Goal: Task Accomplishment & Management: Manage account settings

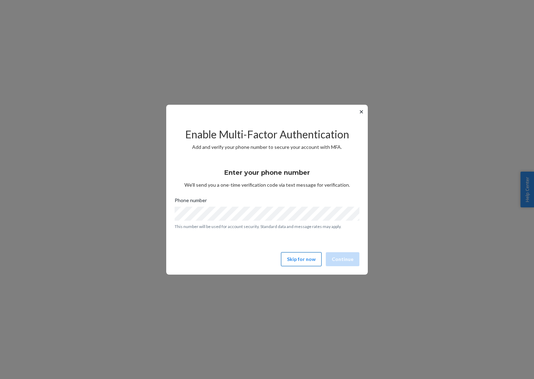
click at [299, 259] on button "Skip for now" at bounding box center [301, 259] width 41 height 14
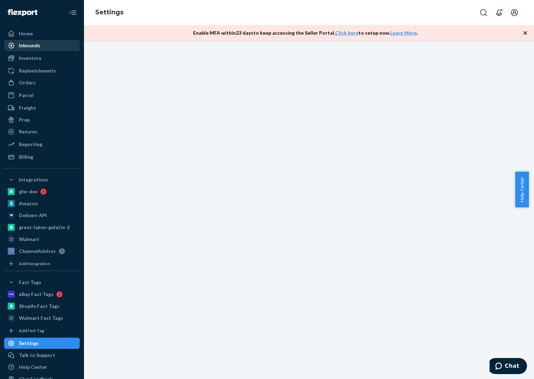
click at [34, 44] on div "Inbounds" at bounding box center [29, 45] width 21 height 7
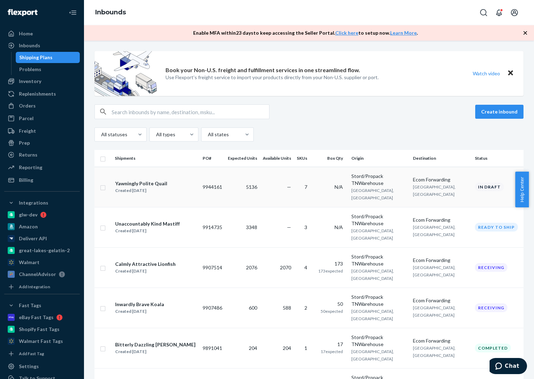
click at [272, 180] on td "—" at bounding box center [277, 187] width 34 height 40
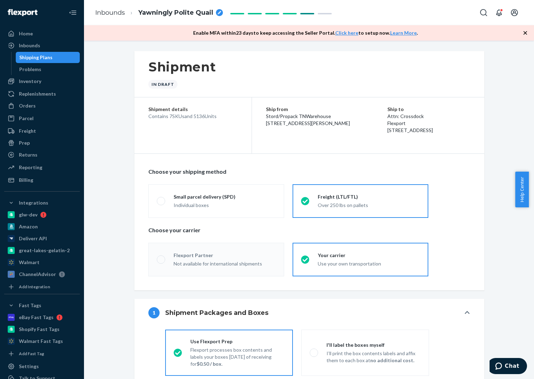
radio input "true"
radio input "false"
radio input "true"
radio input "false"
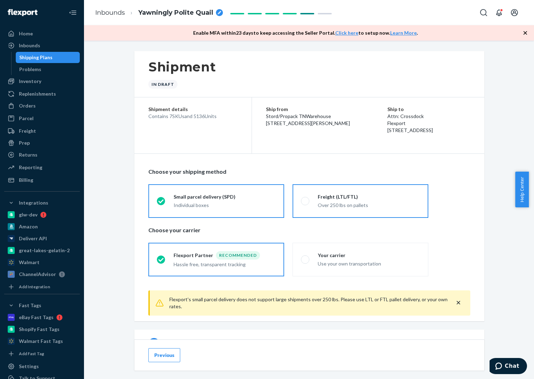
click at [377, 200] on div "Freight (LTL/FTL)" at bounding box center [369, 196] width 102 height 7
click at [306, 200] on input "Freight (LTL/FTL) Over 250 lbs on pallets" at bounding box center [303, 200] width 5 height 5
radio input "true"
radio input "false"
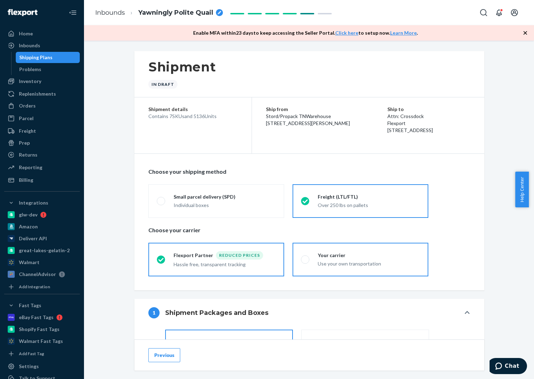
click at [374, 245] on label "Your carrier Use your own transportation" at bounding box center [361, 260] width 136 height 34
click at [306, 257] on input "Your carrier Use your own transportation" at bounding box center [303, 259] width 5 height 5
radio input "true"
radio input "false"
drag, startPoint x: 528, startPoint y: 128, endPoint x: 529, endPoint y: 138, distance: 9.2
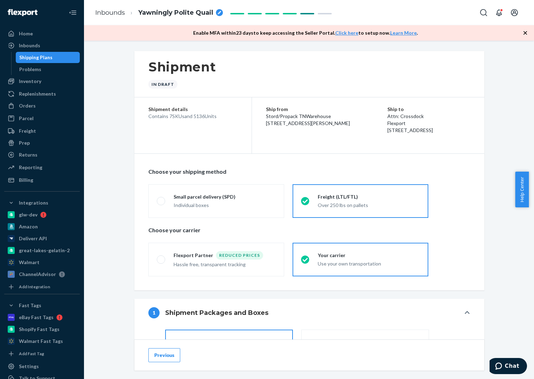
click at [529, 138] on div "Shipment In draft Shipment details Contains 7 SKUs and 5136 Units Ship from Sto…" at bounding box center [309, 210] width 450 height 338
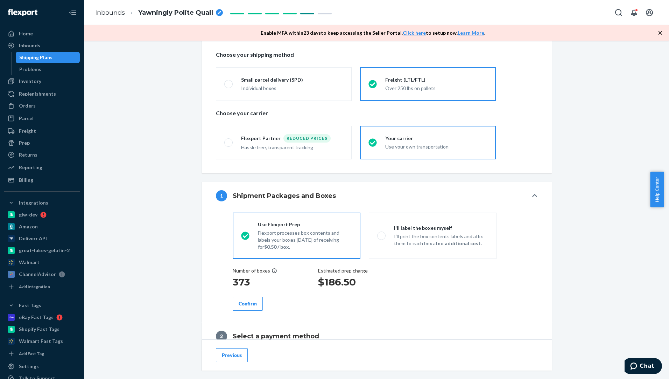
scroll to position [188, 0]
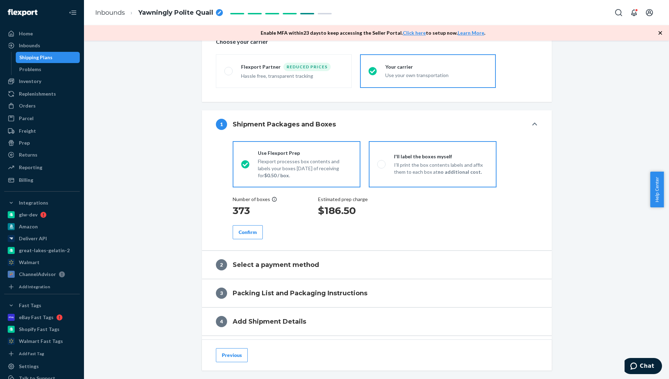
click at [419, 154] on div "I'll label the boxes myself" at bounding box center [441, 156] width 94 height 7
click at [382, 162] on input "I'll label the boxes myself I’ll print the box contents labels and affix them t…" at bounding box center [379, 164] width 5 height 5
radio input "true"
radio input "false"
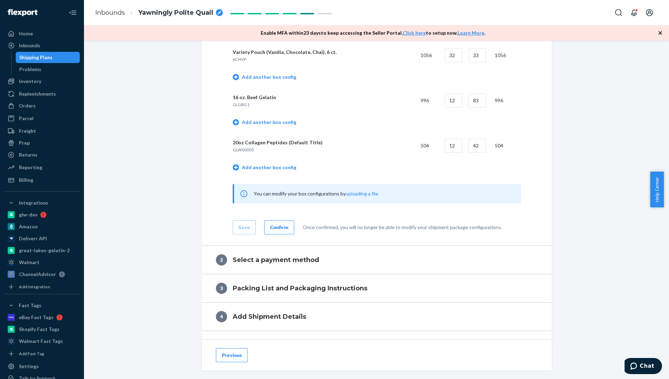
scroll to position [600, 0]
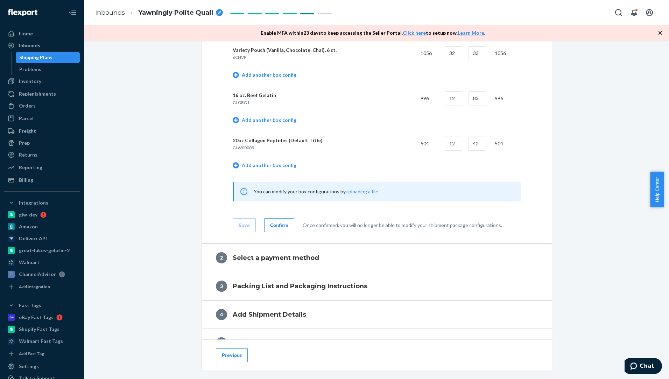
click at [285, 222] on div "Confirm" at bounding box center [279, 225] width 18 height 7
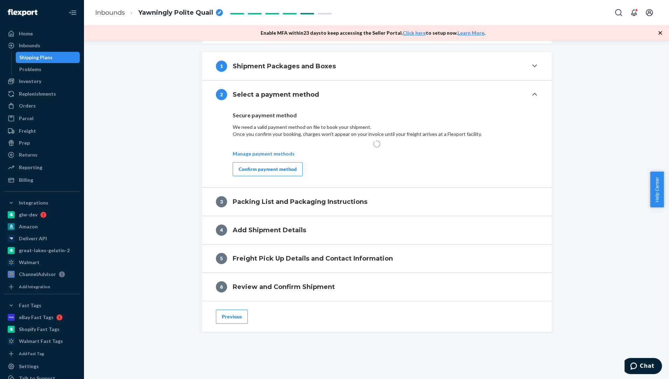
scroll to position [259, 0]
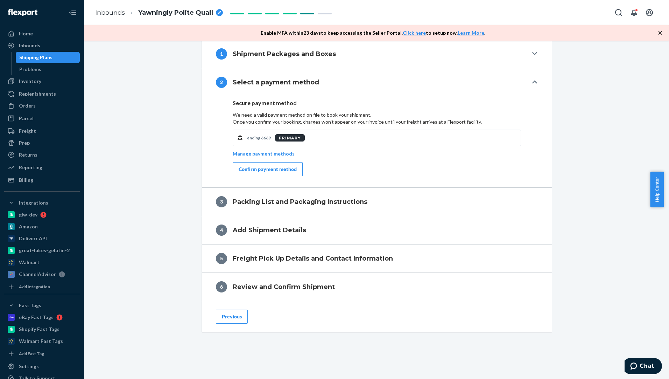
click at [274, 170] on div "Confirm payment method" at bounding box center [268, 169] width 58 height 7
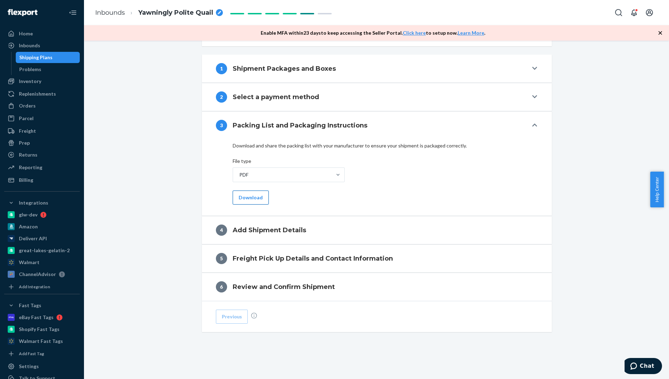
click at [246, 195] on button "Download" at bounding box center [251, 197] width 36 height 14
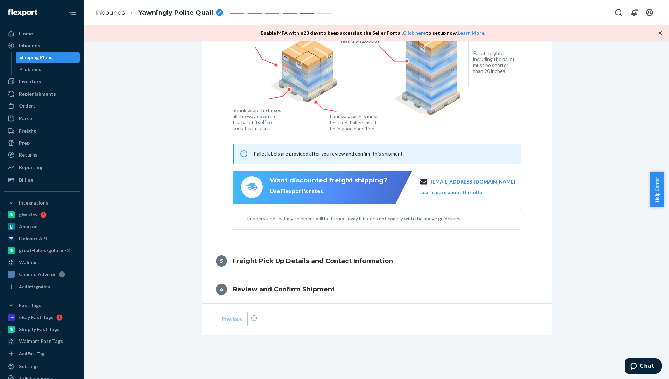
scroll to position [481, 0]
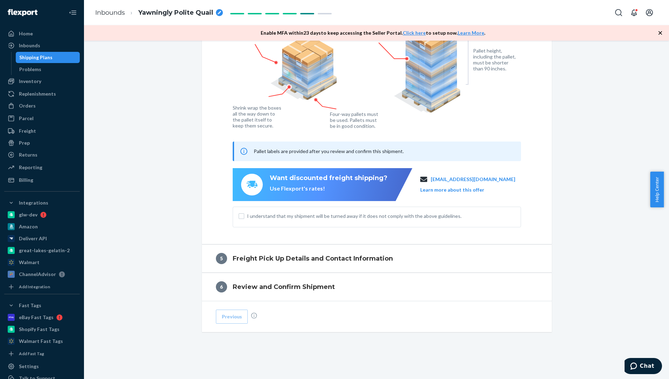
click at [234, 212] on div "I understand that my shipment will be turned away if it does not comply with th…" at bounding box center [377, 217] width 288 height 21
click at [239, 214] on input "I understand that my shipment will be turned away if it does not comply with th…" at bounding box center [242, 216] width 6 height 6
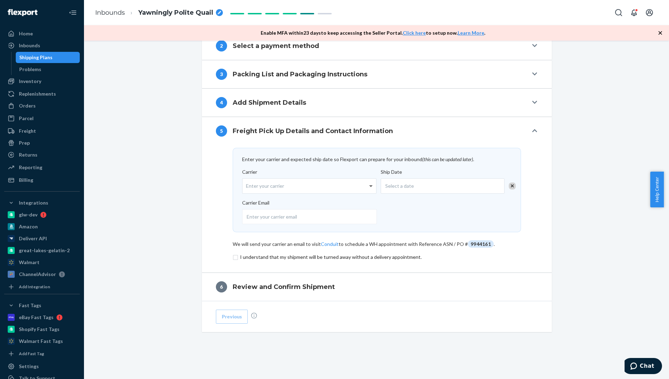
click at [369, 186] on span at bounding box center [371, 186] width 4 height 2
click at [248, 186] on input "Carrier Enter your carrier" at bounding box center [247, 185] width 2 height 13
click at [441, 194] on label "Ship Date Select a date" at bounding box center [450, 183] width 139 height 31
click at [484, 184] on div "Select a date" at bounding box center [443, 185] width 124 height 15
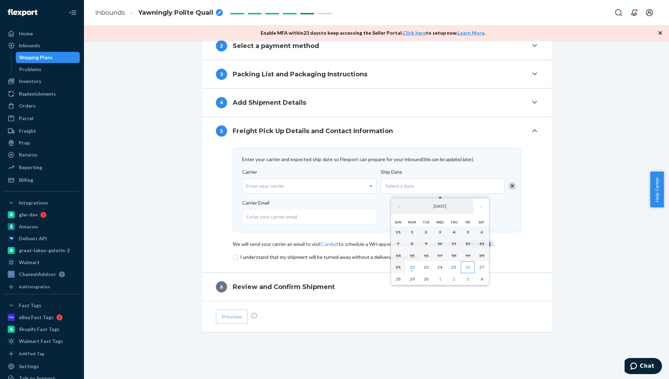
click at [468, 268] on abbr "26" at bounding box center [468, 266] width 5 height 5
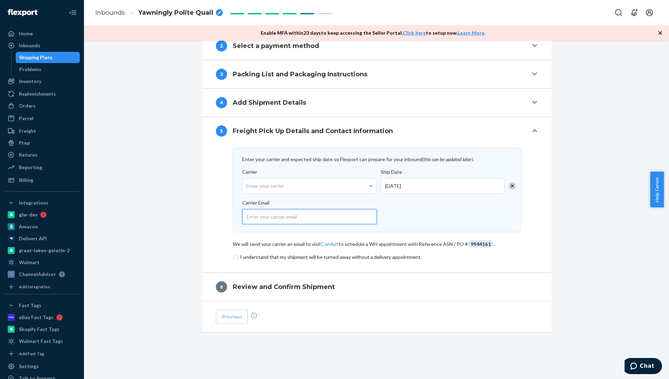
click at [325, 217] on input "email" at bounding box center [309, 216] width 135 height 15
click at [311, 185] on div "Enter your carrier" at bounding box center [310, 186] width 134 height 15
click at [248, 185] on input "Carrier Enter your carrier" at bounding box center [247, 185] width 2 height 13
click at [311, 185] on div "Enter your carrier" at bounding box center [310, 186] width 134 height 15
click at [248, 185] on input "Carrier Enter your carrier No results found" at bounding box center [247, 185] width 2 height 13
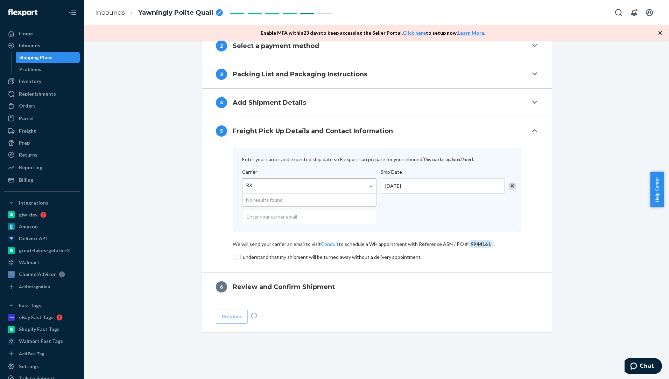
type input "RXO"
click at [408, 207] on div at bounding box center [374, 215] width 265 height 18
click at [377, 209] on input "email" at bounding box center [309, 216] width 135 height 15
click at [300, 189] on div "Enter your carrier" at bounding box center [310, 186] width 134 height 15
click at [248, 189] on input "Carrier Enter your carrier No results found" at bounding box center [247, 185] width 2 height 13
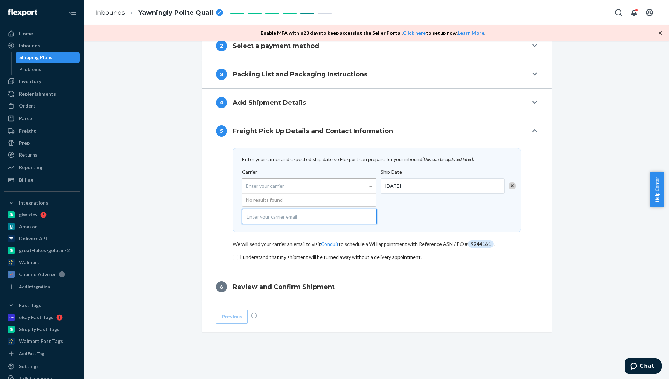
click at [283, 214] on input "email" at bounding box center [309, 216] width 135 height 15
click at [207, 254] on div "Enter your carrier and expected ship date so Flexport can prepare for your inbo…" at bounding box center [377, 208] width 350 height 127
click at [275, 217] on input "email" at bounding box center [309, 216] width 135 height 15
paste input "[EMAIL_ADDRESS][DOMAIN_NAME]"
type input "[EMAIL_ADDRESS][DOMAIN_NAME]"
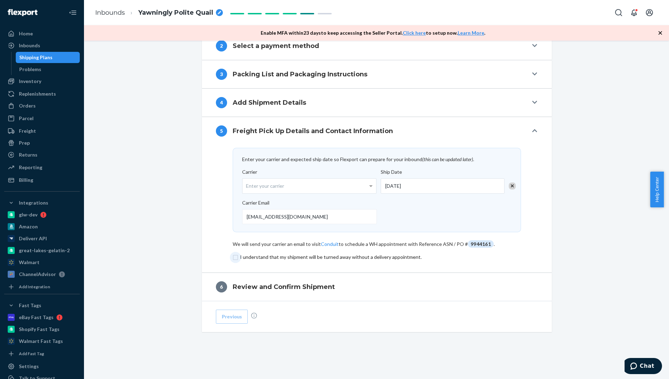
click at [233, 255] on input "checkbox" at bounding box center [377, 257] width 288 height 8
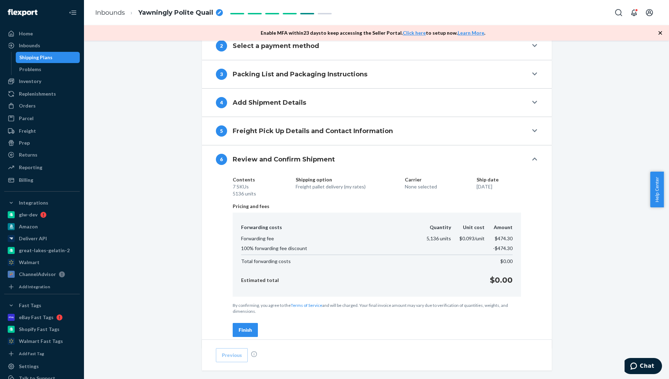
click at [244, 326] on div "Finish" at bounding box center [245, 329] width 13 height 7
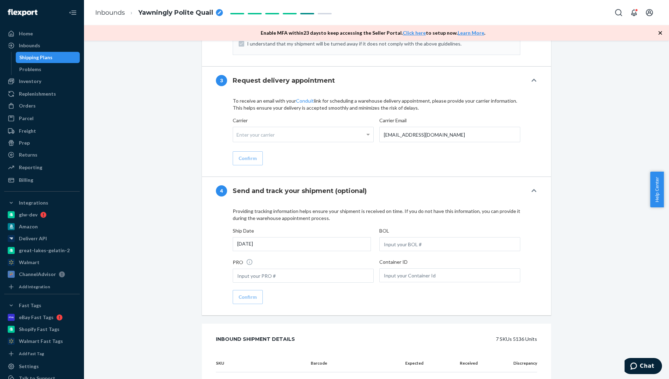
scroll to position [811, 0]
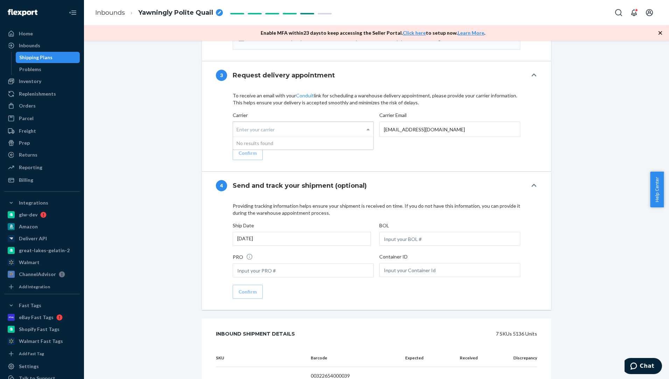
click at [365, 122] on span at bounding box center [369, 129] width 9 height 15
click at [238, 123] on input "Carrier Enter your carrier No results found" at bounding box center [238, 129] width 2 height 13
click at [365, 122] on span at bounding box center [369, 129] width 9 height 15
click at [238, 123] on input "Carrier Enter your carrier No results found" at bounding box center [238, 129] width 2 height 13
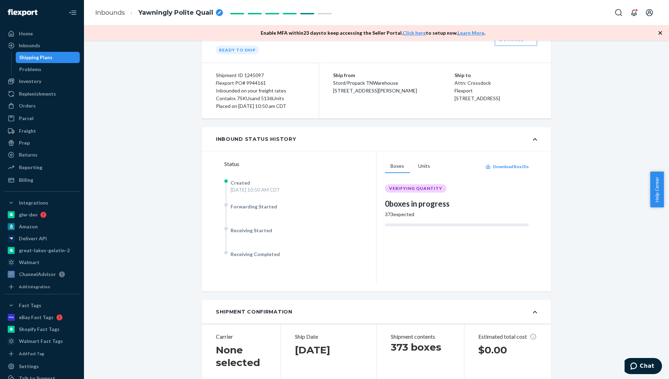
scroll to position [0, 0]
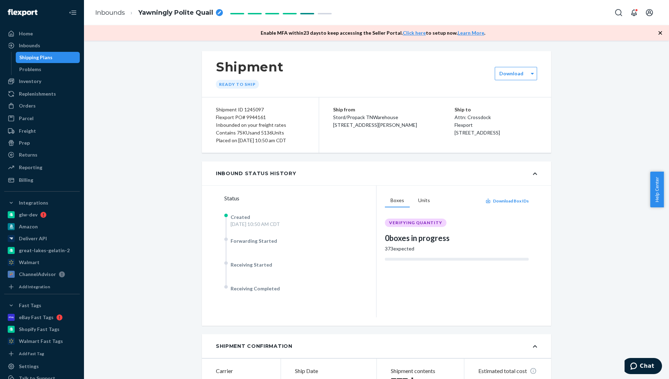
click at [252, 120] on div "Flexport PO# 9944161" at bounding box center [260, 117] width 89 height 8
copy div "9944161"
click at [501, 200] on button "Download Box IDs" at bounding box center [507, 201] width 43 height 6
click at [518, 81] on div "Shipment Ready to ship" at bounding box center [376, 74] width 349 height 46
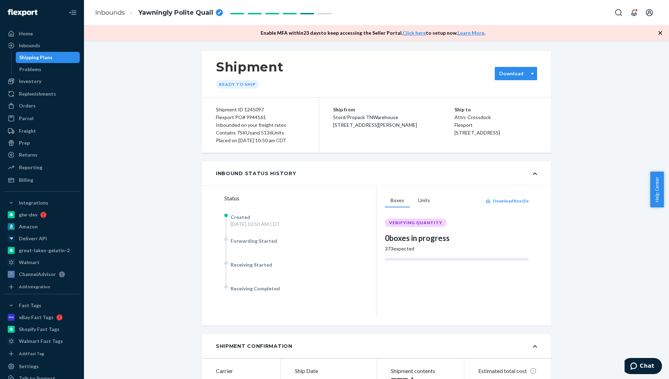
click at [518, 73] on label "Download" at bounding box center [512, 73] width 24 height 7
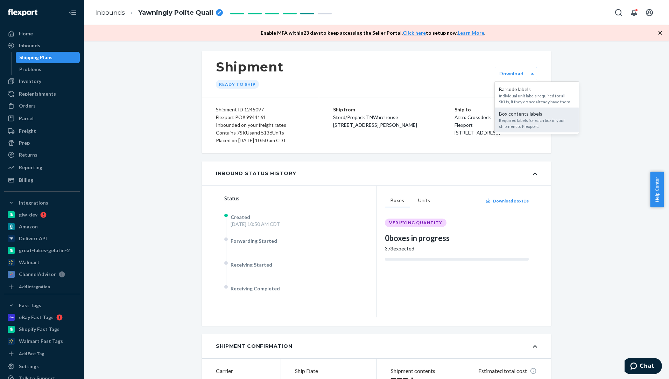
click at [531, 118] on div "Required labels for each box in your shipment to Flexport." at bounding box center [537, 123] width 76 height 12
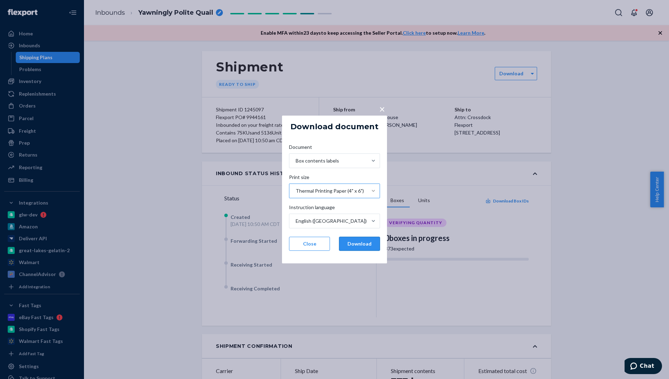
click at [356, 242] on button "Download" at bounding box center [359, 244] width 41 height 14
click at [365, 244] on button "Download" at bounding box center [359, 244] width 41 height 14
click at [317, 244] on button "Close" at bounding box center [309, 244] width 41 height 14
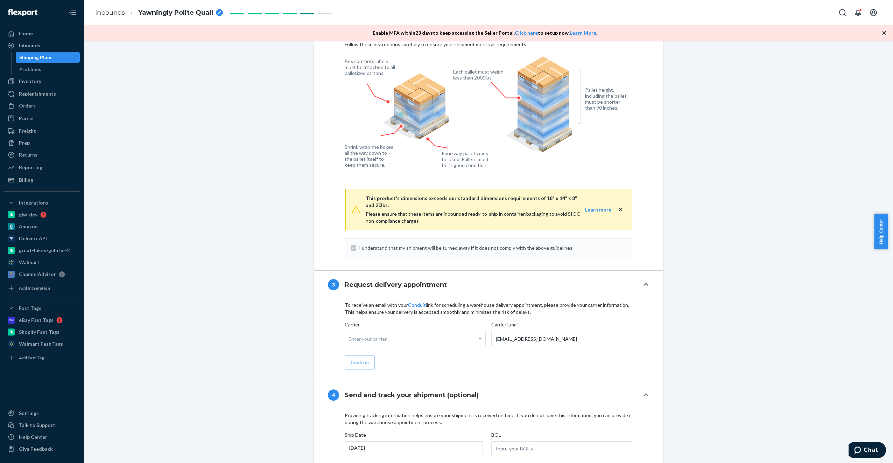
scroll to position [608, 0]
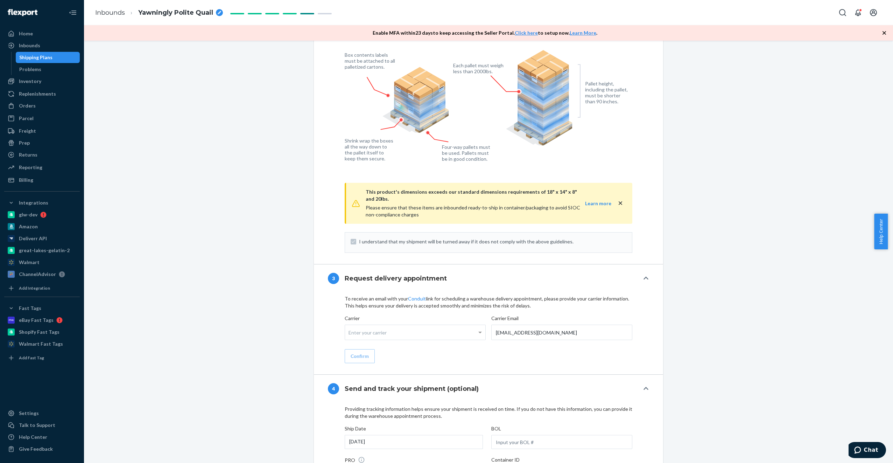
click at [414, 349] on div "To receive an email with your Conduit link for scheduling a warehouse delivery …" at bounding box center [489, 329] width 288 height 68
click at [403, 325] on div "Enter your carrier" at bounding box center [415, 332] width 140 height 15
click at [350, 326] on input "Carrier Enter your carrier No results found" at bounding box center [350, 332] width 2 height 13
type input "RXO"
click at [534, 326] on input "[EMAIL_ADDRESS][DOMAIN_NAME]" at bounding box center [562, 332] width 141 height 15
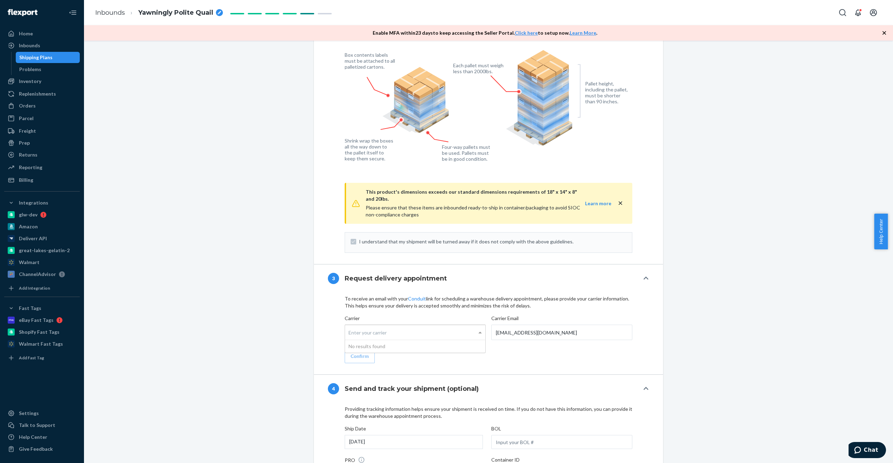
click at [390, 325] on div "Enter your carrier" at bounding box center [415, 332] width 140 height 15
click at [350, 326] on input "Carrier Enter your carrier No results found" at bounding box center [350, 332] width 2 height 13
click at [390, 325] on div "Enter your carrier" at bounding box center [415, 332] width 140 height 15
click at [350, 326] on input "Carrier Enter your carrier No results found" at bounding box center [350, 332] width 2 height 13
type input "A"
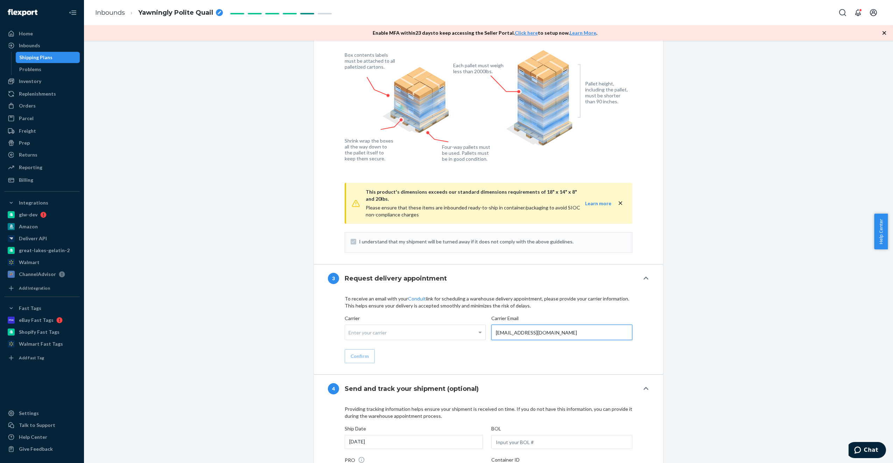
drag, startPoint x: 543, startPoint y: 325, endPoint x: 460, endPoint y: 336, distance: 83.1
click at [460, 336] on div "To receive an email with your Conduit link for scheduling a warehouse delivery …" at bounding box center [489, 329] width 288 height 68
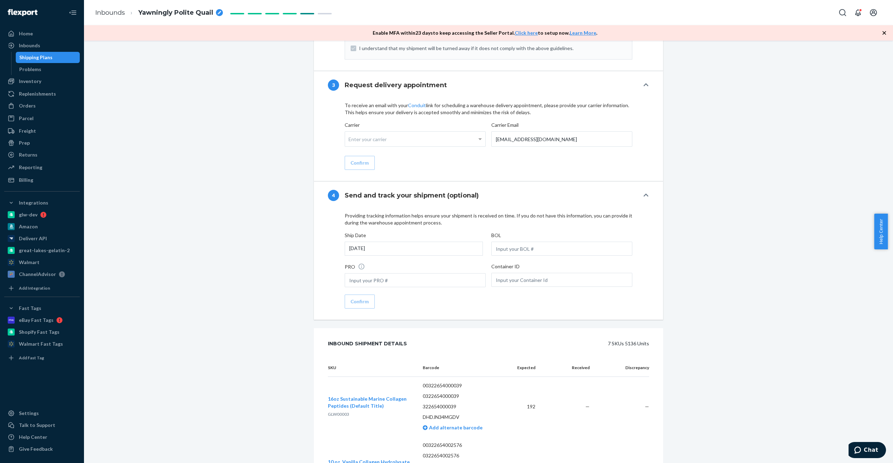
scroll to position [799, 0]
click at [534, 315] on div "Shipment Ready to ship option [object Object], selected. 0 results available. S…" at bounding box center [488, 39] width 799 height 1574
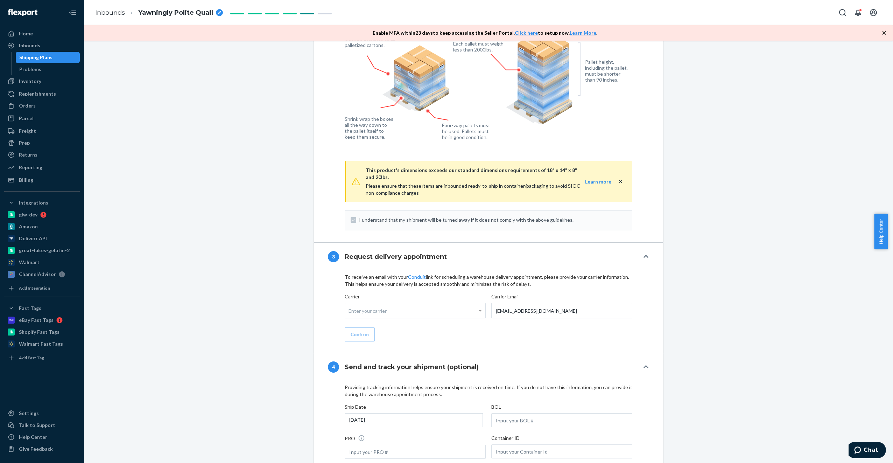
scroll to position [597, 0]
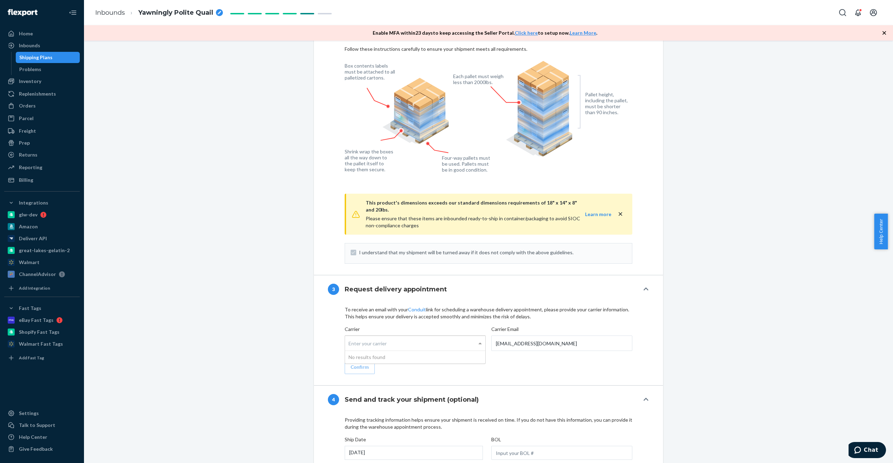
click at [477, 336] on span at bounding box center [481, 343] width 9 height 15
click at [350, 337] on input "Carrier Enter your carrier No results found" at bounding box center [350, 343] width 2 height 13
click at [534, 367] on div "To receive an email with your Conduit link for scheduling a warehouse delivery …" at bounding box center [488, 344] width 349 height 82
click at [400, 337] on div "Enter your carrier" at bounding box center [415, 343] width 140 height 15
click at [350, 337] on input "Carrier Enter your carrier" at bounding box center [350, 343] width 2 height 13
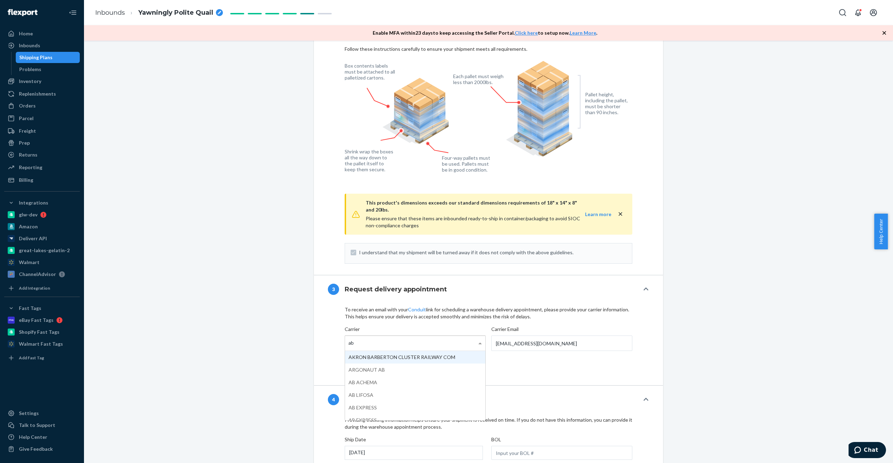
type input "abf"
drag, startPoint x: 551, startPoint y: 335, endPoint x: 474, endPoint y: 339, distance: 77.1
click at [474, 339] on div "Carrier ABF FREIGHT SYSTEM INC × Carrier Email [EMAIL_ADDRESS][DOMAIN_NAME]" at bounding box center [489, 340] width 288 height 29
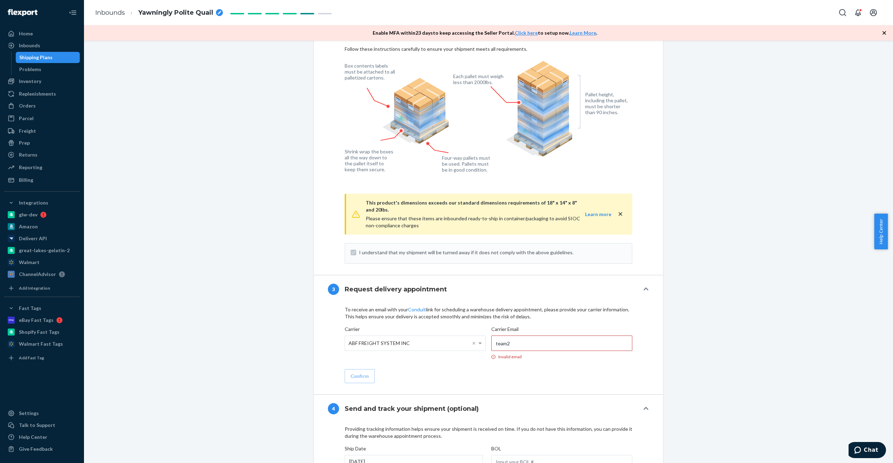
click at [534, 328] on div "Shipment Ready to ship option [object Object], selected. 0 results available. S…" at bounding box center [488, 252] width 799 height 1570
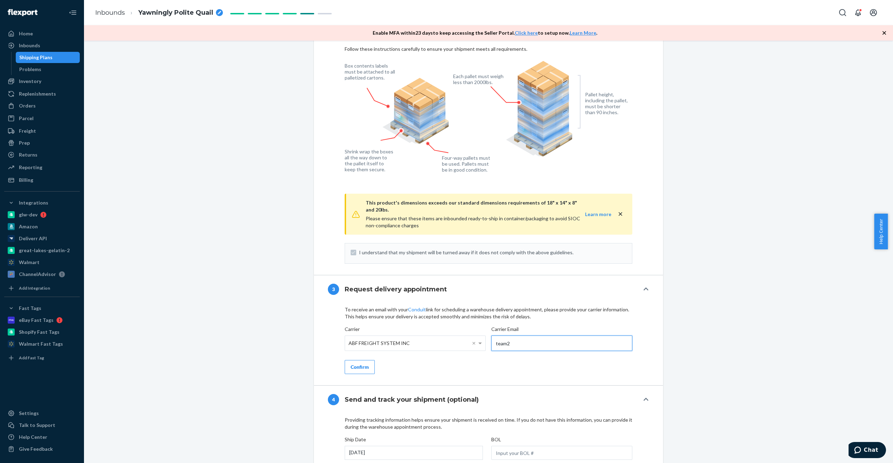
click at [534, 340] on input "team2" at bounding box center [562, 342] width 141 height 15
type input "[EMAIL_ADDRESS][DOMAIN_NAME]"
click at [366, 363] on div "Confirm" at bounding box center [360, 366] width 18 height 7
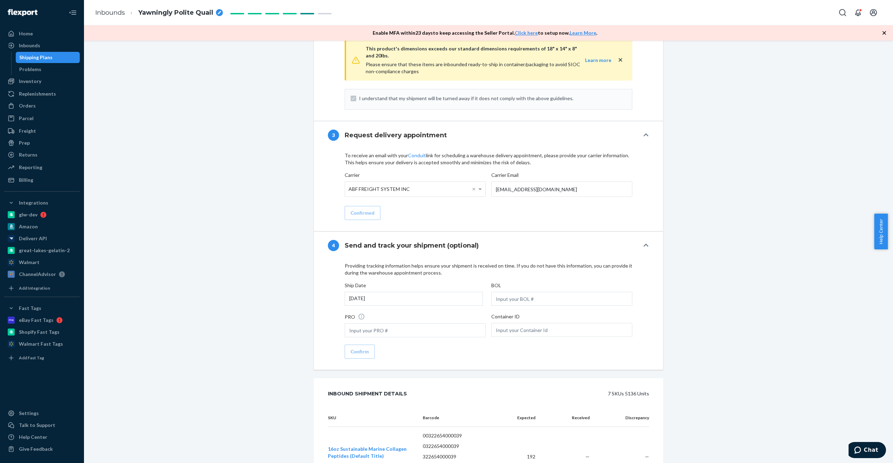
scroll to position [456, 0]
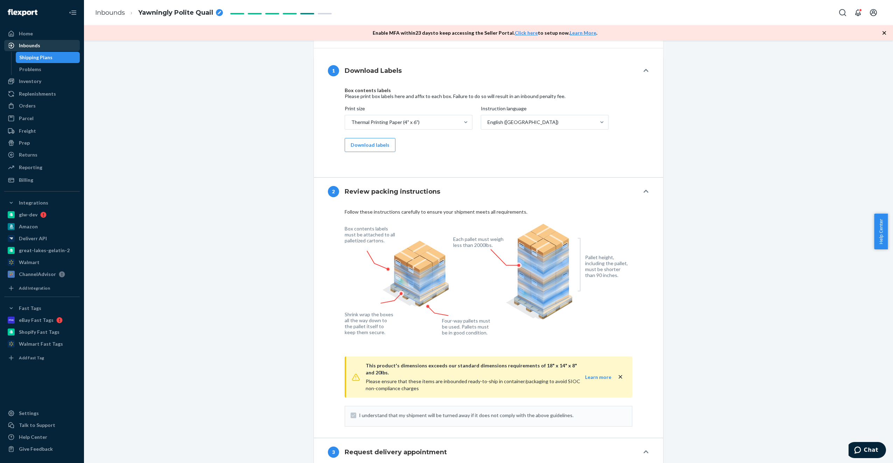
click at [44, 45] on div "Inbounds" at bounding box center [42, 46] width 74 height 10
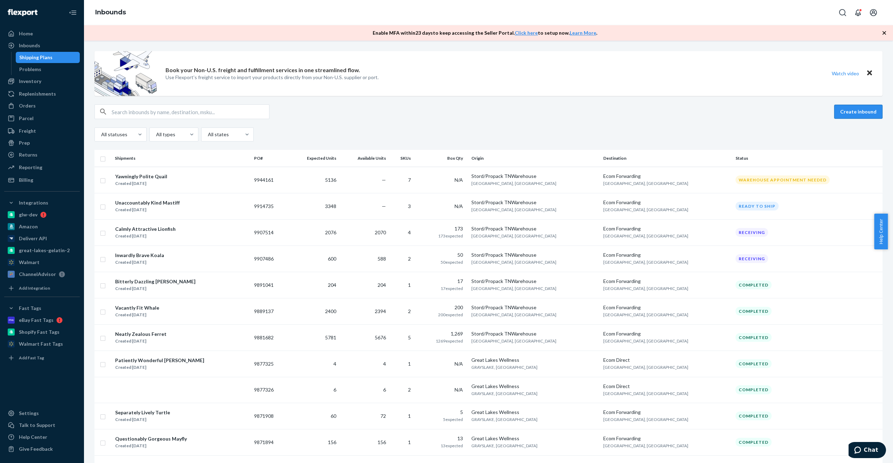
click at [534, 110] on button "Create inbound" at bounding box center [859, 112] width 48 height 14
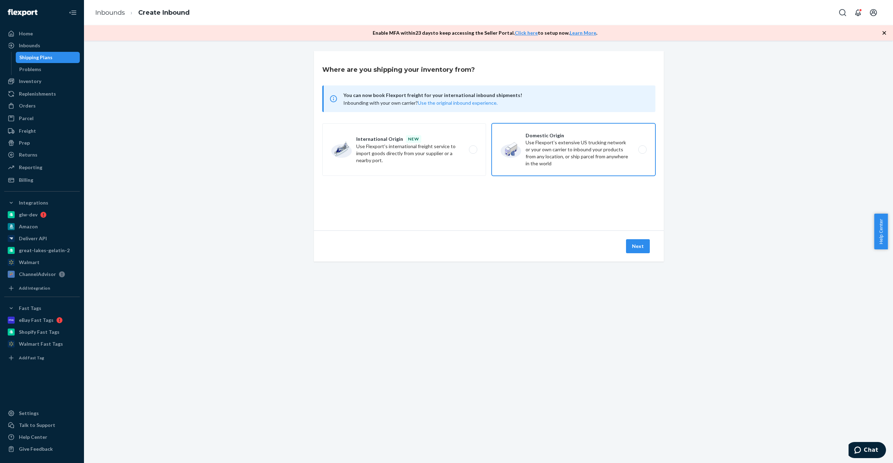
click at [534, 137] on label "Domestic Origin Use Flexport’s extensive US trucking network or your own carrie…" at bounding box center [574, 149] width 164 height 53
click at [534, 147] on input "Domestic Origin Use Flexport’s extensive US trucking network or your own carrie…" at bounding box center [644, 149] width 5 height 5
radio input "true"
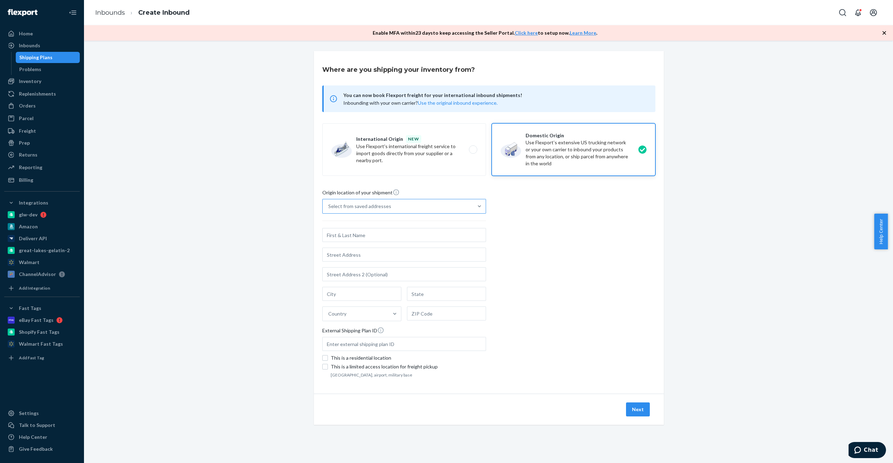
click at [449, 205] on div "Select from saved addresses" at bounding box center [398, 206] width 151 height 14
click at [329, 205] on input "Select from saved addresses" at bounding box center [328, 206] width 1 height 7
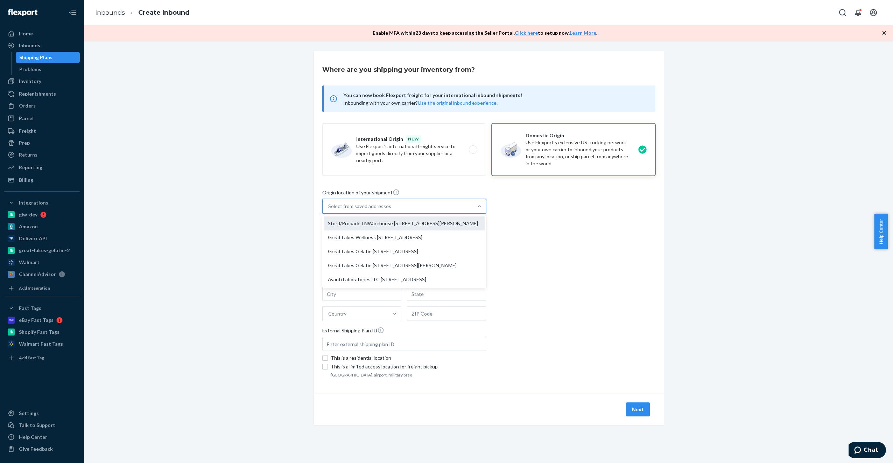
click at [425, 222] on div "Stord/Propack TNWarehouse [STREET_ADDRESS][PERSON_NAME]" at bounding box center [404, 223] width 161 height 14
click at [329, 210] on input "option Stord/Propack TNWarehouse [STREET_ADDRESS][PERSON_NAME] focused, 1 of 5.…" at bounding box center [328, 206] width 1 height 7
type input "Stord/Propack TNWarehouse"
type input "Suite 200"
type input "[GEOGRAPHIC_DATA]"
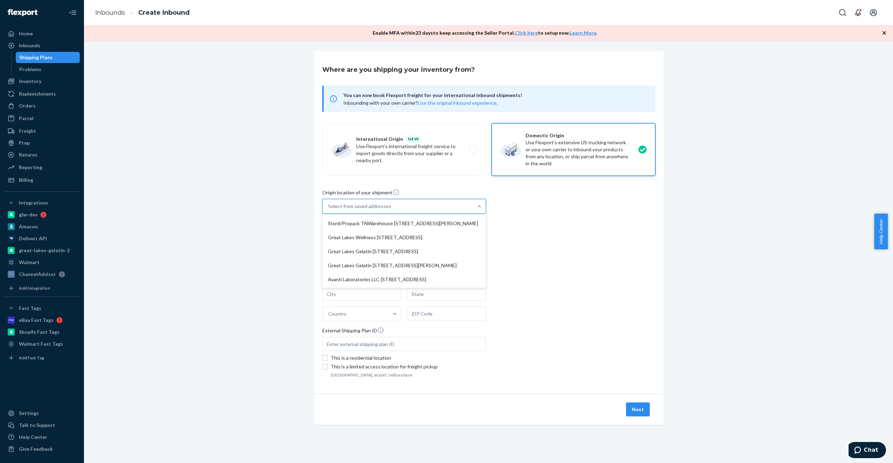
type input "TN"
type input "37148"
type input "[STREET_ADDRESS][PERSON_NAME]"
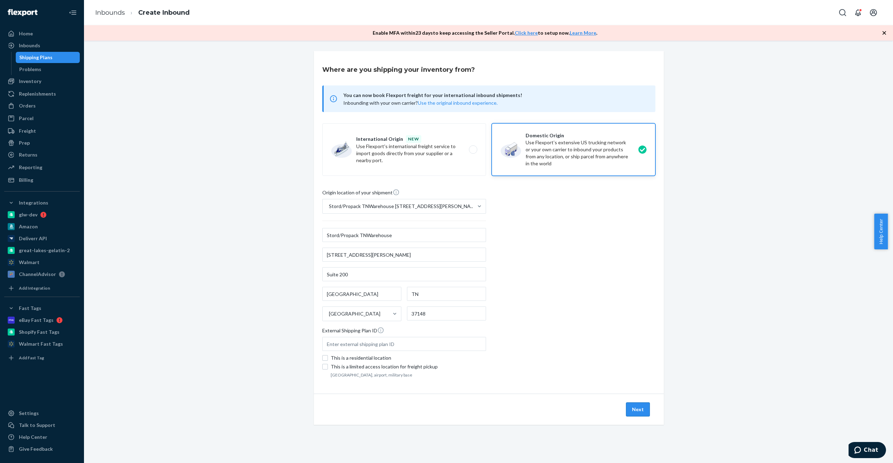
click at [534, 378] on button "Next" at bounding box center [638, 409] width 24 height 14
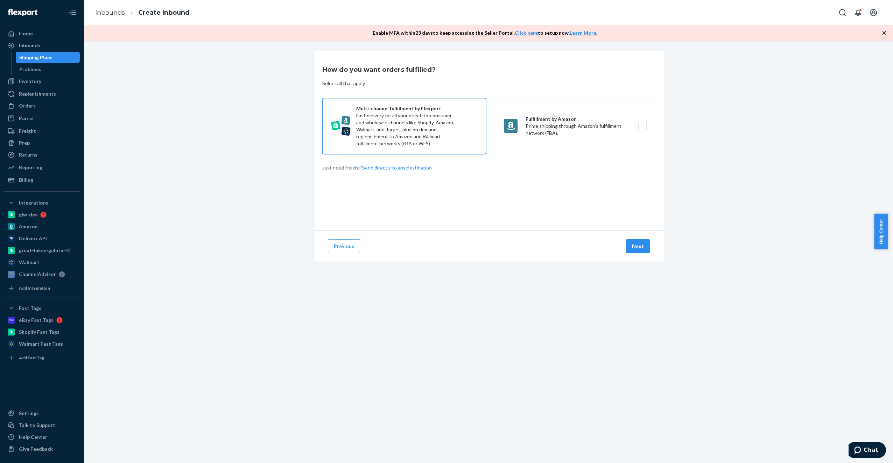
click at [422, 147] on label "Multi-channel fulfillment by Flexport Fast delivery for all your direct-to-cons…" at bounding box center [404, 126] width 164 height 56
click at [473, 128] on input "Multi-channel fulfillment by Flexport Fast delivery for all your direct-to-cons…" at bounding box center [475, 126] width 5 height 5
checkbox input "true"
click at [534, 248] on button "Next" at bounding box center [638, 246] width 24 height 14
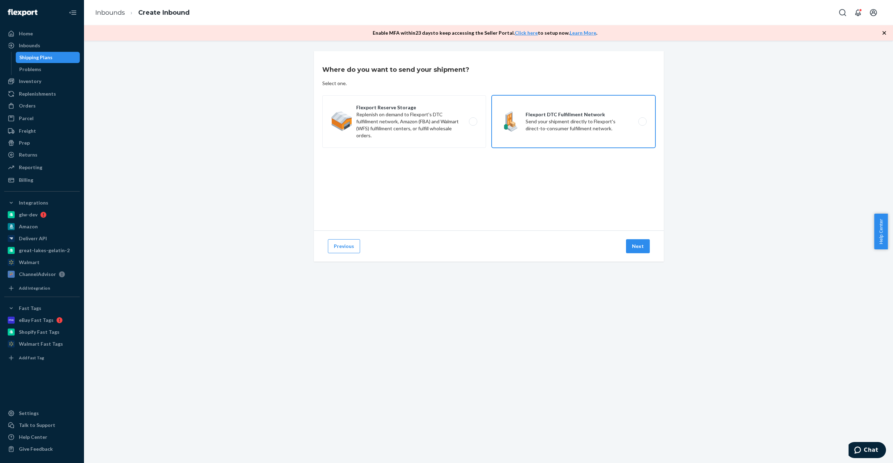
click at [534, 117] on label "Flexport DTC Fulfillment Network Send your shipment directly to Flexport's dire…" at bounding box center [574, 121] width 164 height 53
click at [534, 119] on input "Flexport DTC Fulfillment Network Send your shipment directly to Flexport's dire…" at bounding box center [644, 121] width 5 height 5
radio input "true"
click at [534, 245] on button "Next" at bounding box center [638, 246] width 24 height 14
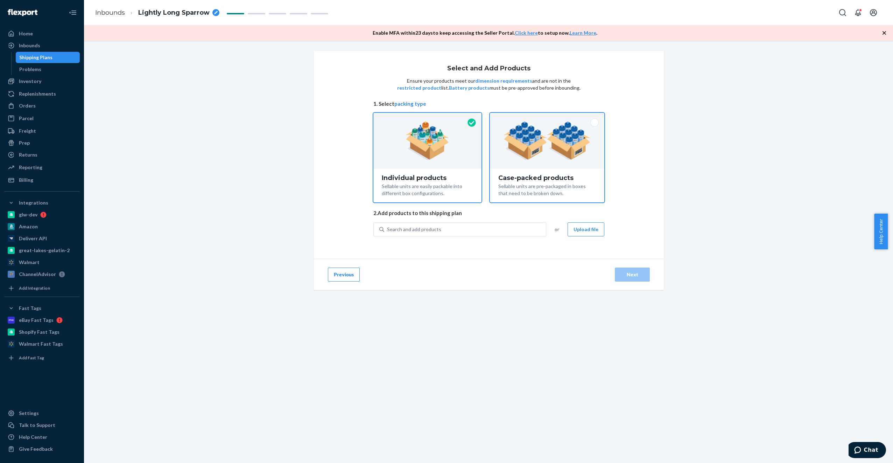
click at [534, 180] on div "Case-packed products" at bounding box center [548, 177] width 98 height 7
click at [534, 117] on input "Case-packed products Sellable units are pre-packaged in boxes that need to be b…" at bounding box center [547, 115] width 5 height 5
radio input "true"
radio input "false"
click at [480, 232] on div "Search and add products" at bounding box center [465, 229] width 162 height 13
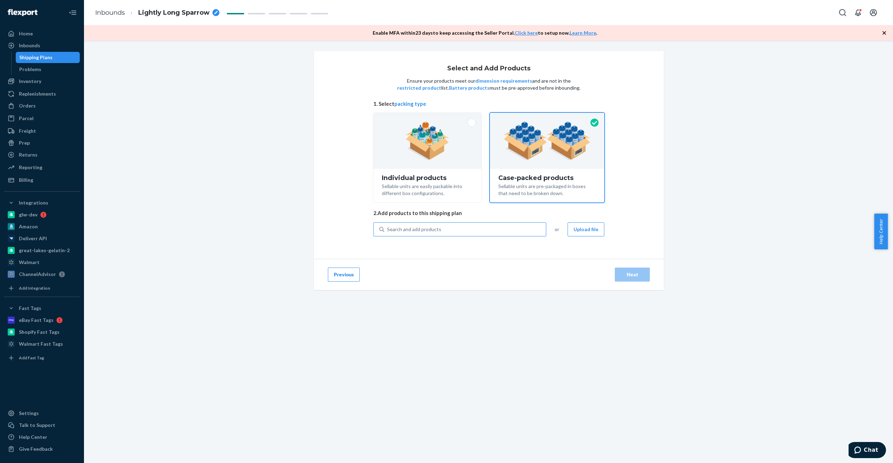
click at [388, 232] on input "Search and add products" at bounding box center [387, 229] width 1 height 7
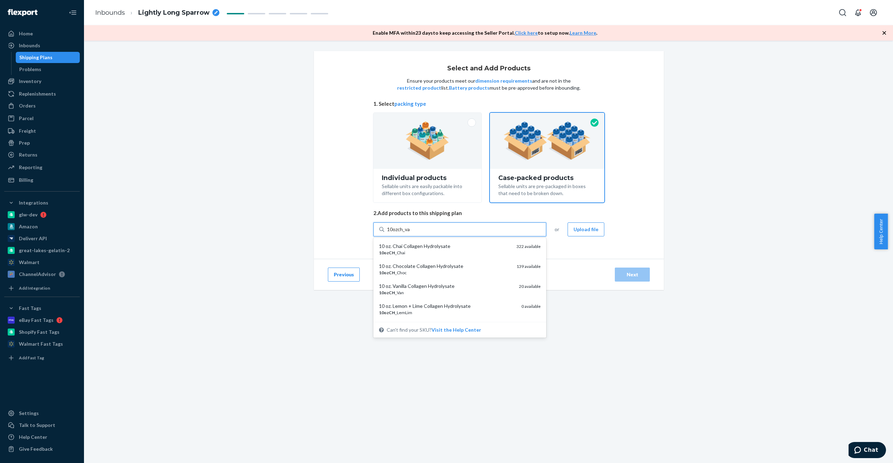
type input "10ozch_van"
click at [454, 250] on div "10ozCH _ Van" at bounding box center [446, 253] width 134 height 6
click at [413, 233] on input "10ozch_van" at bounding box center [400, 229] width 26 height 7
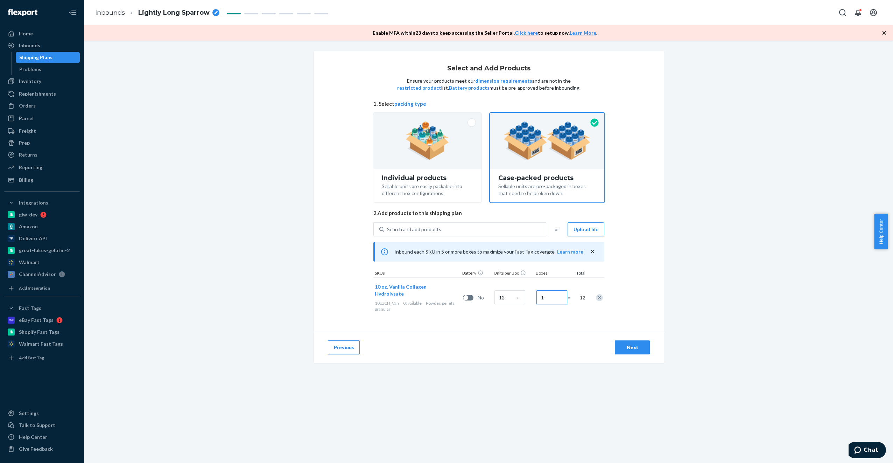
type input "0"
type input "121"
click at [534, 292] on input "0" at bounding box center [552, 297] width 31 height 14
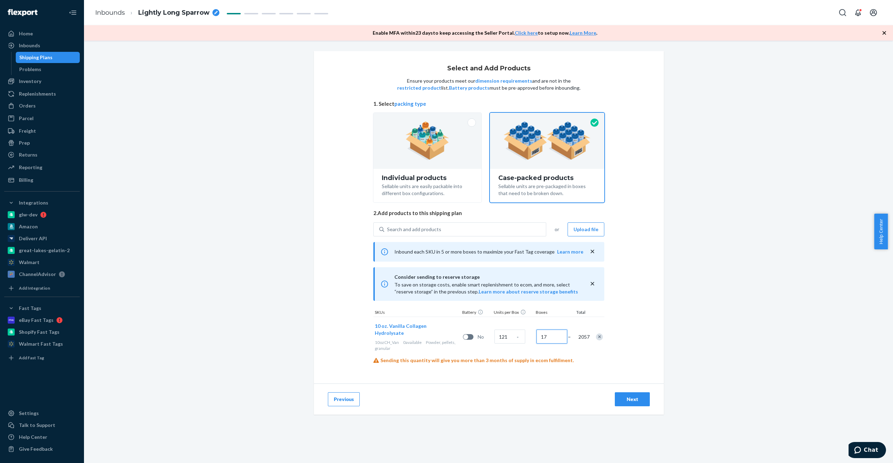
type input "17"
click at [534, 378] on div "Next" at bounding box center [632, 399] width 23 height 7
radio input "true"
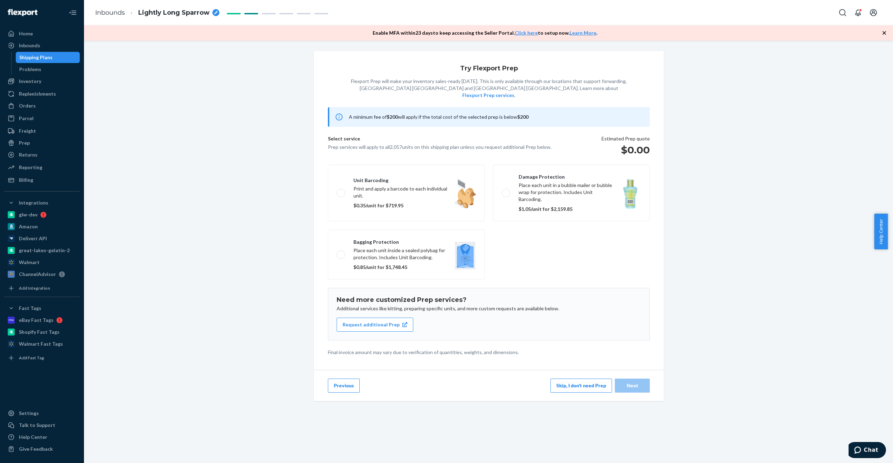
click at [345, 378] on button "Previous" at bounding box center [344, 385] width 32 height 14
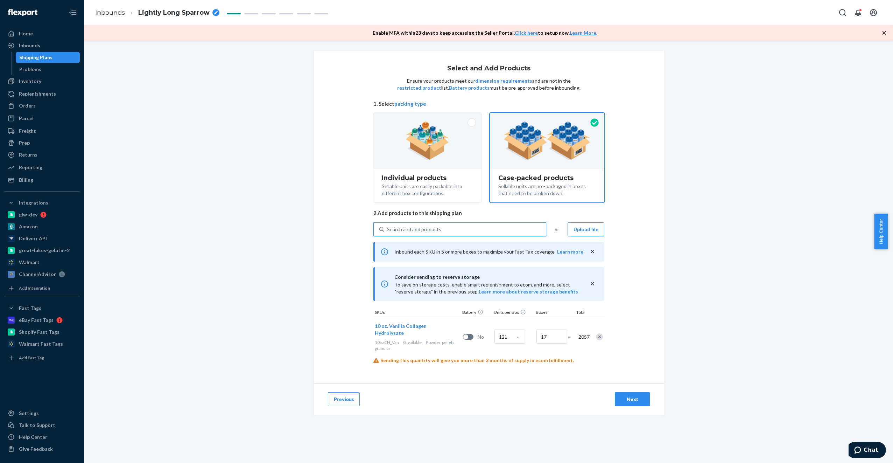
click at [454, 231] on div "Search and add products" at bounding box center [465, 229] width 162 height 13
click at [388, 231] on input "0 results available. Use Up and Down to choose options, press Enter to select t…" at bounding box center [387, 229] width 1 height 7
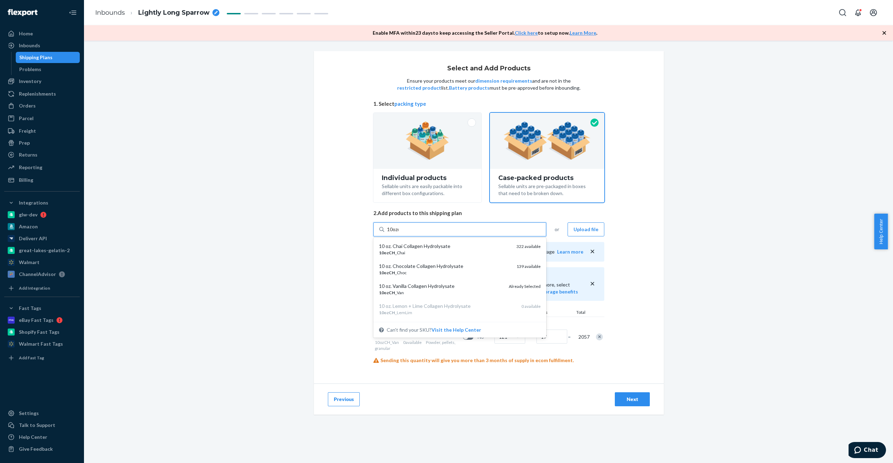
type input "10ozch"
click at [460, 266] on div "10 oz. Chocolate Collagen Hydrolysate" at bounding box center [445, 266] width 132 height 7
click at [404, 233] on input "10ozch" at bounding box center [395, 229] width 16 height 7
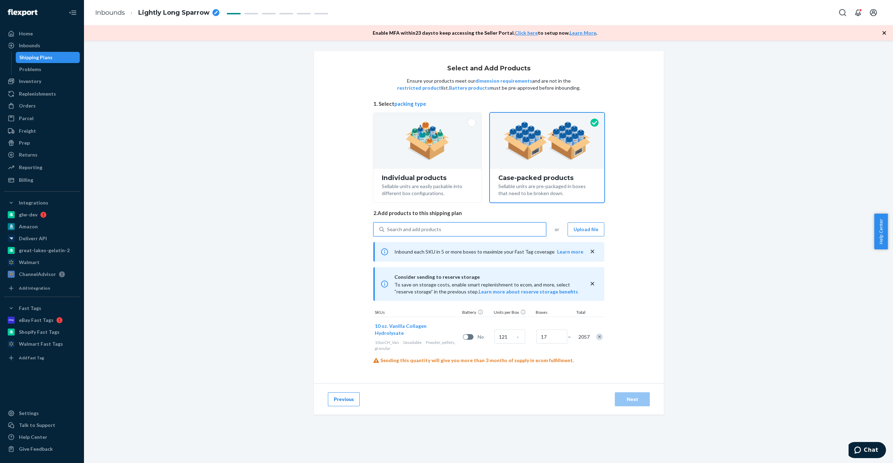
radio input "true"
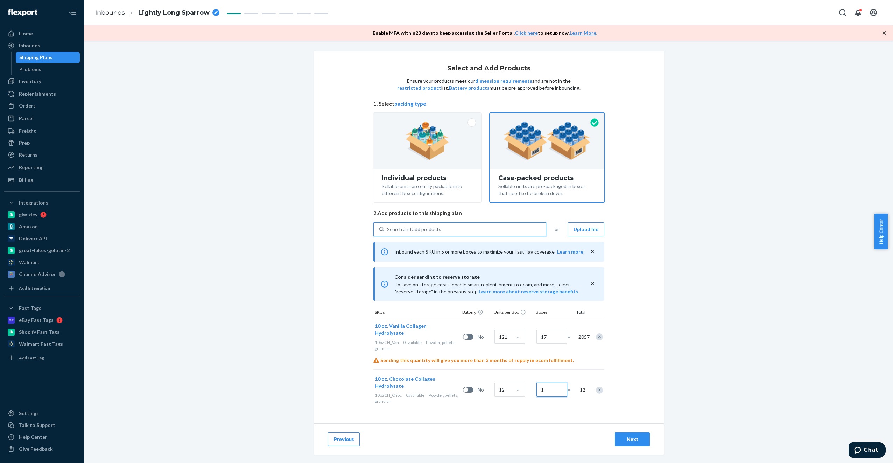
click at [534, 378] on input "1" at bounding box center [552, 390] width 31 height 14
radio input "true"
type input "17"
click at [534, 378] on button "Next" at bounding box center [632, 439] width 35 height 14
radio input "true"
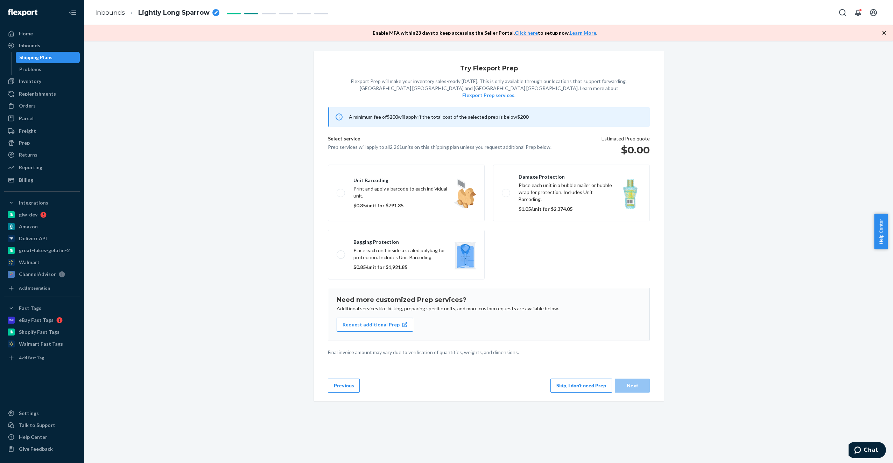
click at [534, 378] on button "Skip, I don't need Prep" at bounding box center [582, 385] width 62 height 14
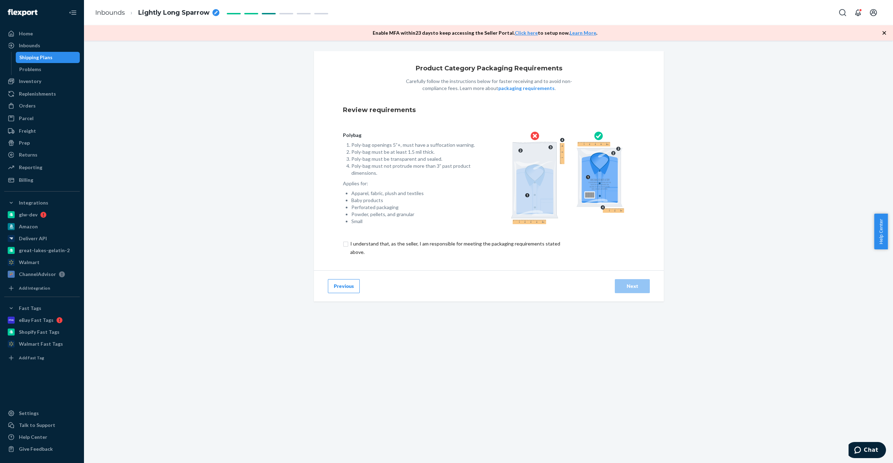
click at [347, 243] on input "checkbox" at bounding box center [459, 247] width 233 height 17
checkbox input "true"
click at [534, 286] on div "Next" at bounding box center [632, 286] width 23 height 7
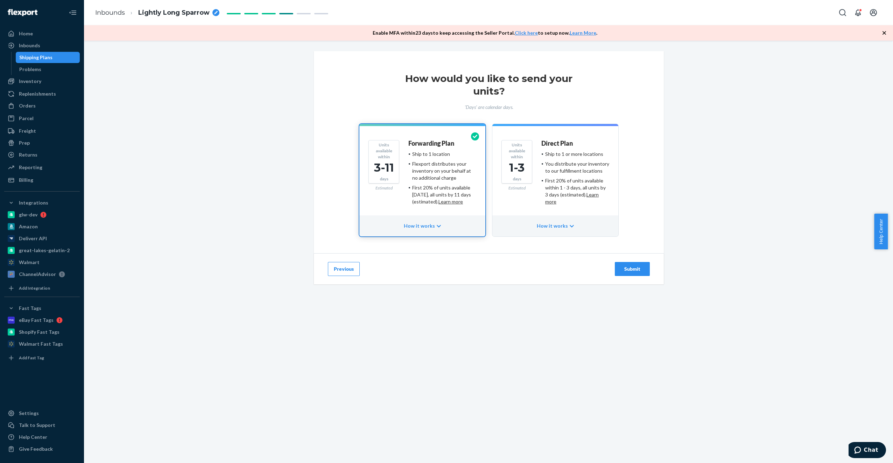
click at [534, 198] on div "Units available within 1-3 days Estimated Direct Plan Ship to 1 or more locatio…" at bounding box center [556, 175] width 108 height 70
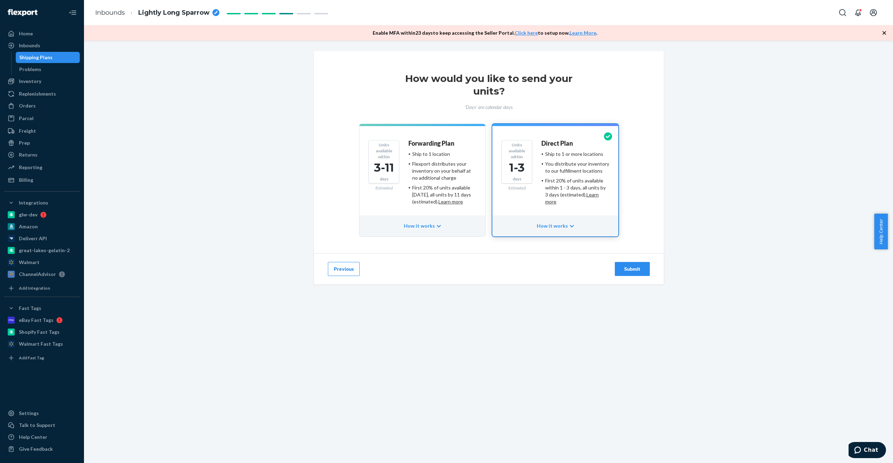
click at [534, 269] on div "Submit" at bounding box center [632, 268] width 23 height 7
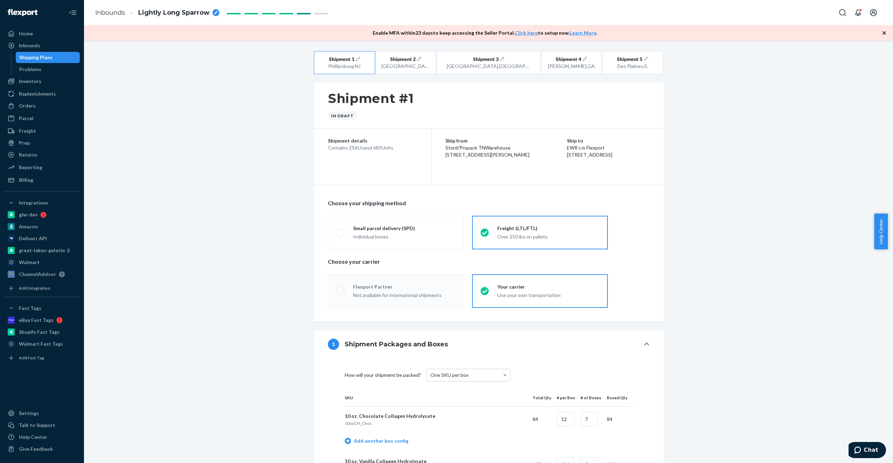
radio input "true"
radio input "false"
radio input "true"
radio input "false"
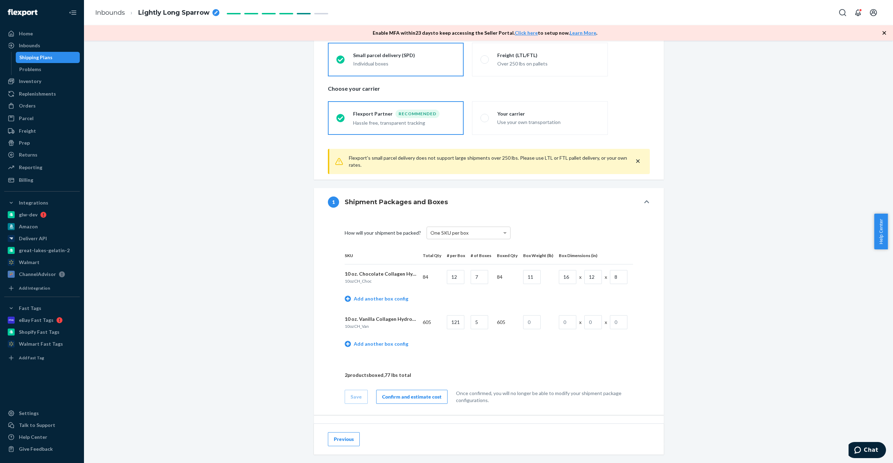
scroll to position [173, 0]
click at [409, 378] on div "Confirm and estimate cost" at bounding box center [412, 396] width 60 height 7
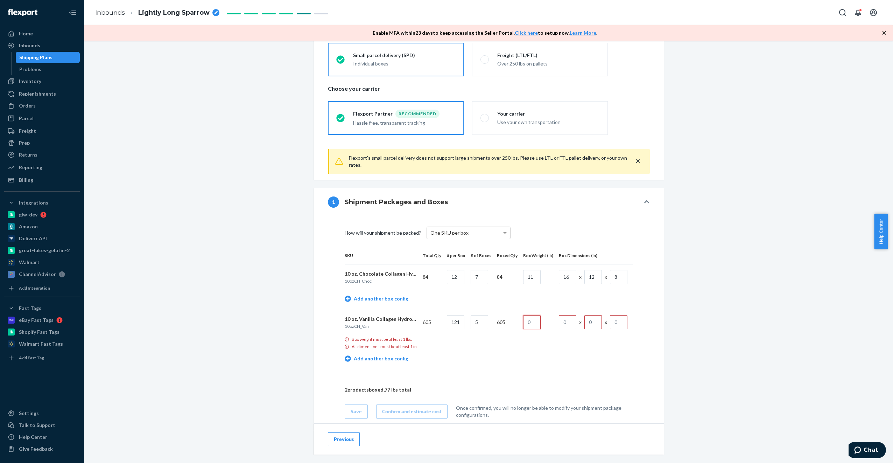
click at [534, 324] on input "text" at bounding box center [532, 322] width 18 height 14
type input "11"
click at [534, 319] on input "text" at bounding box center [568, 322] width 18 height 14
type input "16"
type input "12"
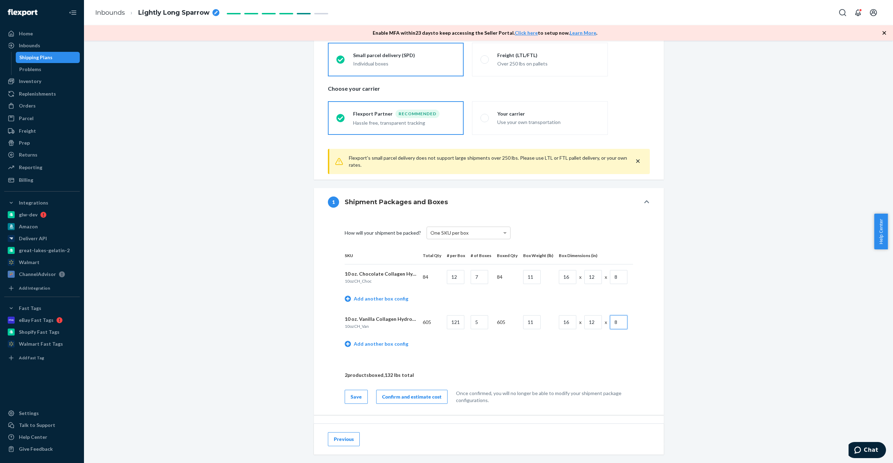
type input "8"
click at [534, 335] on div "Shipment 1 [GEOGRAPHIC_DATA] , [GEOGRAPHIC_DATA] Shipment 2 [GEOGRAPHIC_DATA] ,…" at bounding box center [488, 242] width 799 height 728
click at [412, 378] on div "Confirm and estimate cost" at bounding box center [412, 396] width 60 height 7
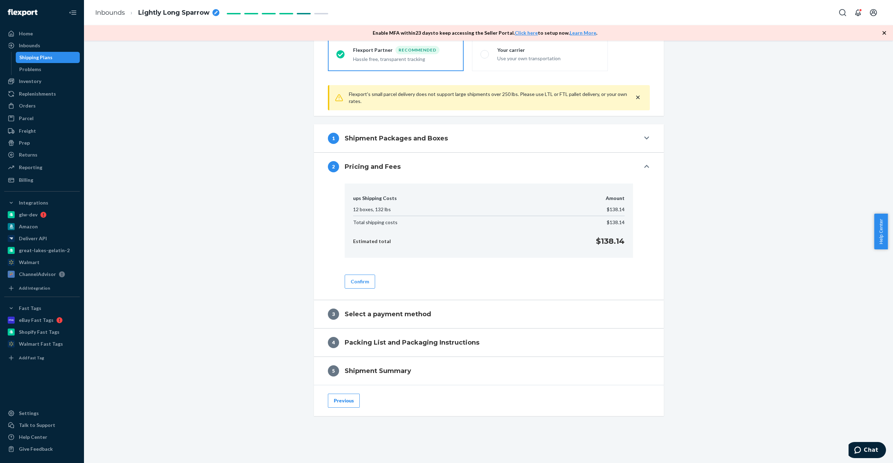
scroll to position [235, 0]
click at [368, 284] on button "Confirm" at bounding box center [360, 283] width 30 height 14
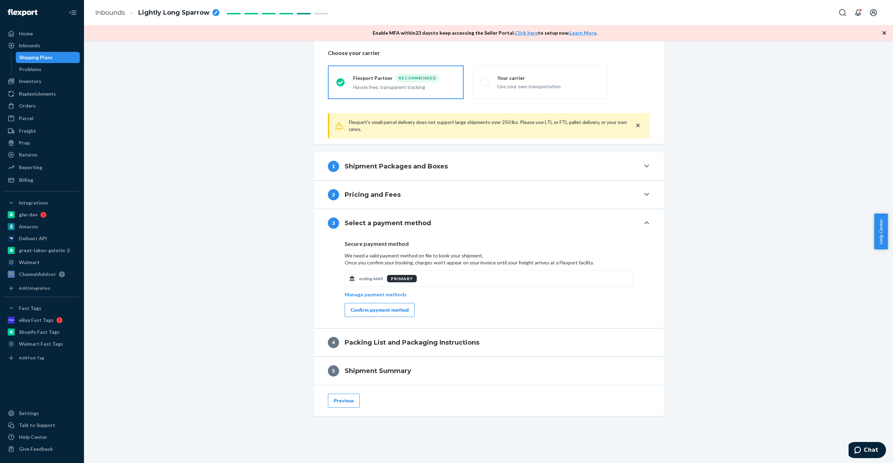
scroll to position [207, 0]
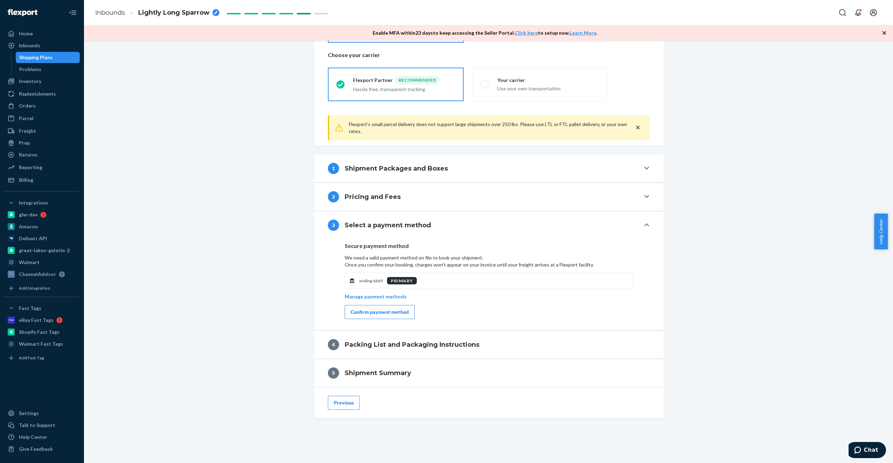
click at [383, 308] on div "Confirm payment method" at bounding box center [380, 311] width 58 height 7
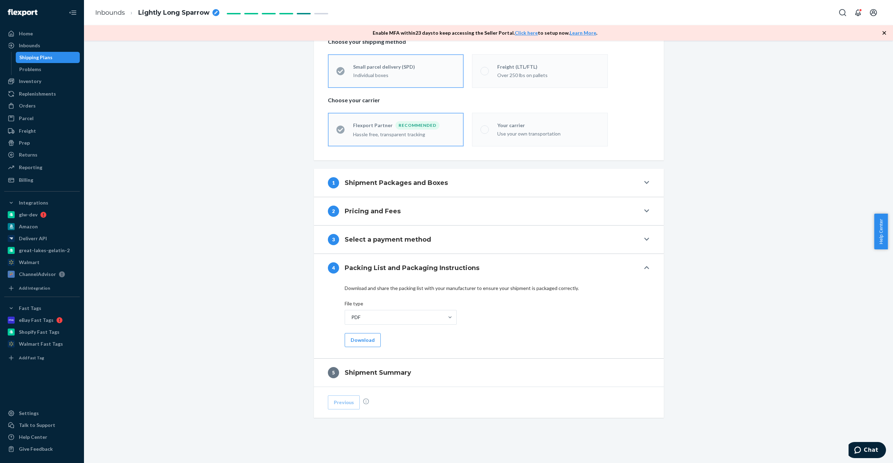
click at [534, 183] on button "1 Shipment Packages and Boxes" at bounding box center [489, 183] width 350 height 28
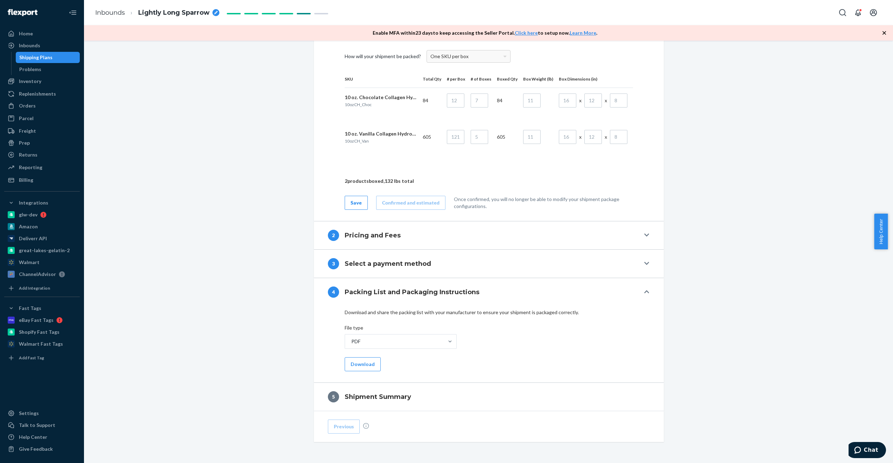
scroll to position [343, 0]
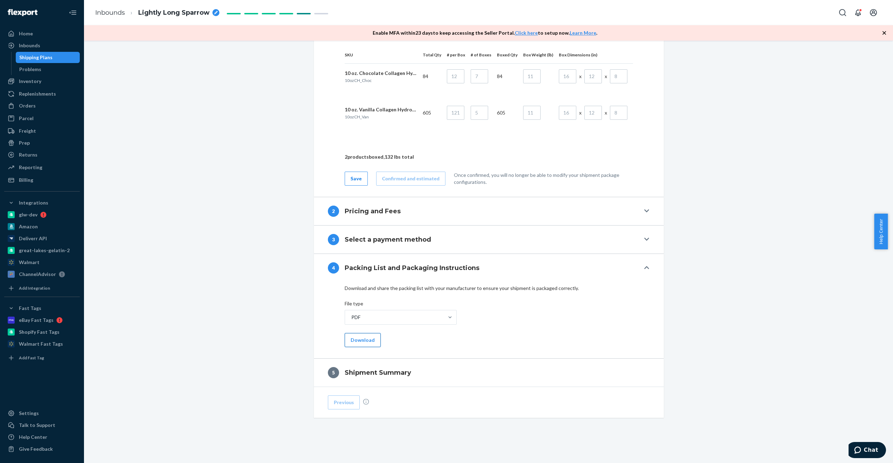
click at [364, 334] on button "Download" at bounding box center [363, 340] width 36 height 14
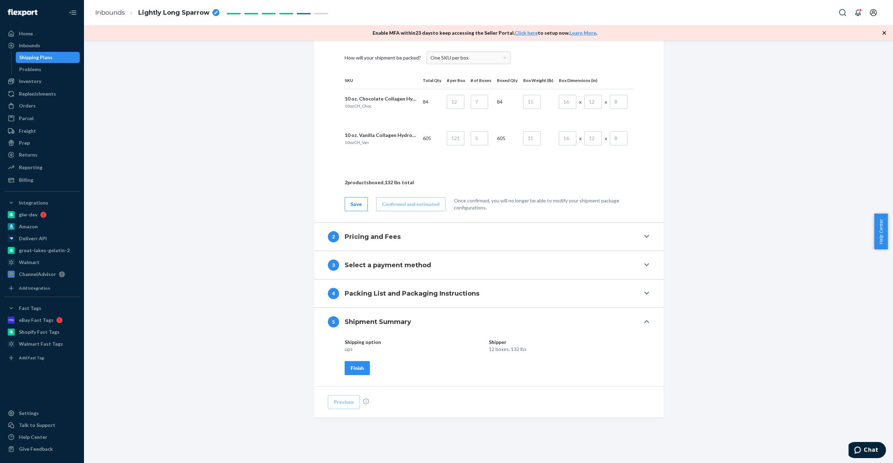
click at [358, 368] on div "Finish" at bounding box center [357, 367] width 13 height 7
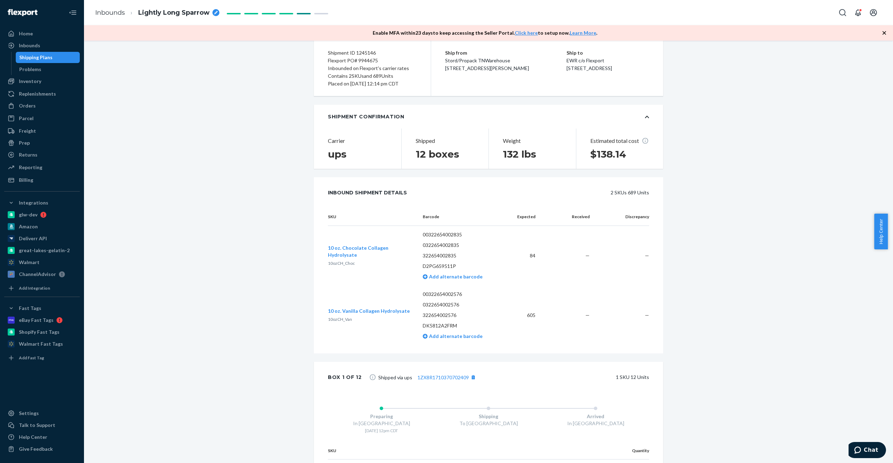
scroll to position [0, 0]
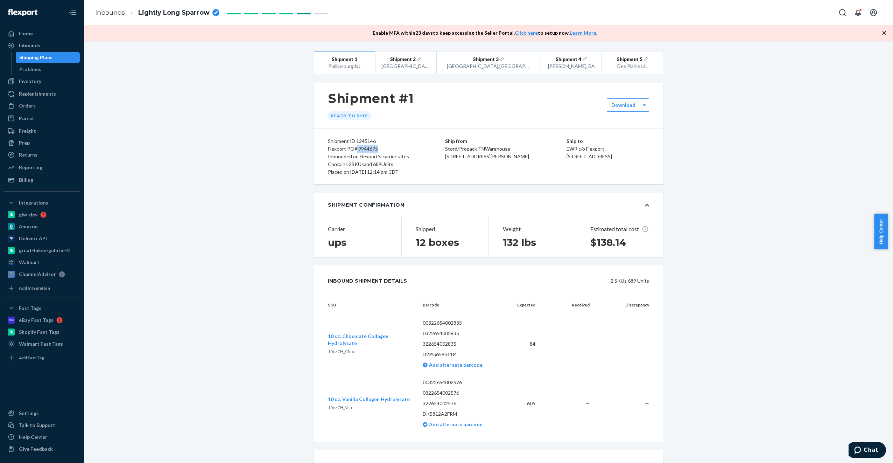
drag, startPoint x: 355, startPoint y: 148, endPoint x: 380, endPoint y: 149, distance: 25.2
click at [380, 149] on div "Flexport PO# 9944675" at bounding box center [372, 149] width 89 height 8
copy div "9944675"
drag, startPoint x: 553, startPoint y: 156, endPoint x: 586, endPoint y: 156, distance: 32.6
click at [534, 156] on div "Ship to EWR c/o Flexport [STREET_ADDRESS]" at bounding box center [608, 148] width 83 height 23
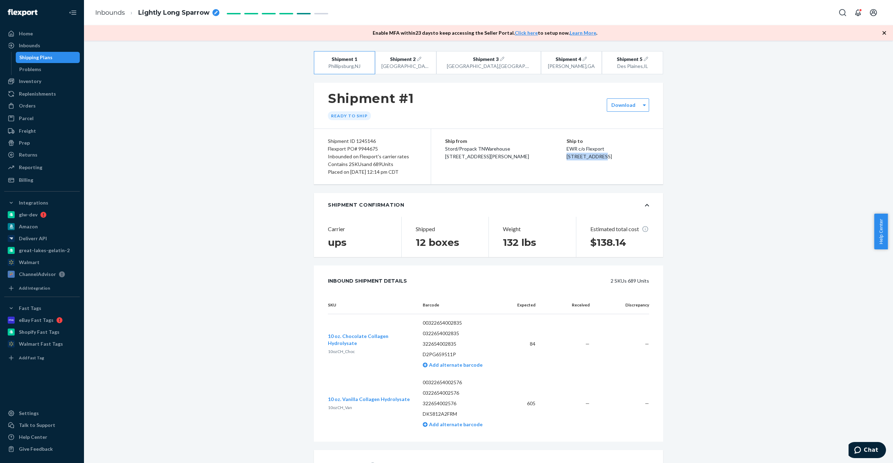
copy span "[STREET_ADDRESS]"
click at [534, 159] on span "[STREET_ADDRESS]" at bounding box center [590, 156] width 46 height 6
copy span "Phillipsburg"
click at [534, 159] on span "[STREET_ADDRESS]" at bounding box center [590, 156] width 46 height 6
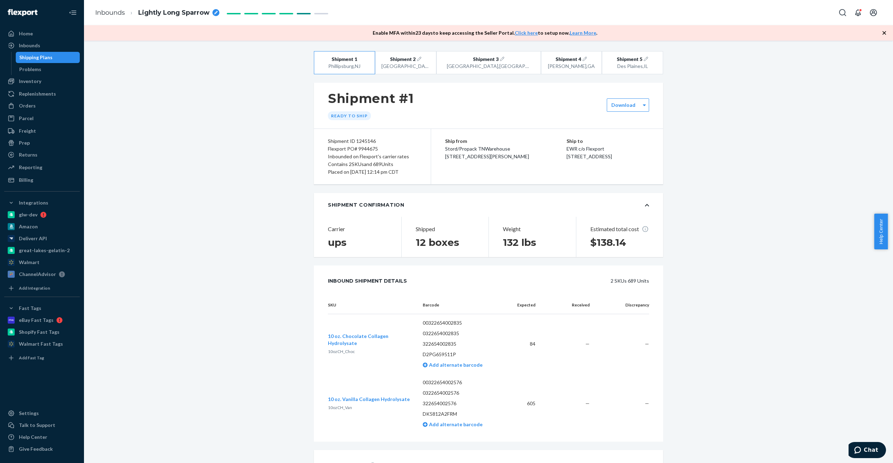
click at [534, 159] on span "[STREET_ADDRESS]" at bounding box center [590, 156] width 46 height 6
copy span "08865"
click at [27, 44] on div "Inbounds" at bounding box center [29, 45] width 21 height 7
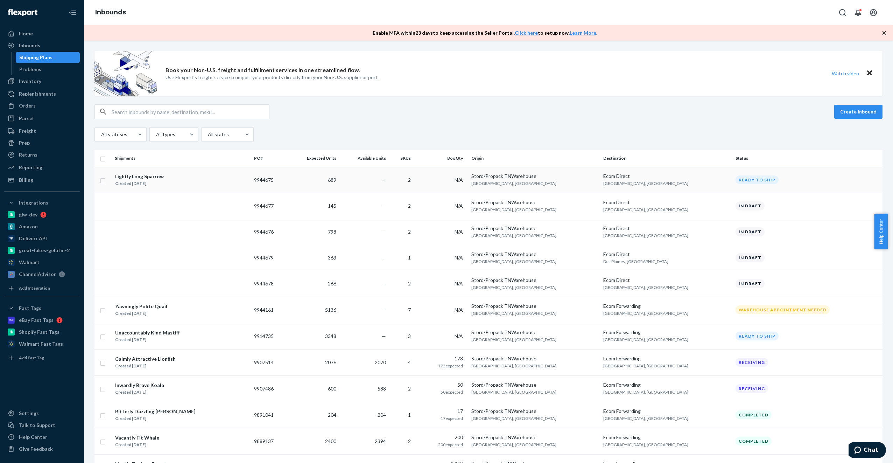
click at [267, 177] on td "9944675" at bounding box center [269, 180] width 37 height 26
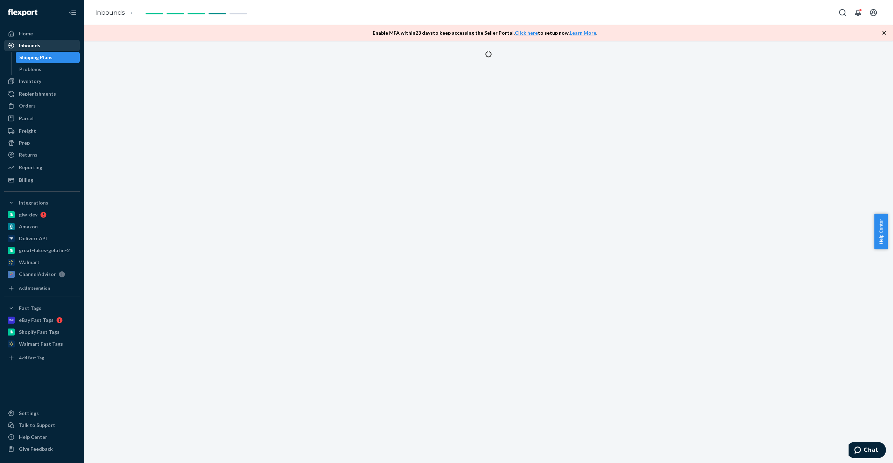
click at [34, 47] on div "Inbounds" at bounding box center [29, 45] width 21 height 7
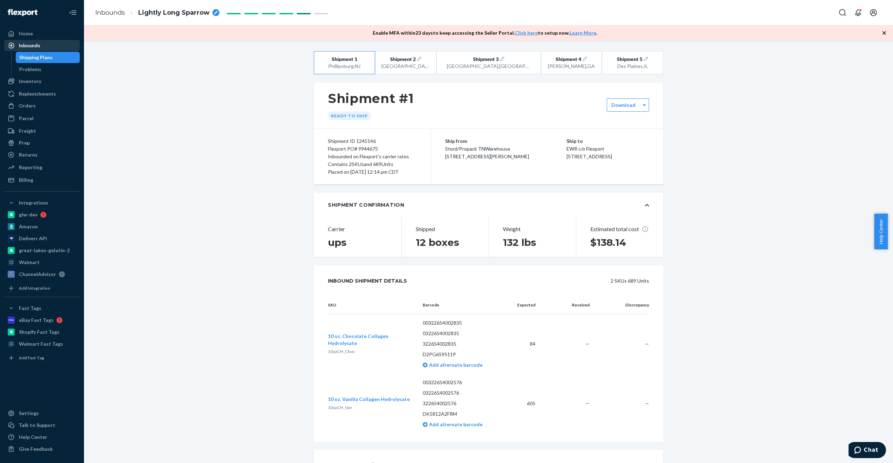
click at [29, 46] on div "Inbounds" at bounding box center [29, 45] width 21 height 7
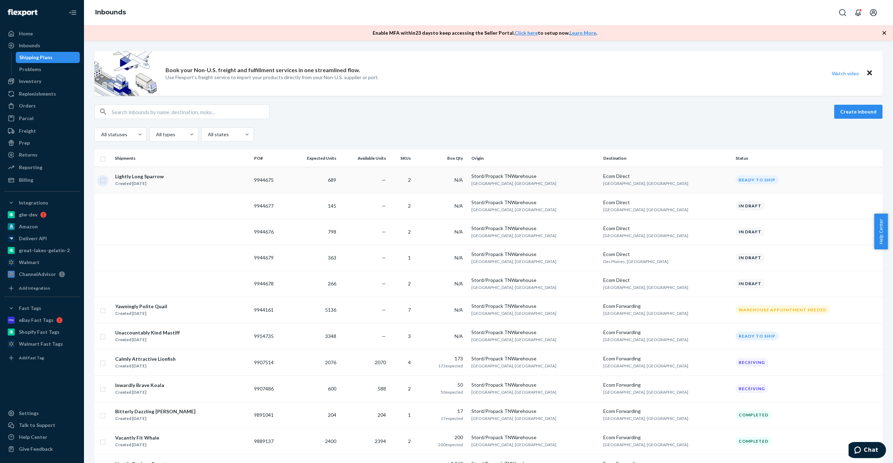
click at [103, 181] on input "checkbox" at bounding box center [103, 179] width 6 height 7
click at [534, 114] on div "Delete" at bounding box center [811, 111] width 23 height 7
checkbox input "false"
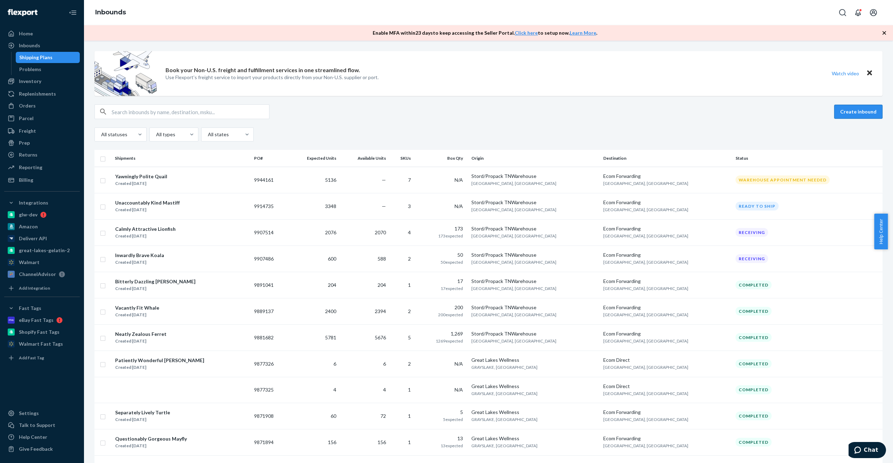
click at [534, 114] on button "Create inbound" at bounding box center [859, 112] width 48 height 14
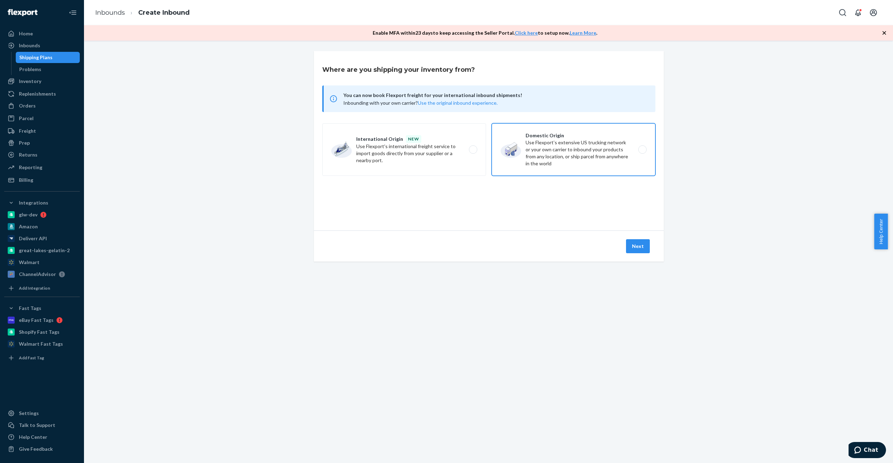
click at [534, 156] on label "Domestic Origin Use Flexport’s extensive US trucking network or your own carrie…" at bounding box center [574, 149] width 164 height 53
click at [534, 152] on input "Domestic Origin Use Flexport’s extensive US trucking network or your own carrie…" at bounding box center [644, 149] width 5 height 5
radio input "true"
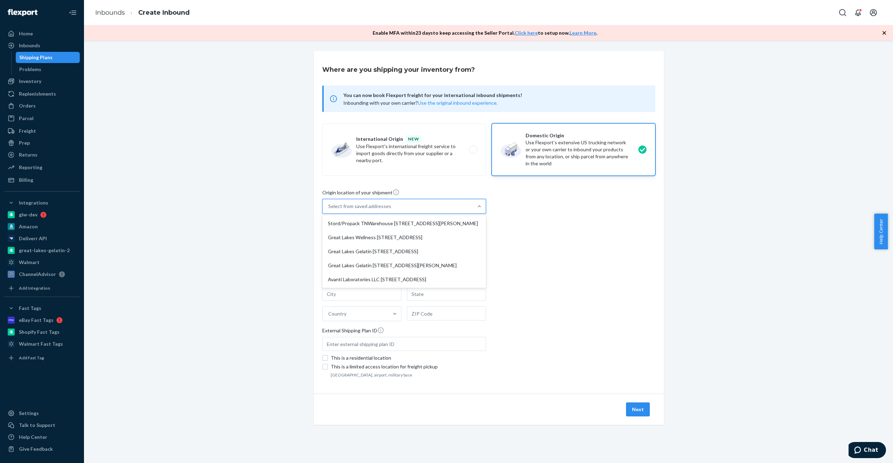
click at [422, 200] on div "Select from saved addresses" at bounding box center [398, 206] width 151 height 14
click at [329, 203] on input "option Stord/Propack TNWarehouse [STREET_ADDRESS][PERSON_NAME] focused, 1 of 5.…" at bounding box center [328, 206] width 1 height 7
click at [410, 228] on div "Stord/Propack TNWarehouse [STREET_ADDRESS][PERSON_NAME]" at bounding box center [404, 223] width 161 height 14
click at [329, 210] on input "option Stord/Propack TNWarehouse [STREET_ADDRESS][PERSON_NAME] focused, 1 of 5.…" at bounding box center [328, 206] width 1 height 7
type input "Stord/Propack TNWarehouse"
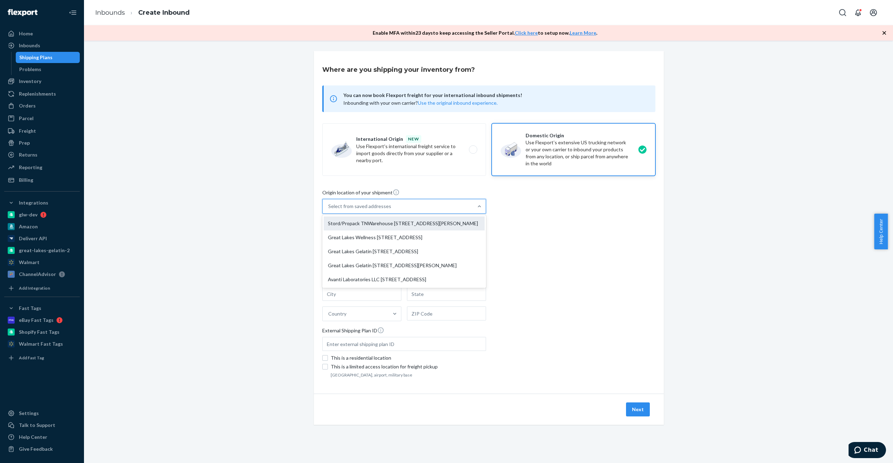
type input "[STREET_ADDRESS][PERSON_NAME]"
type input "Suite 200"
type input "[GEOGRAPHIC_DATA]"
type input "TN"
type input "37148"
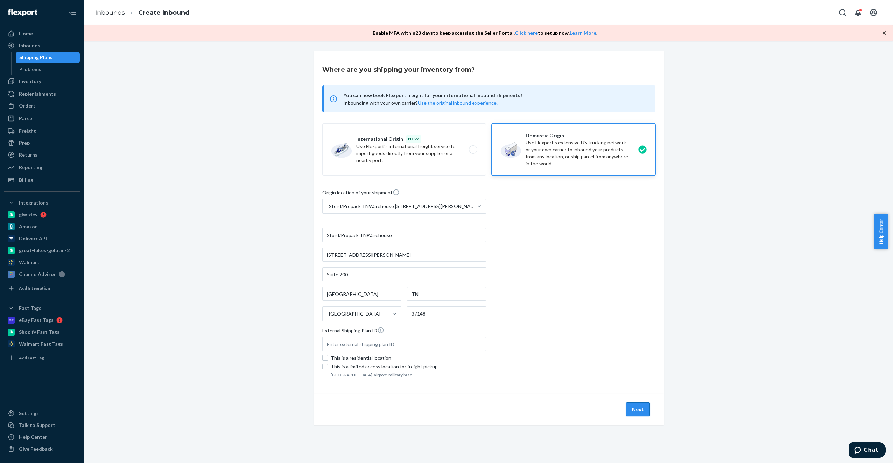
click at [534, 378] on button "Next" at bounding box center [638, 409] width 24 height 14
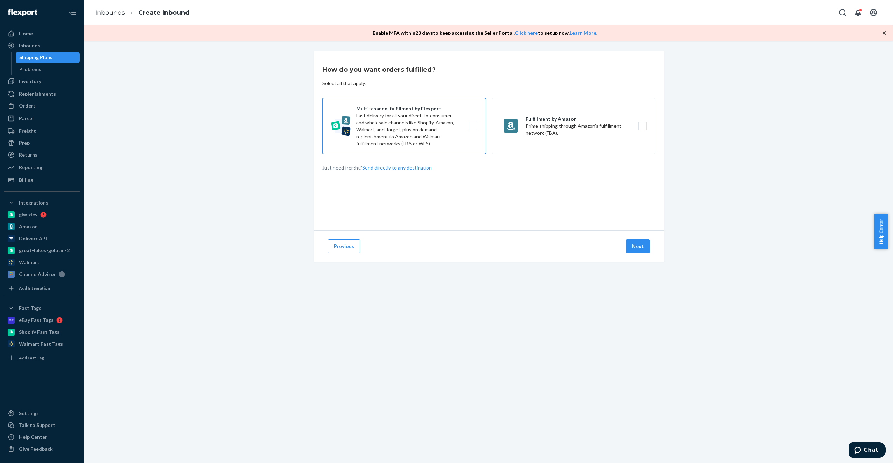
click at [443, 128] on label "Multi-channel fulfillment by Flexport Fast delivery for all your direct-to-cons…" at bounding box center [404, 126] width 164 height 56
click at [473, 128] on input "Multi-channel fulfillment by Flexport Fast delivery for all your direct-to-cons…" at bounding box center [475, 126] width 5 height 5
checkbox input "true"
click at [534, 242] on button "Next" at bounding box center [638, 246] width 24 height 14
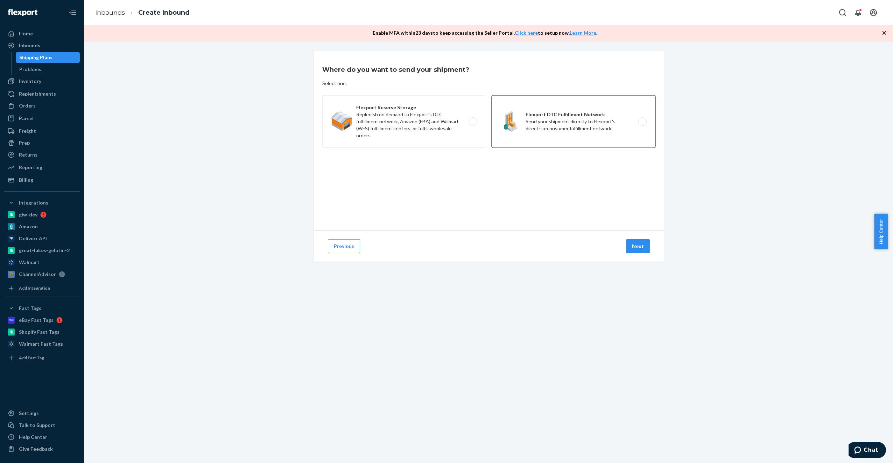
click at [534, 123] on label "Flexport DTC Fulfillment Network Send your shipment directly to Flexport's dire…" at bounding box center [574, 121] width 164 height 53
click at [534, 123] on input "Flexport DTC Fulfillment Network Send your shipment directly to Flexport's dire…" at bounding box center [644, 121] width 5 height 5
radio input "true"
click at [534, 249] on button "Next" at bounding box center [638, 246] width 24 height 14
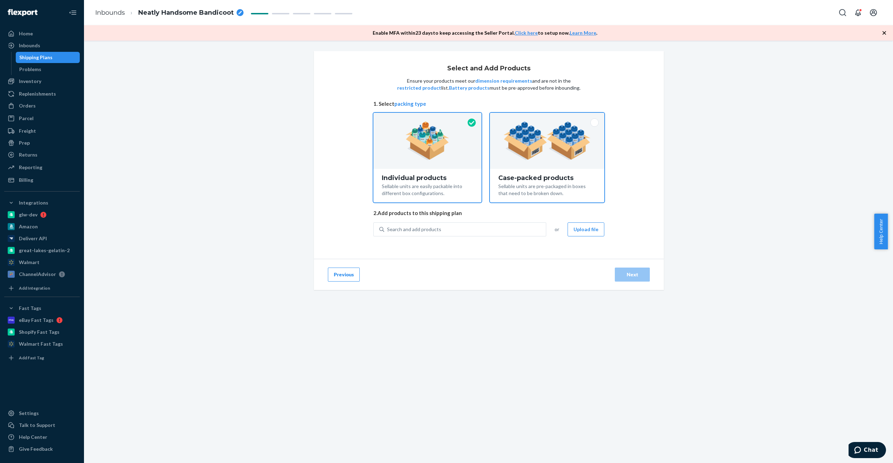
click at [534, 170] on div "Case-packed products Sellable units are pre-packaged in boxes that need to be b…" at bounding box center [547, 186] width 114 height 34
click at [534, 117] on input "Case-packed products Sellable units are pre-packaged in boxes that need to be b…" at bounding box center [547, 115] width 5 height 5
radio input "true"
radio input "false"
click at [456, 223] on div "Search and add products" at bounding box center [465, 229] width 162 height 13
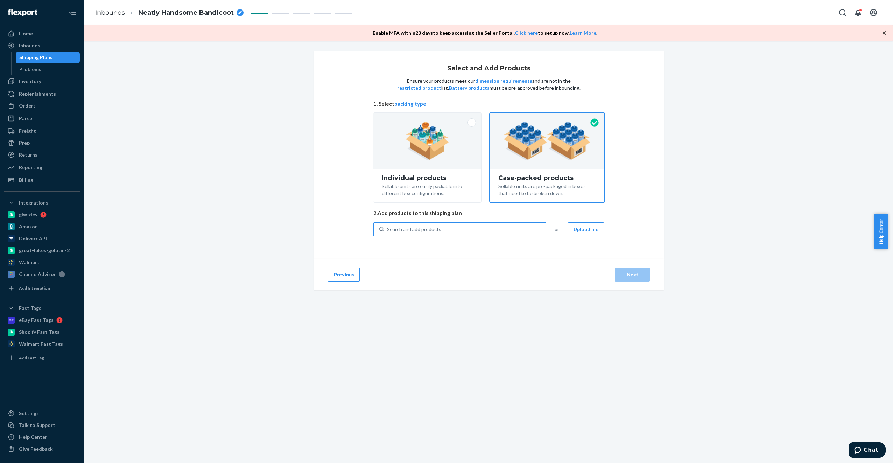
click at [388, 226] on input "Search and add products" at bounding box center [387, 229] width 1 height 7
type input "10oz"
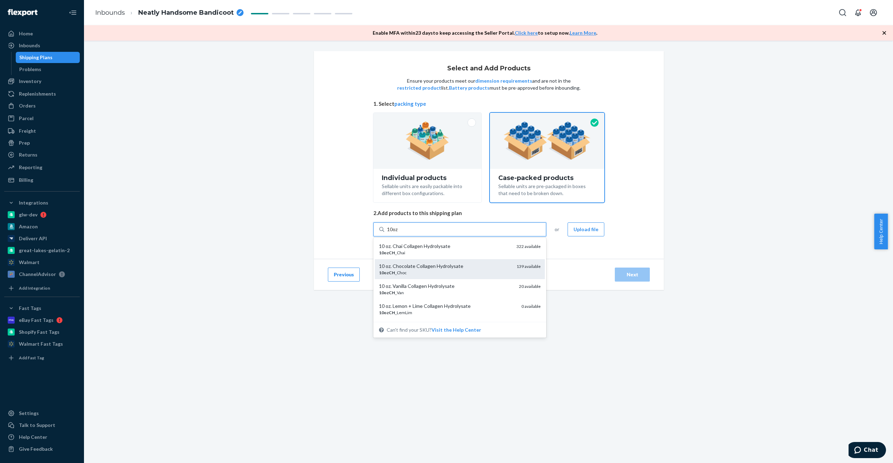
click at [421, 265] on div "10 oz. Chocolate Collagen Hydrolysate" at bounding box center [445, 266] width 132 height 7
click at [399, 233] on input "10oz" at bounding box center [393, 229] width 12 height 7
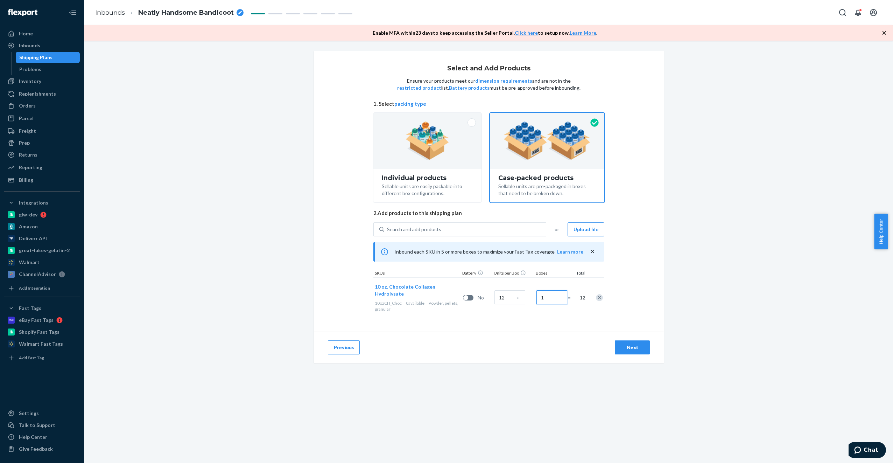
type input "0"
click at [534, 301] on input "0" at bounding box center [552, 297] width 31 height 14
click at [507, 293] on input "121" at bounding box center [510, 297] width 31 height 14
type input "12"
click at [534, 294] on input "0" at bounding box center [552, 297] width 31 height 14
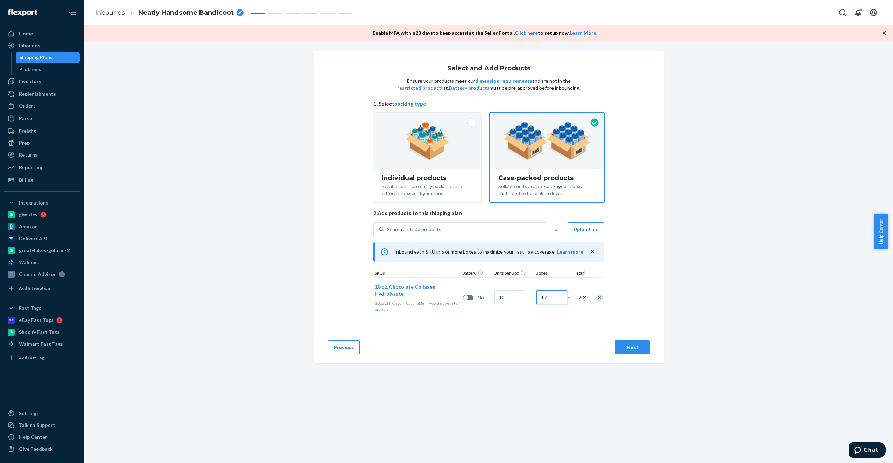
type input "17"
click at [534, 346] on div "Next" at bounding box center [632, 347] width 23 height 7
radio input "true"
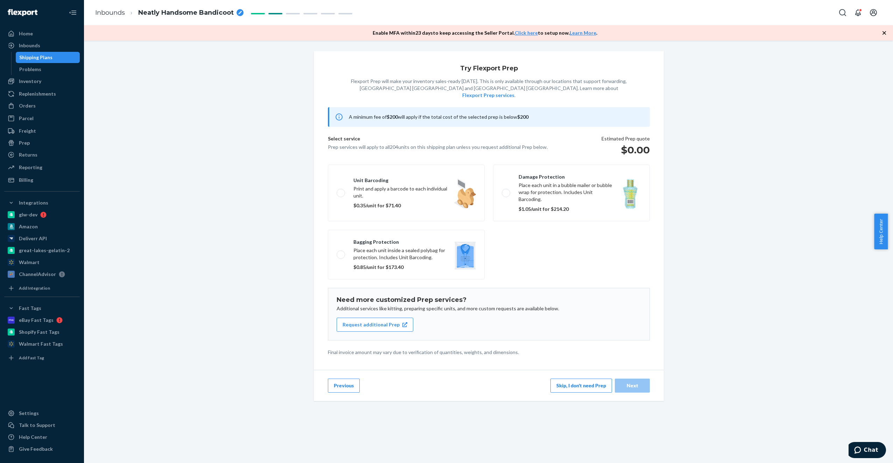
click at [343, 378] on button "Previous" at bounding box center [344, 385] width 32 height 14
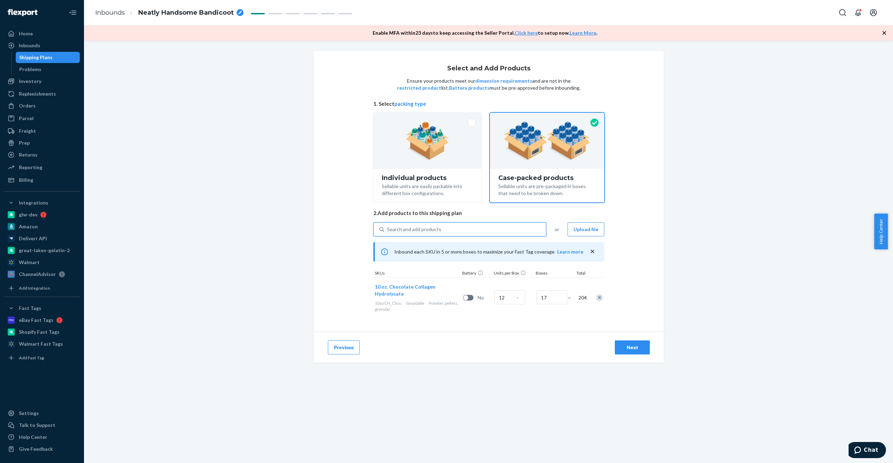
click at [425, 230] on div "Search and add products" at bounding box center [414, 229] width 54 height 7
click at [388, 230] on input "0 results available. Use Up and Down to choose options, press Enter to select t…" at bounding box center [387, 229] width 1 height 7
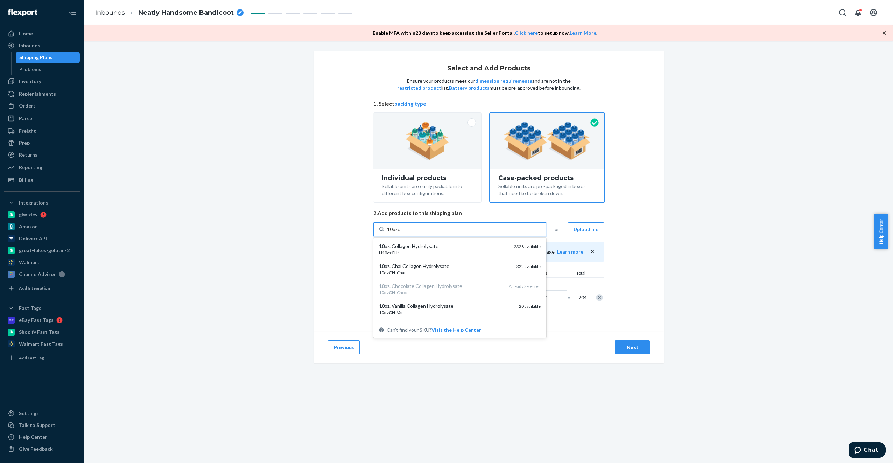
type input "10ozch"
click at [439, 290] on div "10ozCH _Van" at bounding box center [446, 293] width 134 height 6
click at [404, 233] on input "10ozch" at bounding box center [395, 229] width 16 height 7
radio input "true"
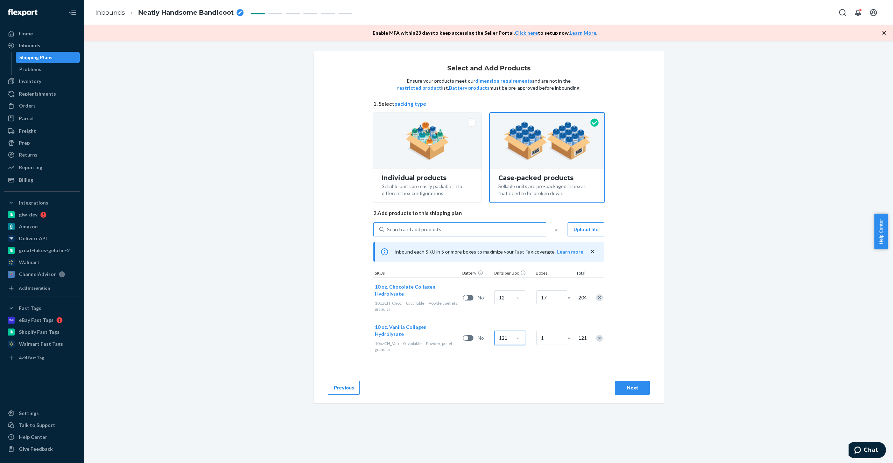
click at [506, 338] on input "121" at bounding box center [510, 338] width 31 height 14
radio input "true"
type input "1"
radio input "true"
type input "12"
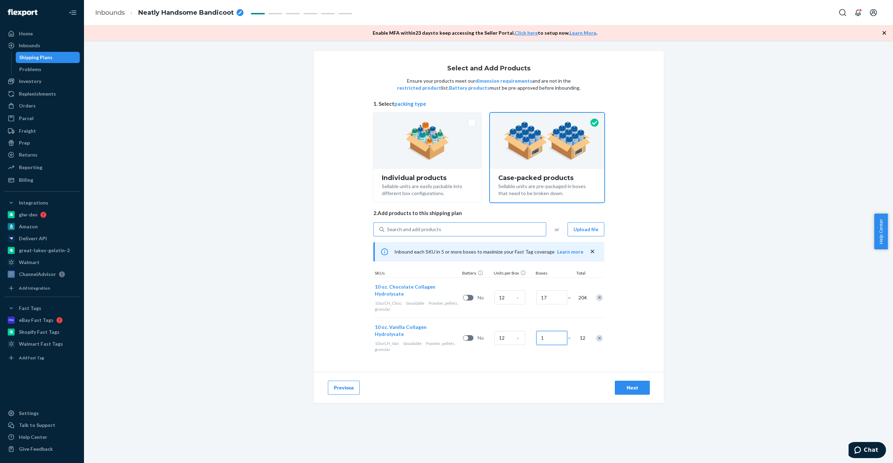
click at [534, 332] on input "1" at bounding box center [552, 338] width 31 height 14
radio input "true"
type input "17"
click at [529, 372] on div "Previous Next" at bounding box center [489, 387] width 350 height 31
click at [534, 378] on button "Next" at bounding box center [632, 388] width 35 height 14
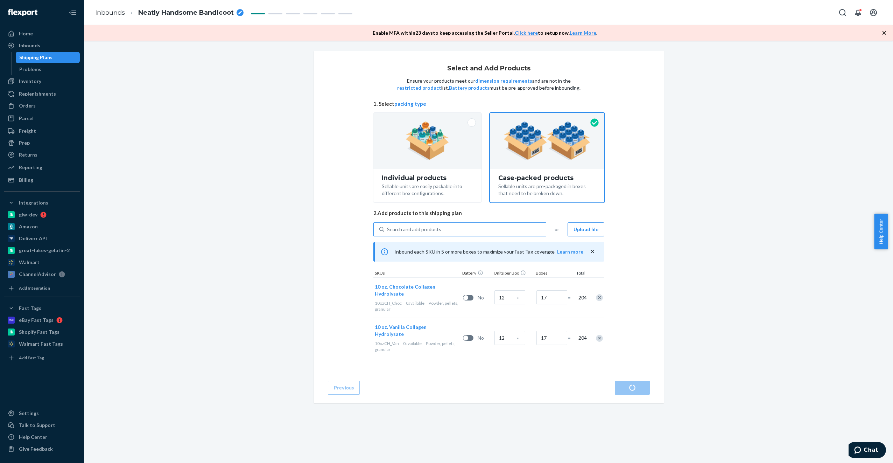
radio input "true"
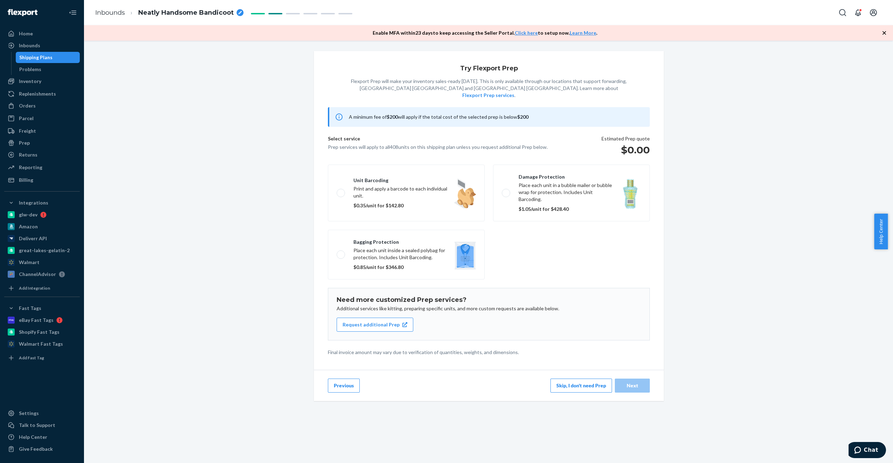
click at [534, 378] on button "Skip, I don't need Prep" at bounding box center [582, 385] width 62 height 14
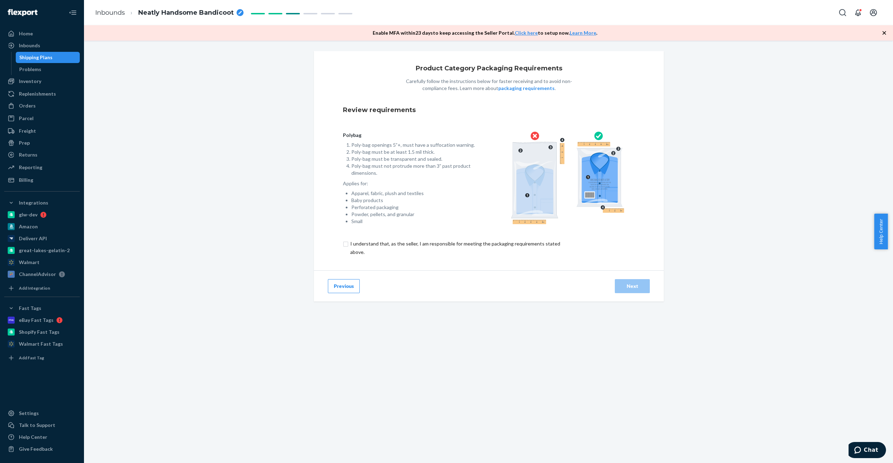
click at [346, 242] on input "checkbox" at bounding box center [459, 247] width 233 height 17
checkbox input "true"
click at [534, 283] on div "Next" at bounding box center [632, 286] width 23 height 7
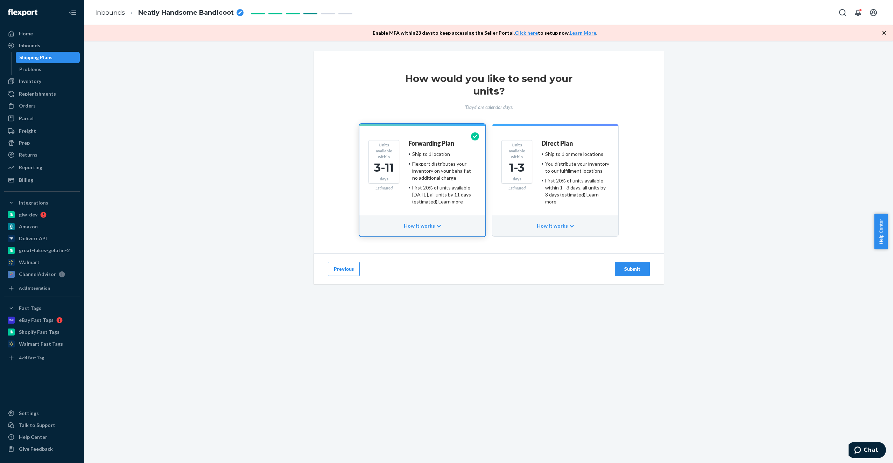
click at [534, 167] on div "You distribute your inventory to our fulfillment locations" at bounding box center [577, 167] width 64 height 14
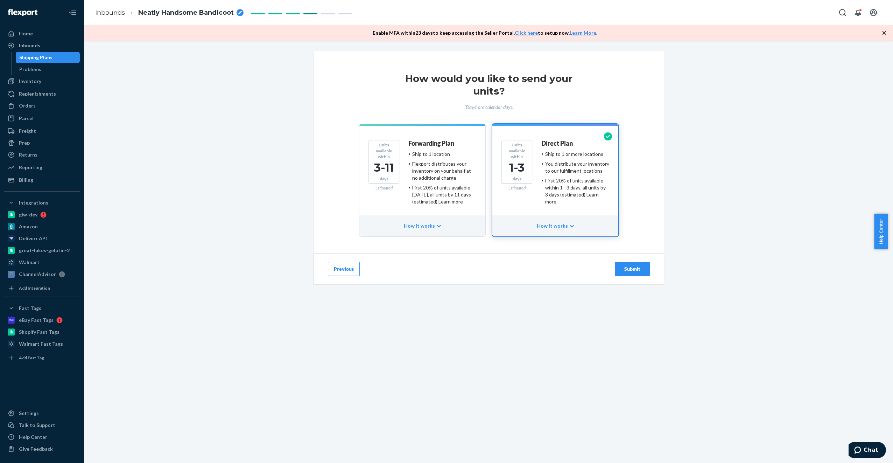
click at [534, 266] on div "Submit" at bounding box center [632, 268] width 23 height 7
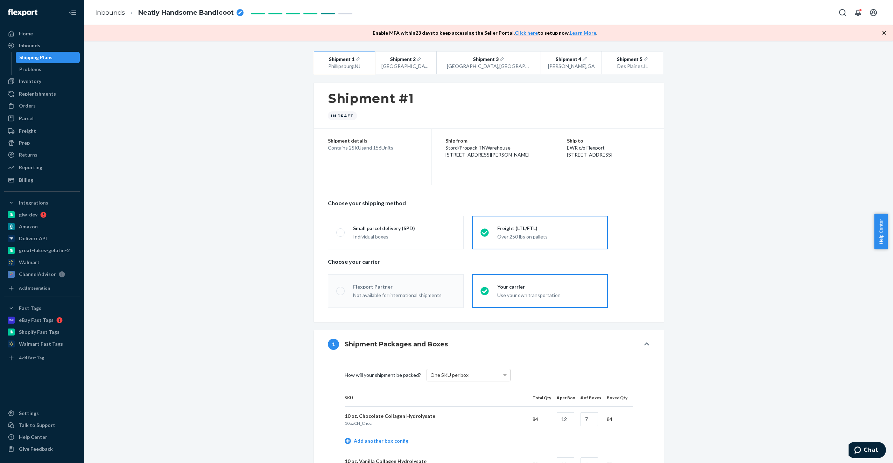
radio input "true"
radio input "false"
radio input "true"
radio input "false"
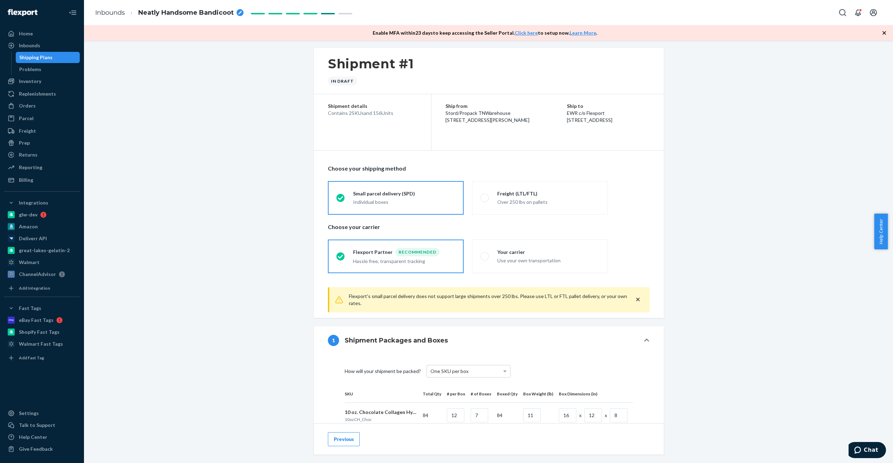
scroll to position [32, 0]
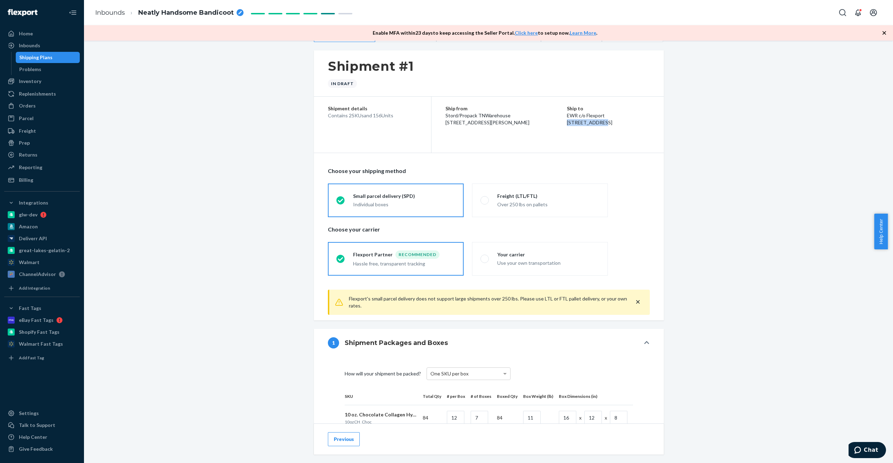
drag, startPoint x: 554, startPoint y: 122, endPoint x: 587, endPoint y: 121, distance: 33.6
click at [534, 121] on div "Ship to EWR c/o Flexport [STREET_ADDRESS]" at bounding box center [608, 115] width 83 height 21
copy span "[STREET_ADDRESS]"
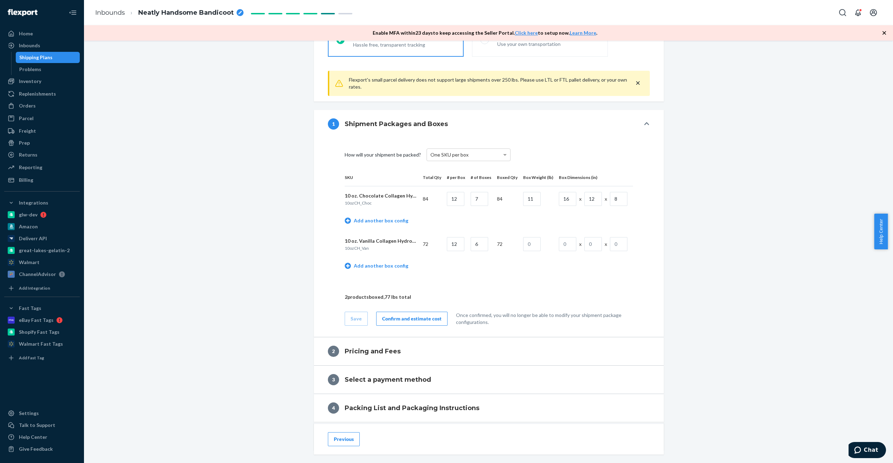
scroll to position [315, 0]
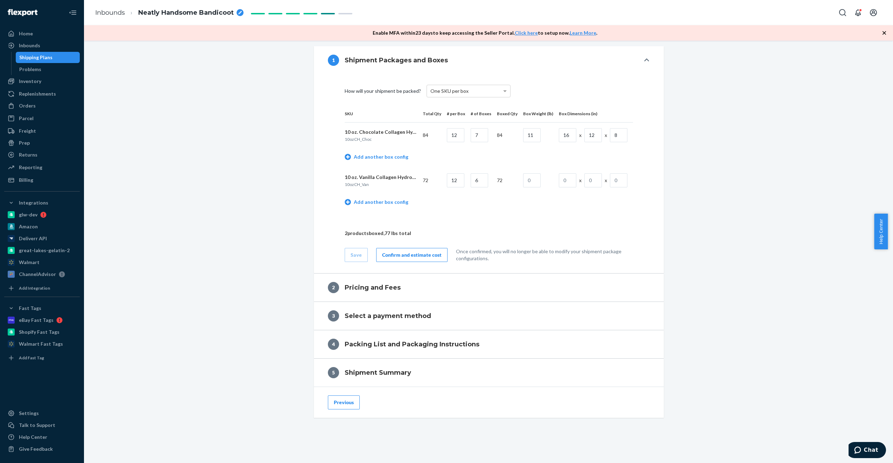
click at [421, 254] on div "Confirm and estimate cost" at bounding box center [412, 254] width 60 height 7
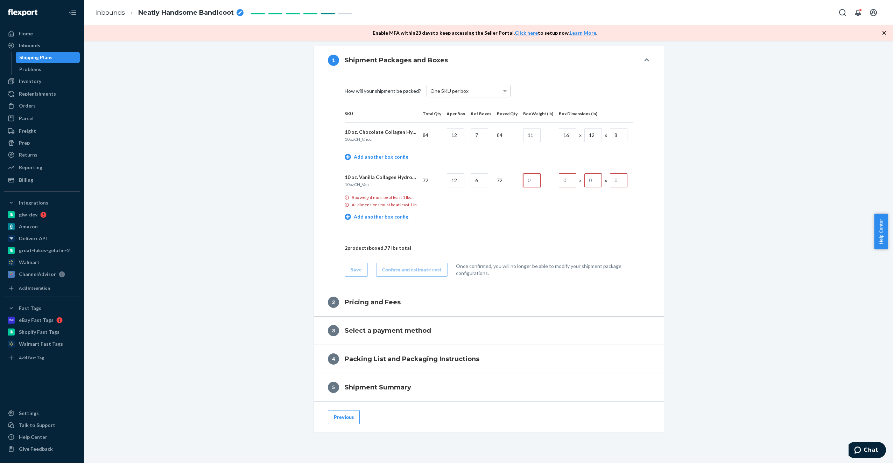
click at [530, 185] on input "text" at bounding box center [532, 180] width 18 height 14
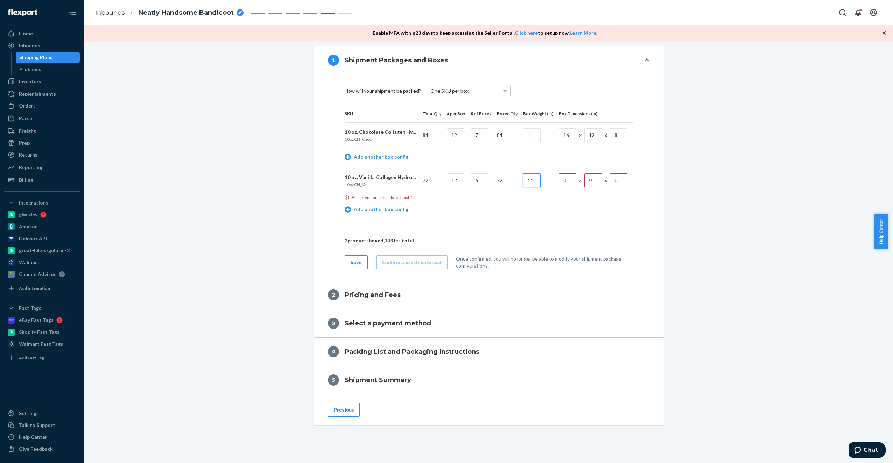
type input "11"
type input "16"
type input "12"
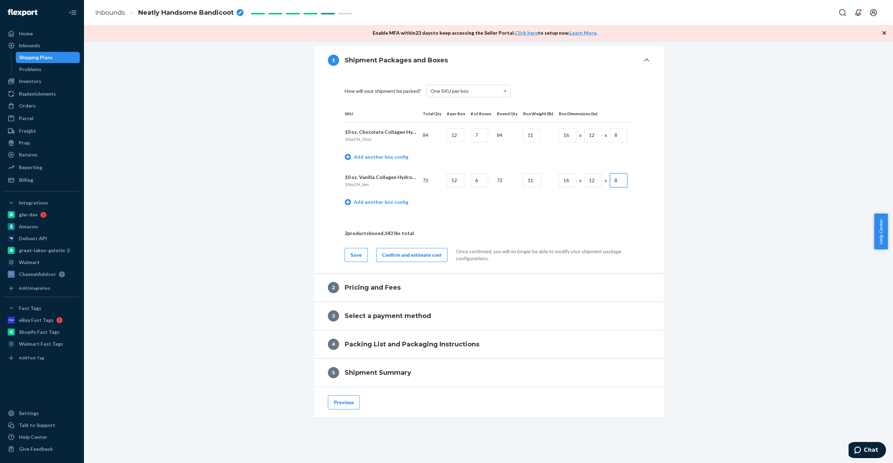
type input "8"
click at [400, 251] on div "Confirm and estimate cost" at bounding box center [412, 254] width 60 height 7
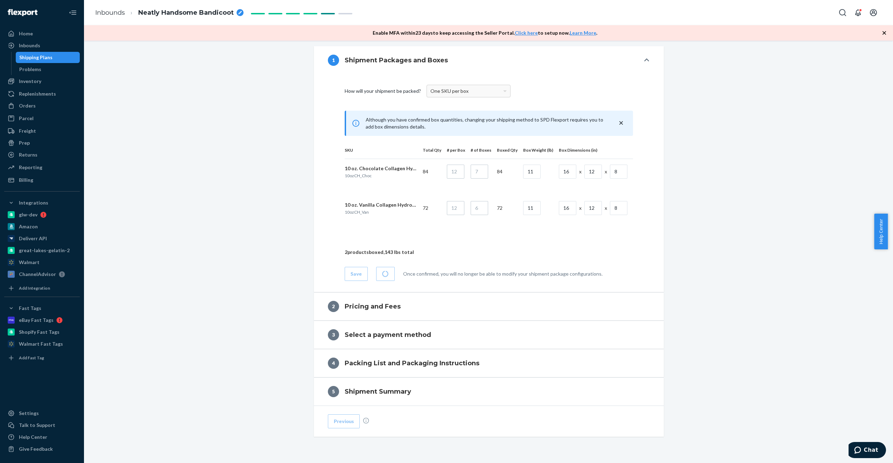
scroll to position [235, 0]
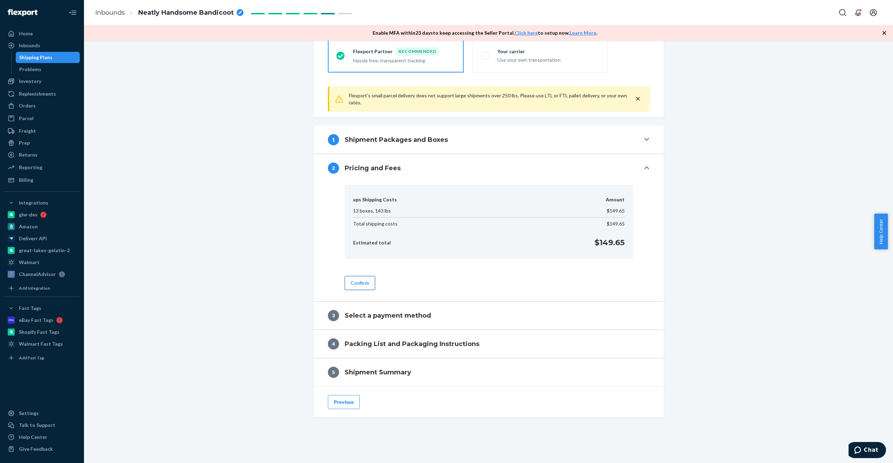
click at [362, 277] on button "Confirm" at bounding box center [360, 283] width 30 height 14
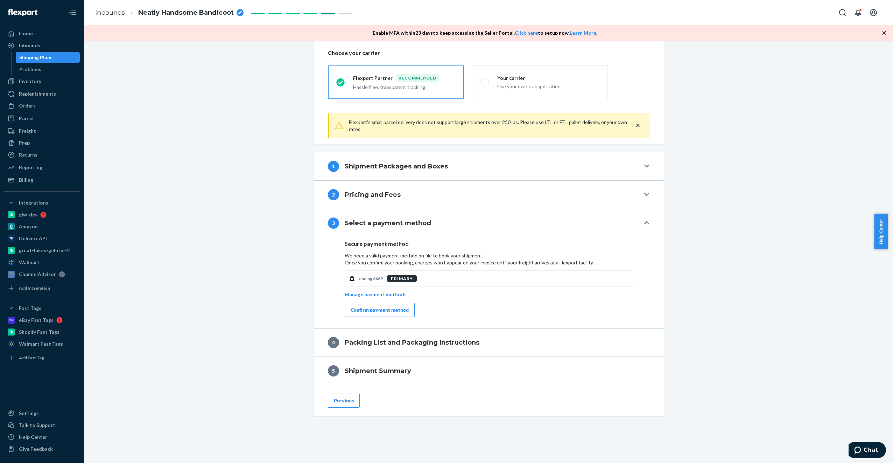
scroll to position [207, 0]
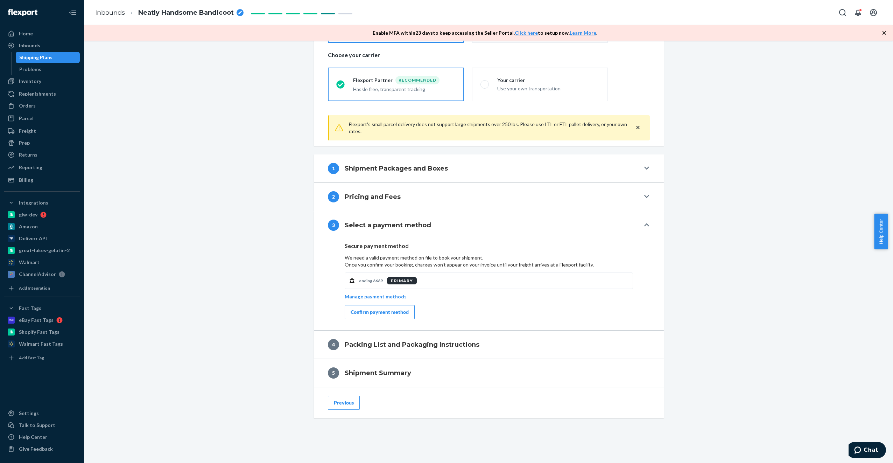
click at [398, 309] on div "Confirm payment method" at bounding box center [380, 311] width 58 height 7
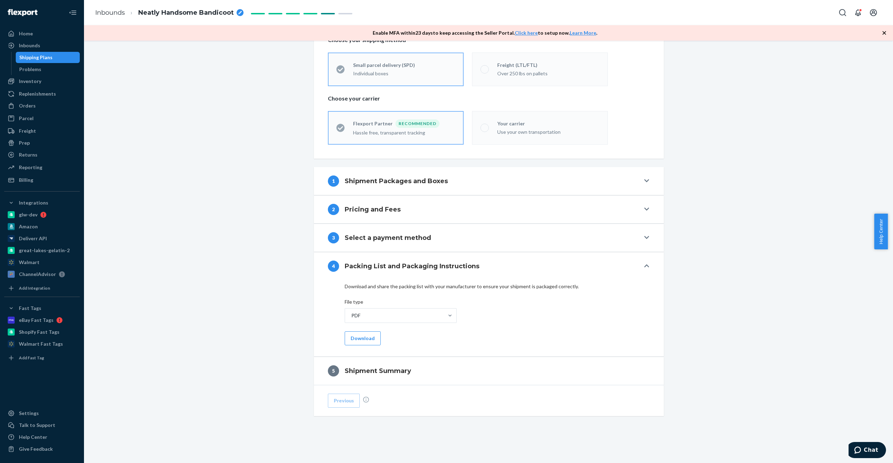
scroll to position [161, 0]
click at [357, 334] on button "Download" at bounding box center [363, 340] width 36 height 14
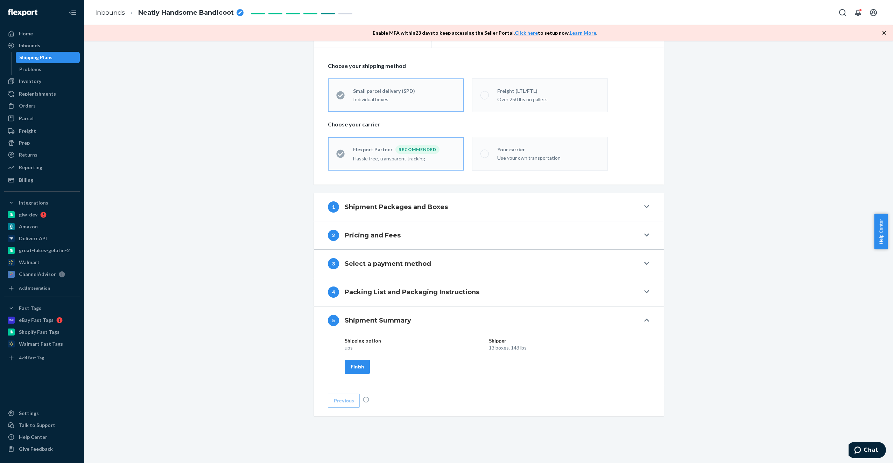
scroll to position [136, 0]
click at [355, 366] on div "Finish" at bounding box center [357, 367] width 13 height 7
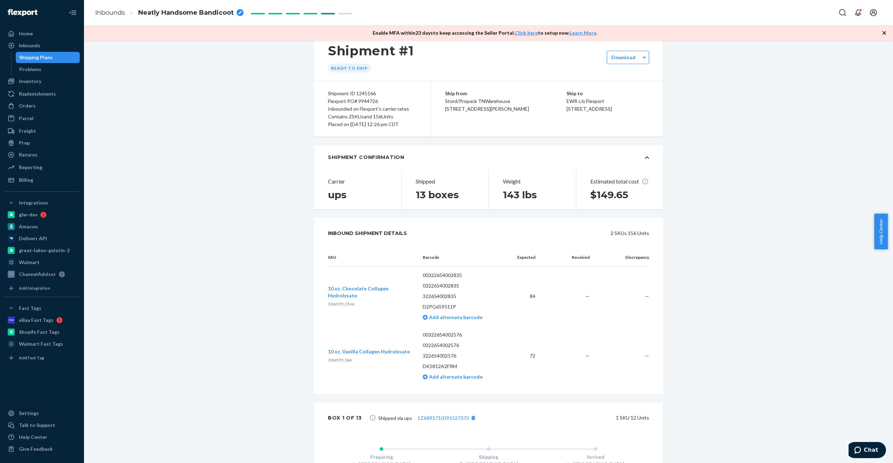
scroll to position [0, 0]
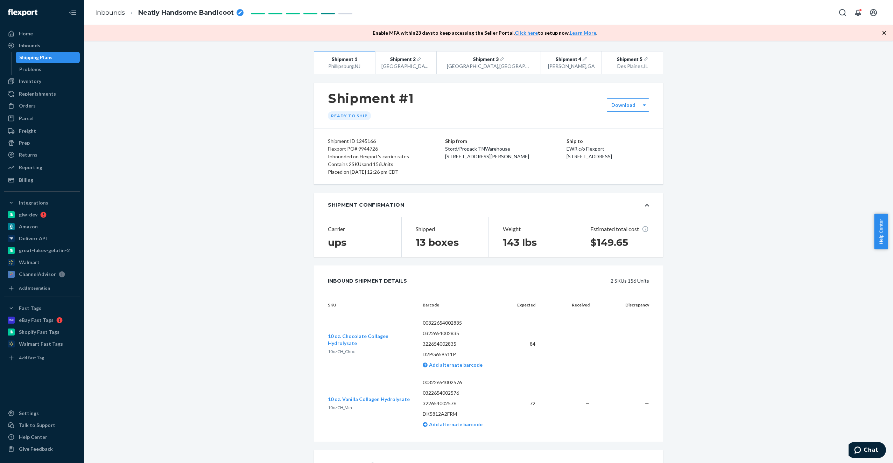
click at [367, 145] on div "Flexport PO# 9944726" at bounding box center [372, 149] width 89 height 8
click at [365, 148] on div "Flexport PO# 9944726" at bounding box center [372, 149] width 89 height 8
copy div "9944726"
click at [534, 110] on div "Download" at bounding box center [628, 104] width 42 height 13
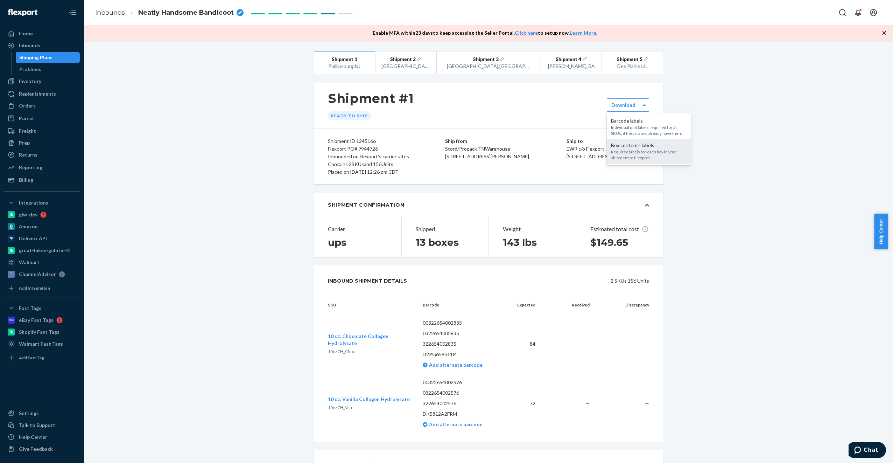
drag, startPoint x: 629, startPoint y: 129, endPoint x: 625, endPoint y: 151, distance: 22.9
click at [534, 151] on div "Barcode labels Individual unit labels required for all SKUs, if they do not alr…" at bounding box center [649, 139] width 84 height 52
click at [534, 151] on div "Required labels for each box in your shipment to Flexport." at bounding box center [649, 155] width 76 height 12
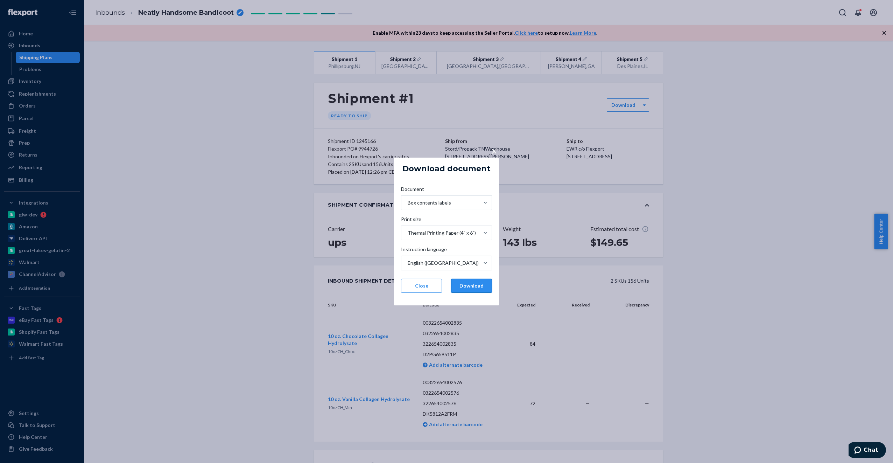
click at [468, 284] on button "Download" at bounding box center [471, 286] width 41 height 14
click at [425, 283] on button "Close" at bounding box center [421, 286] width 41 height 14
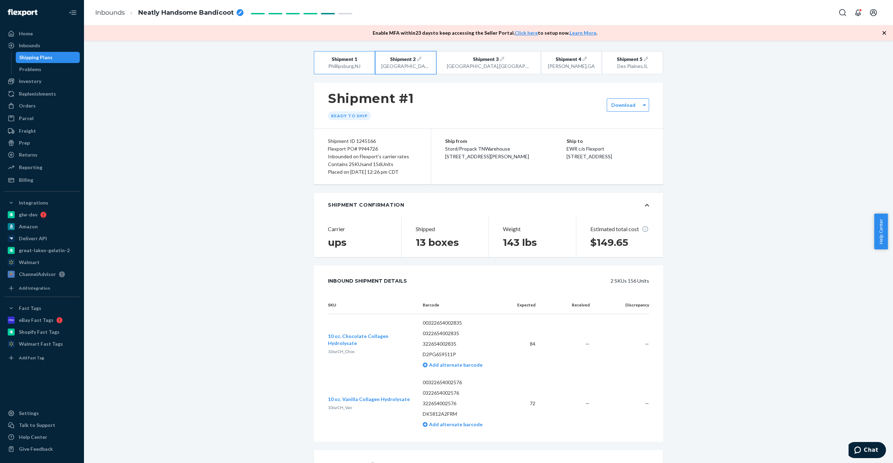
click at [413, 65] on div "[GEOGRAPHIC_DATA] , [GEOGRAPHIC_DATA]" at bounding box center [406, 66] width 48 height 7
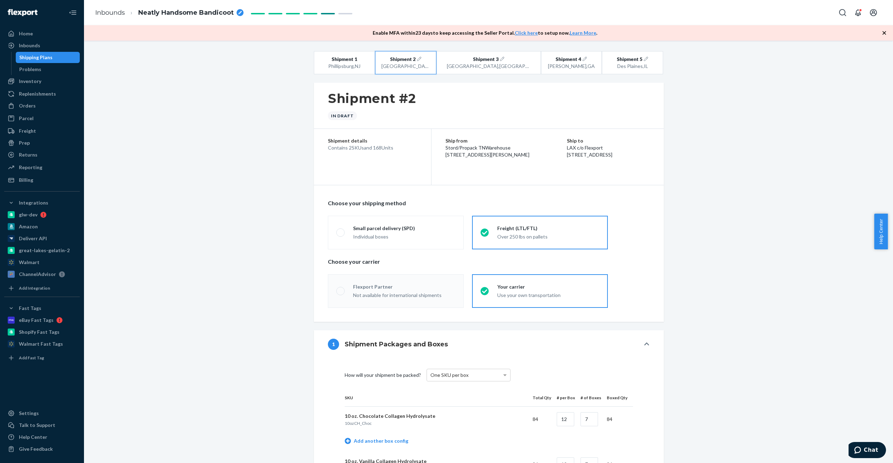
radio input "true"
radio input "false"
radio input "true"
radio input "false"
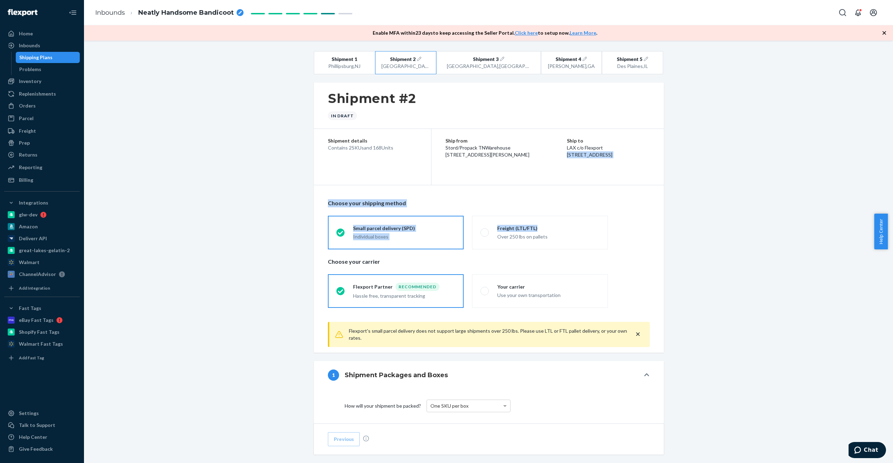
drag, startPoint x: 888, startPoint y: 146, endPoint x: 905, endPoint y: 216, distance: 72.7
click at [534, 216] on html "Home Inbounds Shipping Plans Problems Inventory Products Branded Packaging Repl…" at bounding box center [446, 231] width 893 height 463
drag, startPoint x: 905, startPoint y: 216, endPoint x: 798, endPoint y: 198, distance: 108.0
click at [534, 198] on div "Shipment 1 [GEOGRAPHIC_DATA] , [GEOGRAPHIC_DATA] Shipment 2 [GEOGRAPHIC_DATA] ,…" at bounding box center [488, 415] width 799 height 728
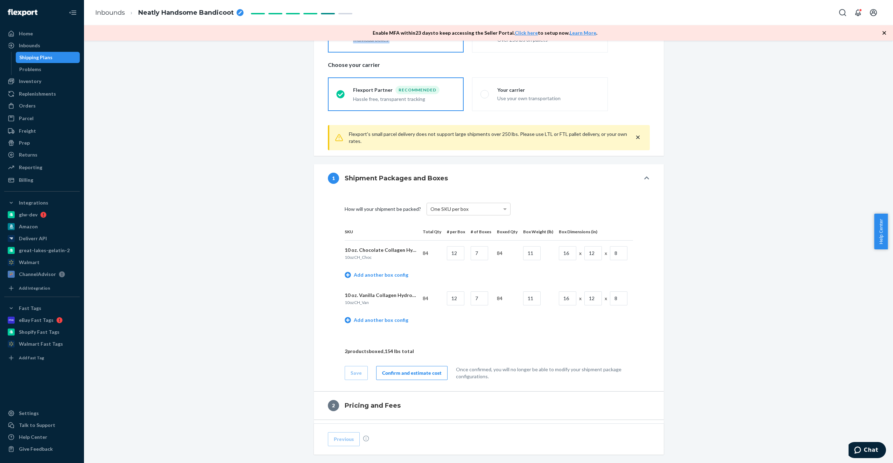
scroll to position [201, 0]
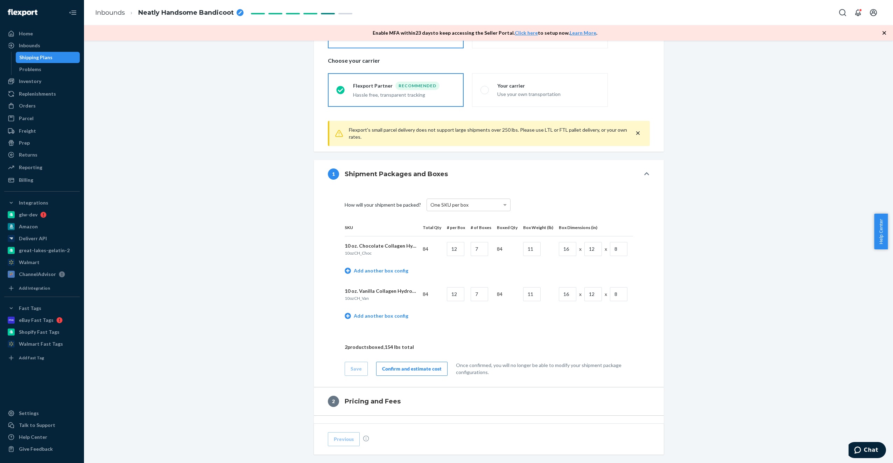
click at [407, 362] on button "Confirm and estimate cost" at bounding box center [411, 369] width 71 height 14
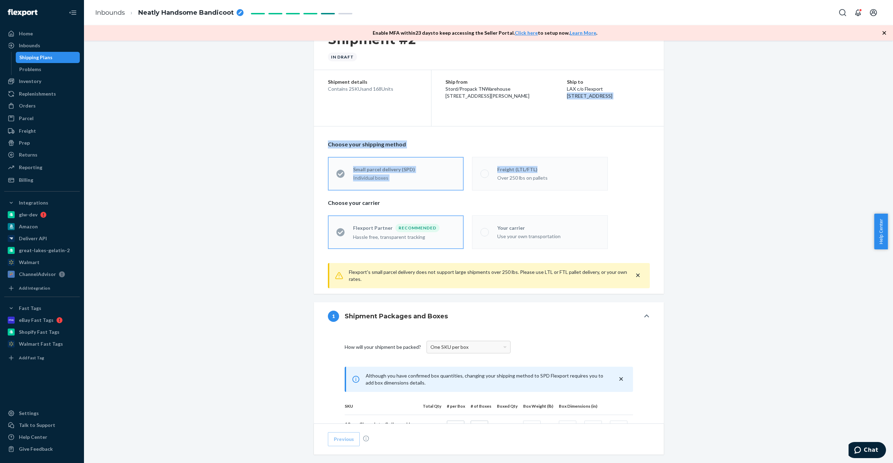
scroll to position [58, 0]
click at [534, 176] on div "Shipment 1 [GEOGRAPHIC_DATA] , [GEOGRAPHIC_DATA] Shipment 2 [GEOGRAPHIC_DATA] ,…" at bounding box center [488, 366] width 799 height 747
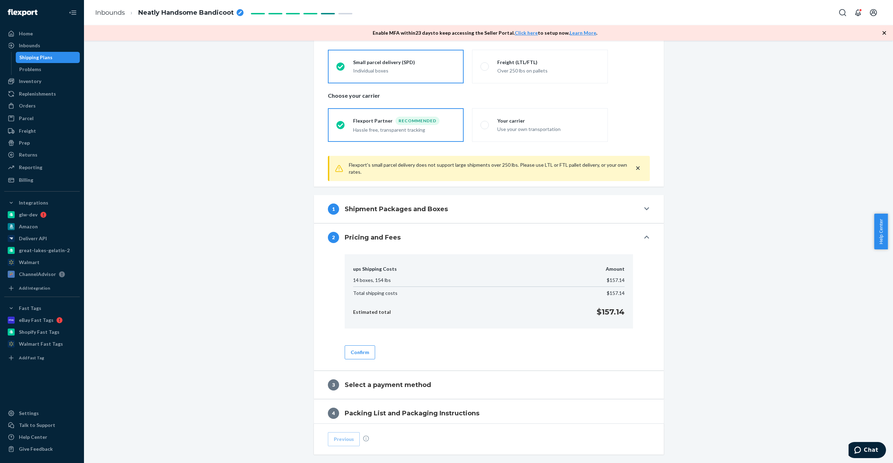
scroll to position [188, 0]
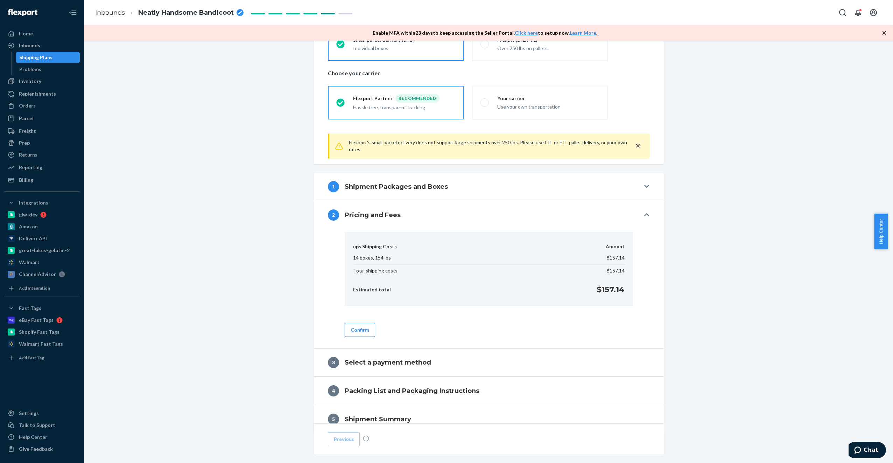
click at [357, 330] on button "Confirm" at bounding box center [360, 330] width 30 height 14
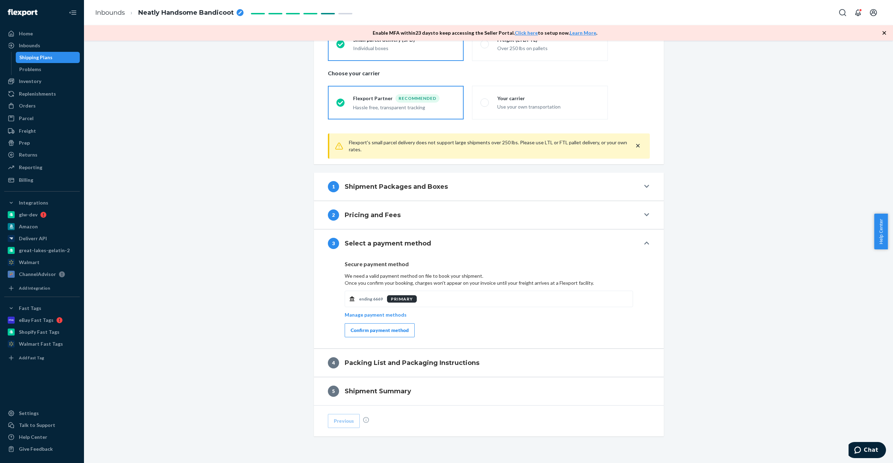
click at [534, 215] on div "Shipment 1 [GEOGRAPHIC_DATA] , [GEOGRAPHIC_DATA] Shipment 2 [GEOGRAPHIC_DATA] ,…" at bounding box center [488, 173] width 799 height 620
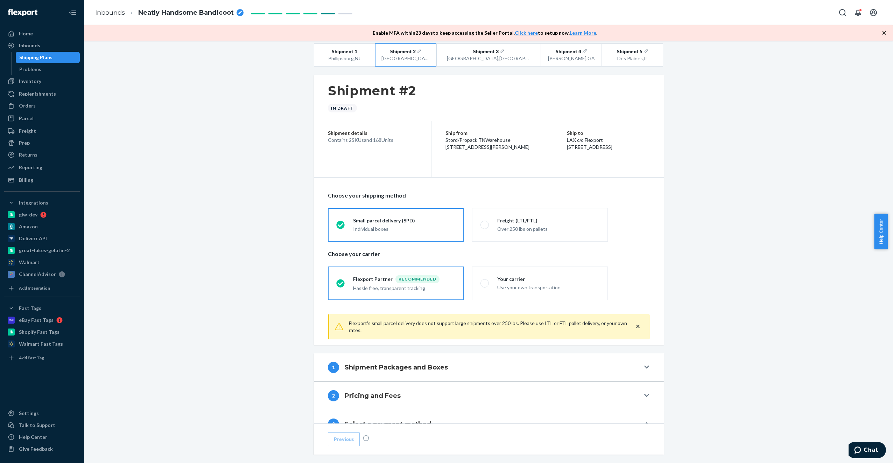
scroll to position [0, 0]
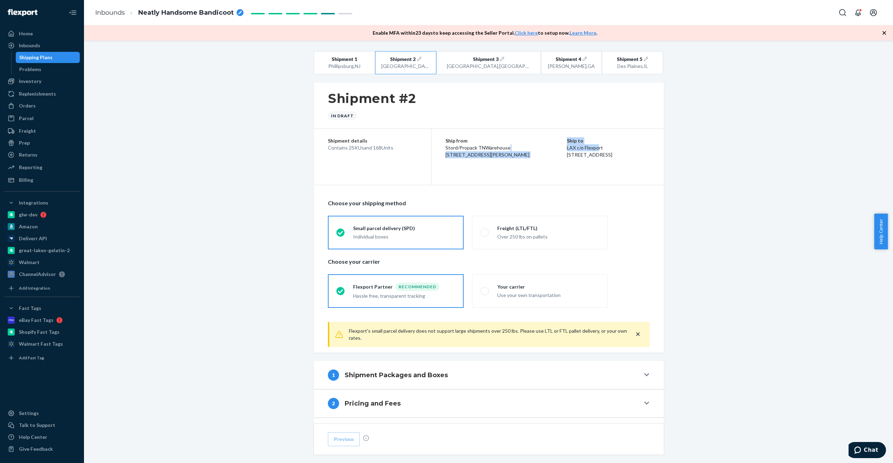
drag, startPoint x: 548, startPoint y: 146, endPoint x: 579, endPoint y: 147, distance: 31.2
click at [534, 147] on div "Ship from Stord/Propack TNWarehouse [STREET_ADDRESS][PERSON_NAME] Ship to LAX c…" at bounding box center [548, 148] width 232 height 38
click at [534, 147] on p "LAX c/o Flexport" at bounding box center [608, 147] width 83 height 7
click at [534, 145] on p "LAX c/o Flexport" at bounding box center [608, 147] width 83 height 7
drag, startPoint x: 550, startPoint y: 146, endPoint x: 586, endPoint y: 146, distance: 36.1
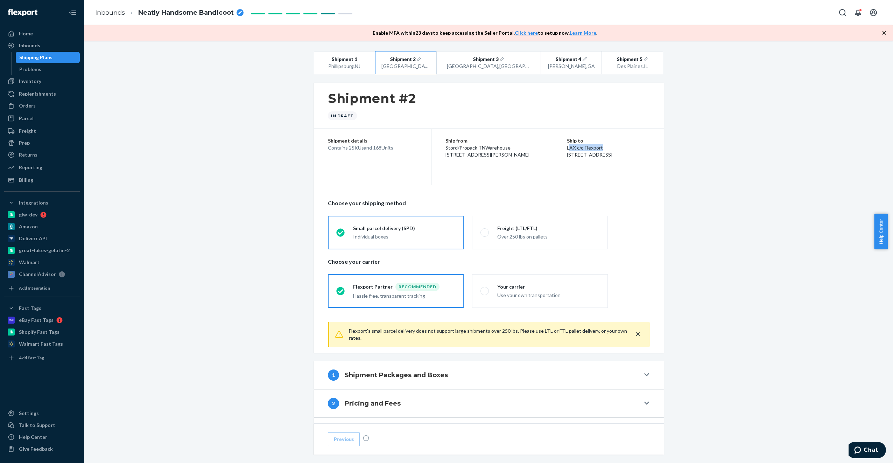
click at [534, 146] on p "LAX c/o Flexport" at bounding box center [608, 147] width 83 height 7
copy p "AX c/o Flexport"
click at [534, 156] on div "Ship from Stord/Propack TNWarehouse [STREET_ADDRESS][PERSON_NAME]" at bounding box center [506, 147] width 121 height 21
drag, startPoint x: 549, startPoint y: 155, endPoint x: 588, endPoint y: 151, distance: 39.0
click at [534, 151] on div "Ship to LAX c/o Flexport [STREET_ADDRESS]" at bounding box center [608, 147] width 83 height 21
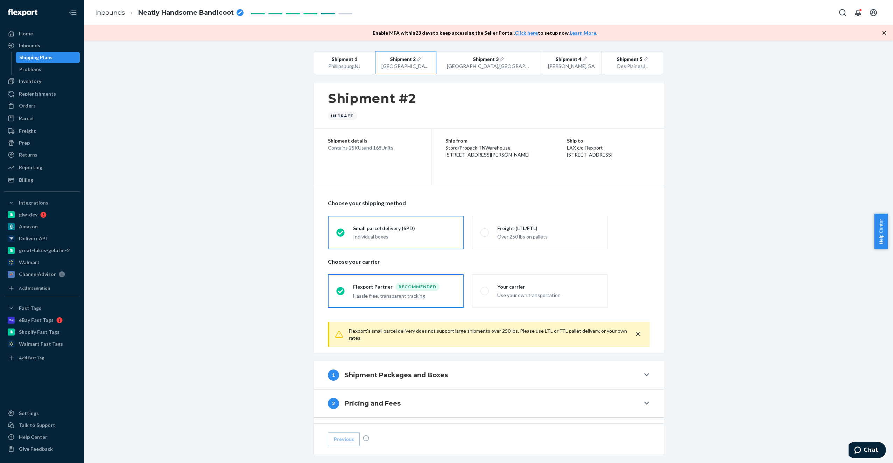
copy span "[STREET_ADDRESS]"
drag, startPoint x: 550, startPoint y: 162, endPoint x: 582, endPoint y: 162, distance: 31.9
click at [534, 158] on span "[STREET_ADDRESS]" at bounding box center [590, 155] width 46 height 6
copy span "an Bernardino"
drag, startPoint x: 592, startPoint y: 162, endPoint x: 609, endPoint y: 160, distance: 17.2
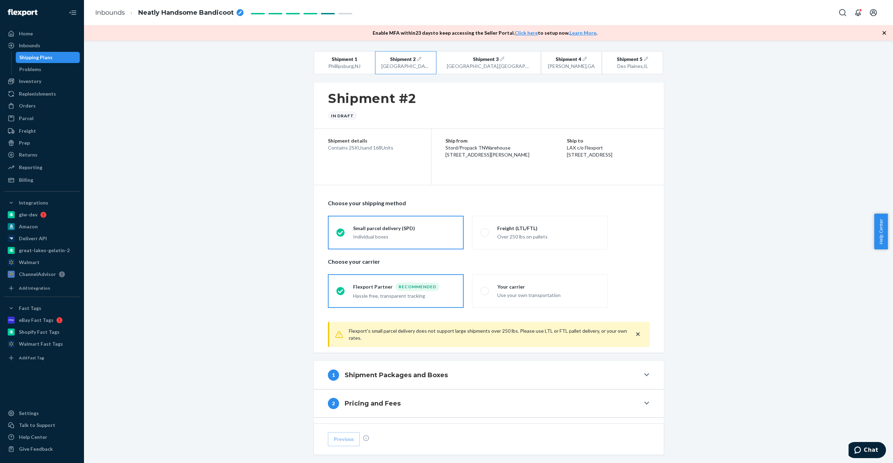
click at [534, 158] on div "Ship to LAX c/o Flexport [STREET_ADDRESS]" at bounding box center [608, 147] width 83 height 21
click at [534, 260] on div "Choose your shipping method Small parcel delivery (SPD) Individual boxes Freigh…" at bounding box center [489, 253] width 350 height 137
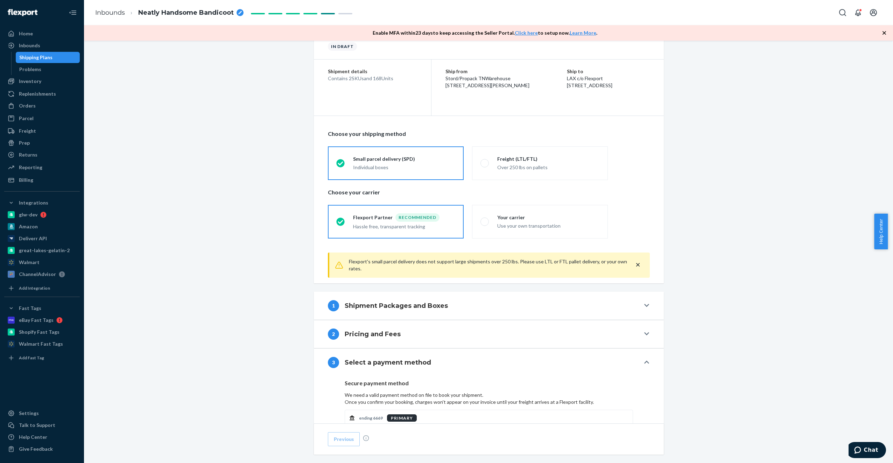
scroll to position [70, 0]
click at [534, 215] on div "Shipment 1 [GEOGRAPHIC_DATA] , [GEOGRAPHIC_DATA] Shipment 2 [GEOGRAPHIC_DATA] ,…" at bounding box center [488, 291] width 799 height 620
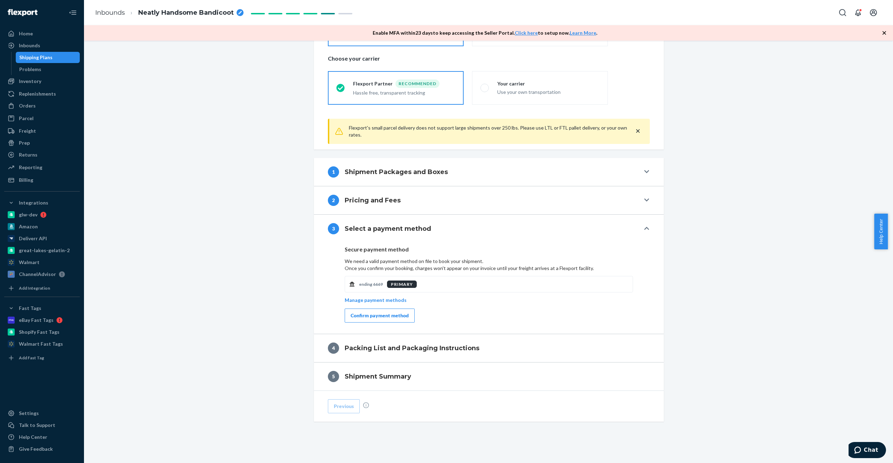
scroll to position [207, 0]
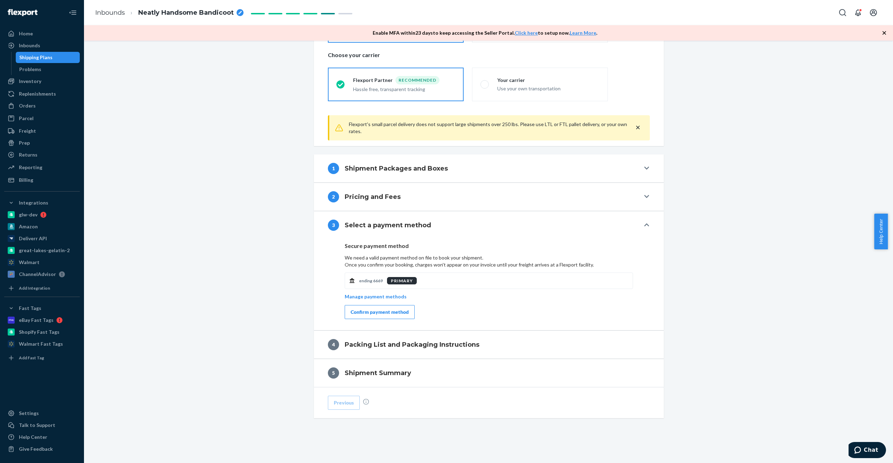
click at [364, 309] on div "Confirm payment method" at bounding box center [380, 311] width 58 height 7
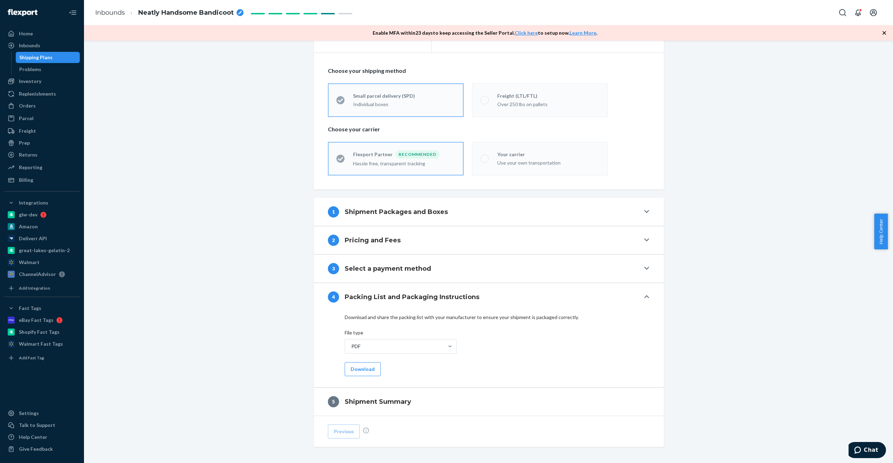
scroll to position [161, 0]
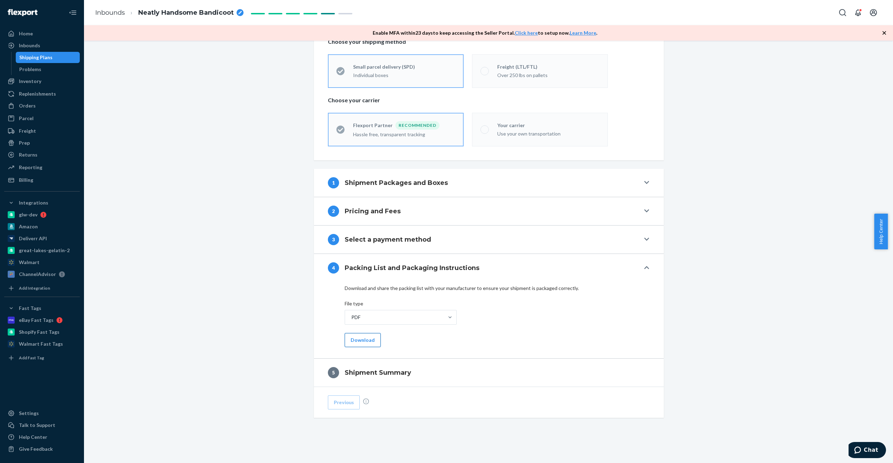
click at [357, 339] on button "Download" at bounding box center [363, 340] width 36 height 14
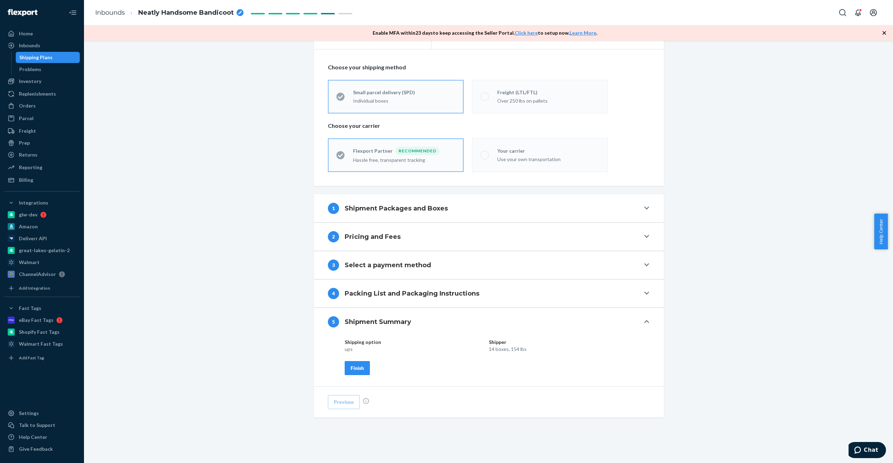
click at [352, 375] on div "Shipping option Shipper ups 14 boxes, 154 lbs Finish" at bounding box center [489, 361] width 350 height 50
click at [351, 362] on button "Finish" at bounding box center [357, 368] width 25 height 14
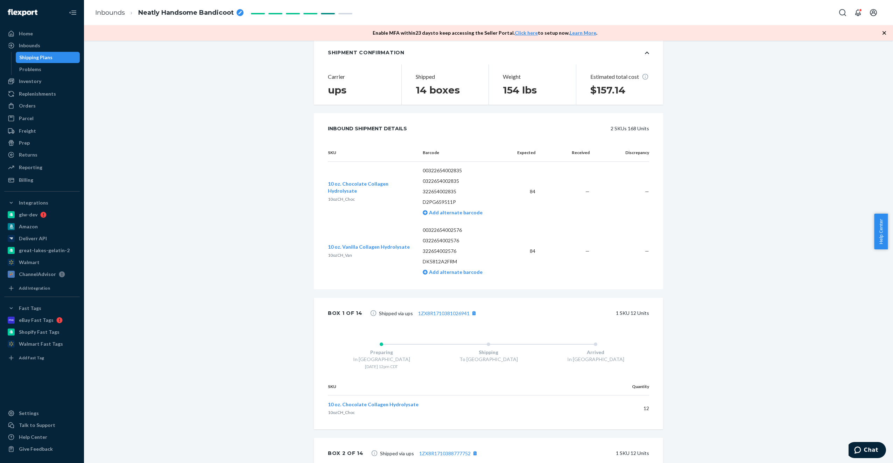
scroll to position [0, 0]
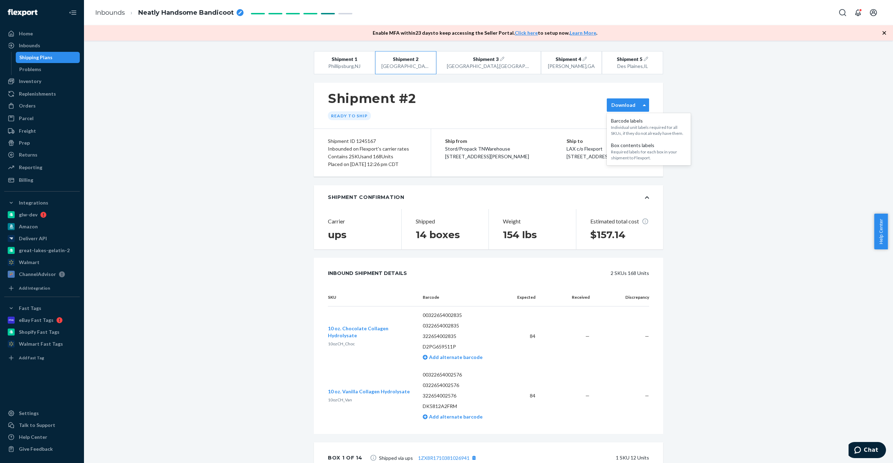
click at [534, 103] on label "Download" at bounding box center [624, 105] width 24 height 7
click at [534, 148] on div "Box contents labels" at bounding box center [649, 145] width 76 height 7
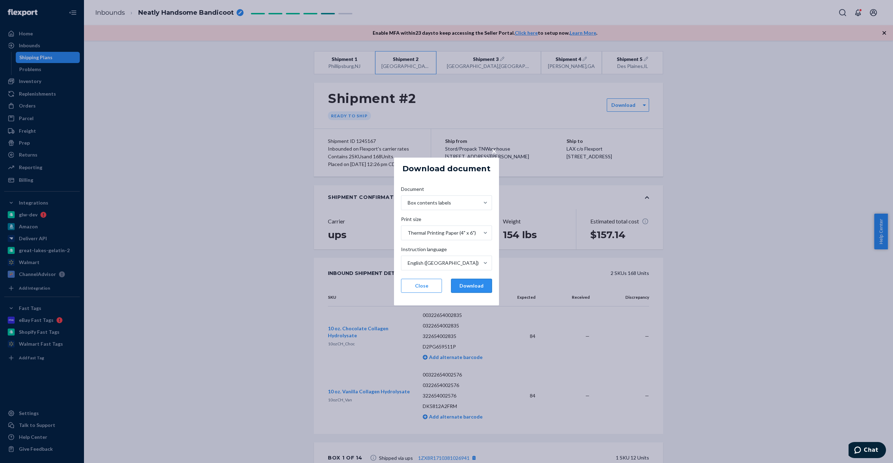
click at [473, 286] on button "Download" at bounding box center [471, 286] width 41 height 14
click at [420, 285] on button "Close" at bounding box center [421, 286] width 41 height 14
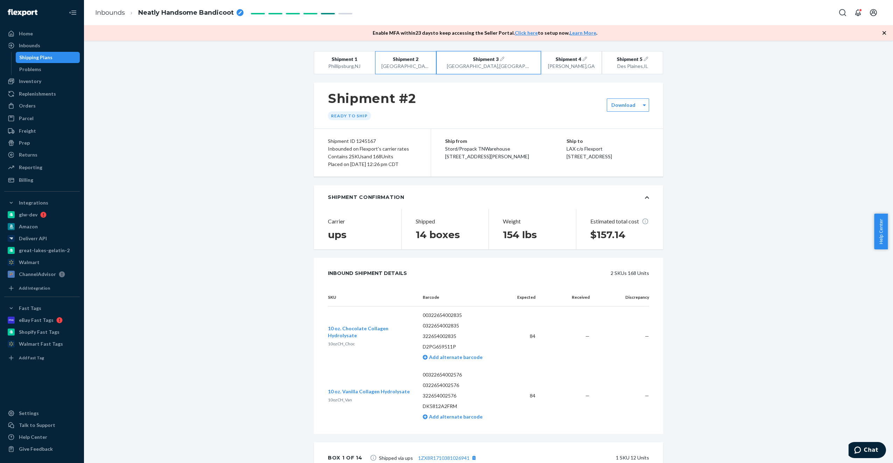
click at [483, 64] on div "[GEOGRAPHIC_DATA] , [GEOGRAPHIC_DATA]" at bounding box center [488, 66] width 83 height 7
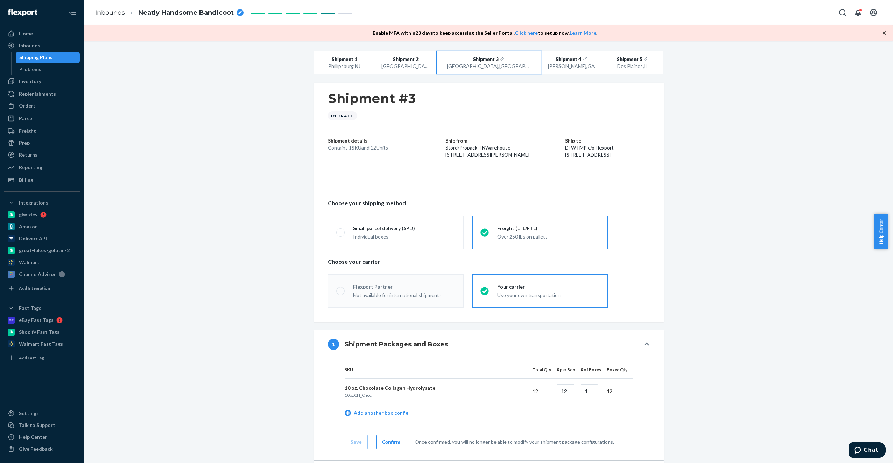
radio input "true"
radio input "false"
radio input "true"
radio input "false"
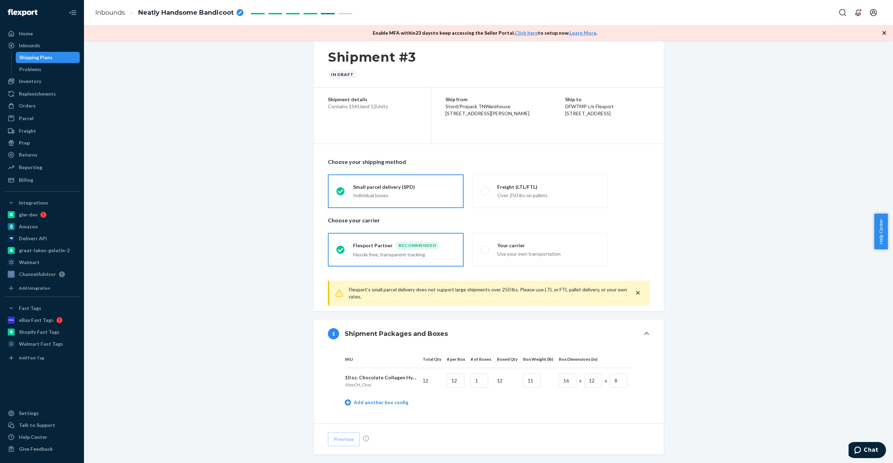
scroll to position [39, 0]
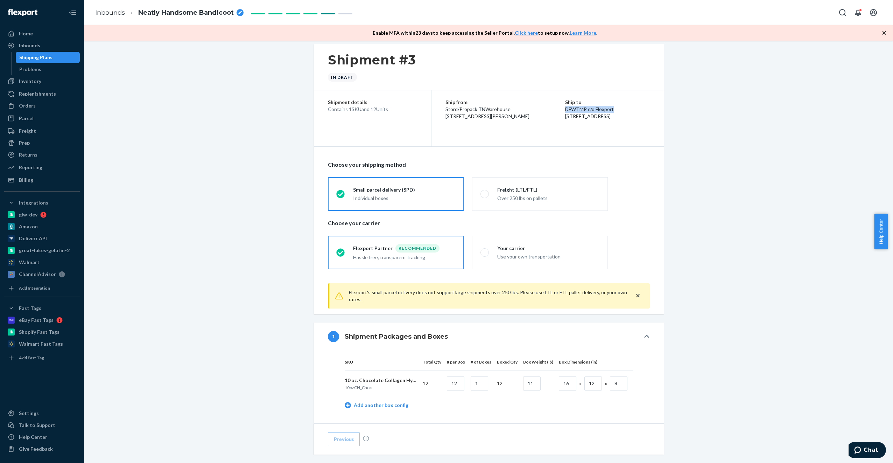
drag, startPoint x: 545, startPoint y: 110, endPoint x: 593, endPoint y: 108, distance: 48.0
click at [534, 108] on p "DFWTMP c/o Flexport" at bounding box center [607, 109] width 85 height 7
drag, startPoint x: 546, startPoint y: 117, endPoint x: 586, endPoint y: 116, distance: 40.3
click at [534, 116] on span "[STREET_ADDRESS]" at bounding box center [588, 116] width 46 height 6
drag, startPoint x: 544, startPoint y: 122, endPoint x: 559, endPoint y: 122, distance: 15.1
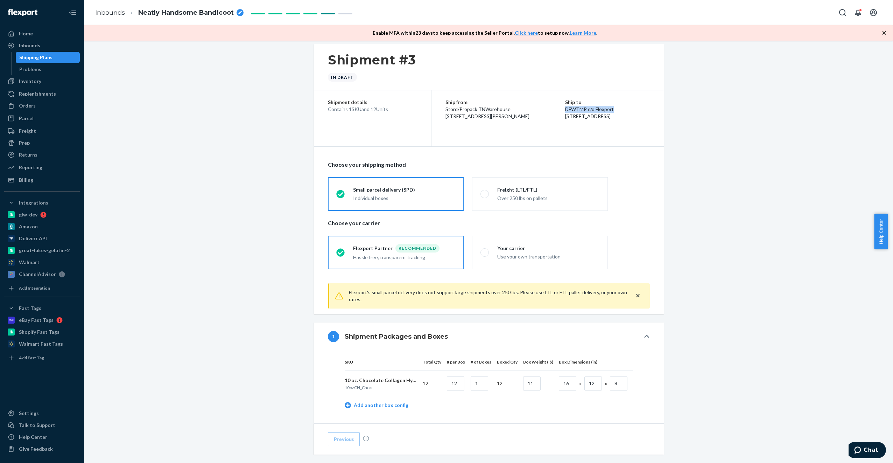
click at [534, 122] on div "Ship from Stord/Propack TNWarehouse [STREET_ADDRESS][PERSON_NAME] Ship to DFWTM…" at bounding box center [548, 109] width 232 height 38
click at [534, 119] on span "[STREET_ADDRESS]" at bounding box center [588, 116] width 46 height 6
drag, startPoint x: 545, startPoint y: 122, endPoint x: 566, endPoint y: 120, distance: 21.1
click at [534, 119] on span "[STREET_ADDRESS]" at bounding box center [588, 116] width 46 height 6
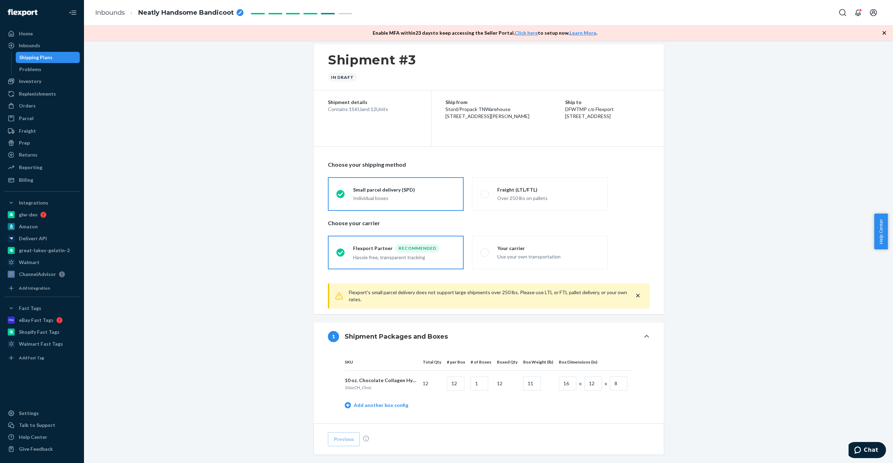
drag, startPoint x: 577, startPoint y: 123, endPoint x: 597, endPoint y: 123, distance: 20.0
click at [534, 120] on div "Ship to DFWTMP c/o Flexport [STREET_ADDRESS]" at bounding box center [607, 109] width 85 height 21
drag, startPoint x: 597, startPoint y: 123, endPoint x: 587, endPoint y: 121, distance: 9.6
click at [534, 119] on span "[STREET_ADDRESS]" at bounding box center [588, 116] width 46 height 6
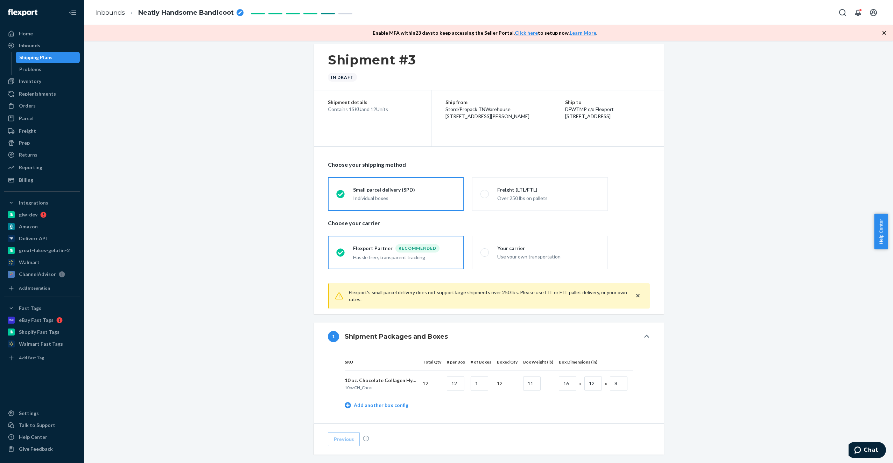
drag, startPoint x: 575, startPoint y: 122, endPoint x: 588, endPoint y: 121, distance: 13.7
click at [534, 119] on span "[STREET_ADDRESS]" at bounding box center [588, 116] width 46 height 6
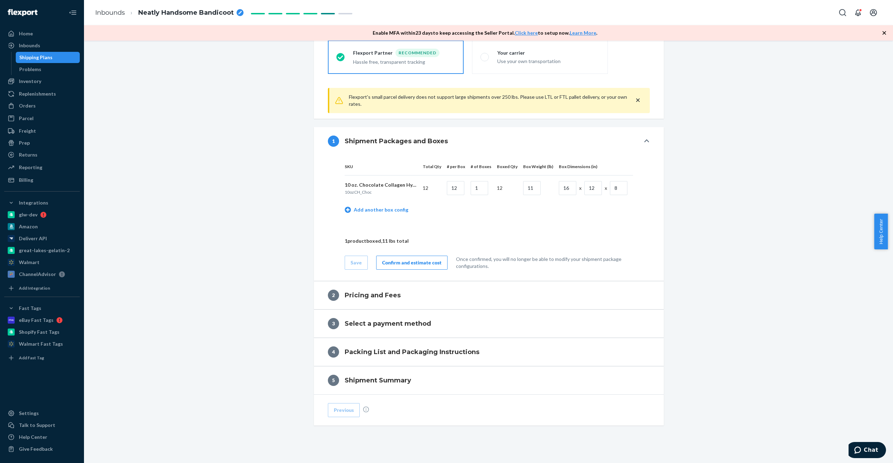
scroll to position [235, 0]
click at [415, 262] on div "Confirm and estimate cost" at bounding box center [412, 261] width 60 height 7
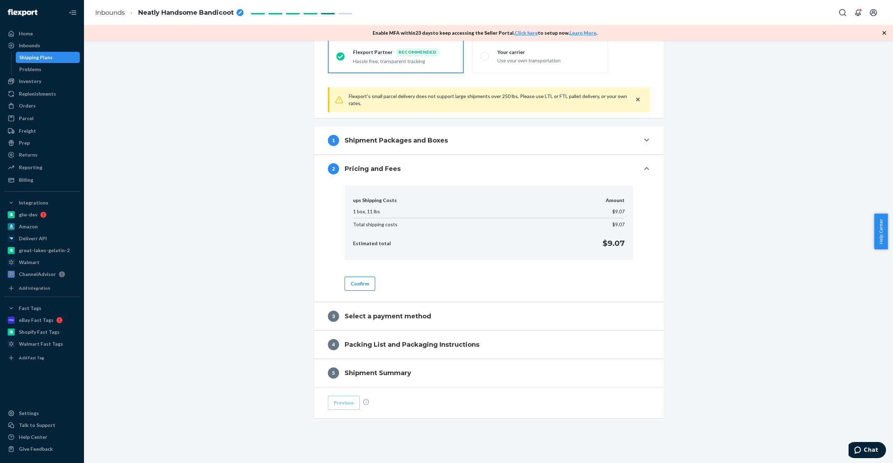
click at [363, 285] on button "Confirm" at bounding box center [360, 284] width 30 height 14
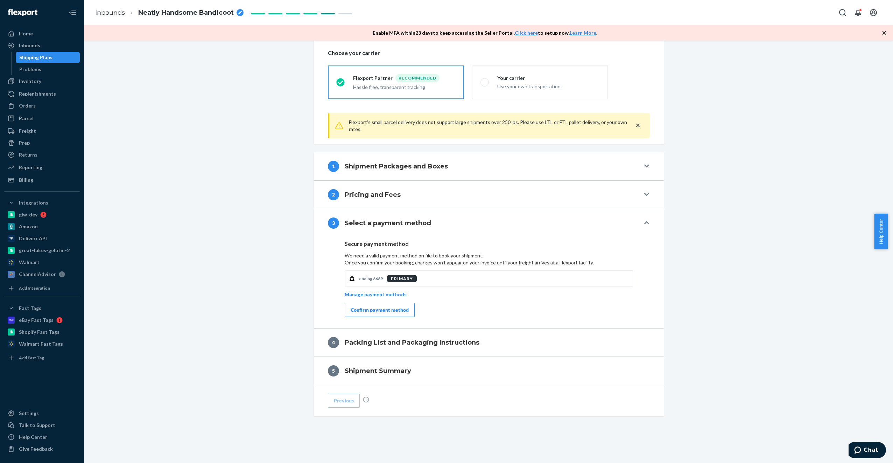
scroll to position [207, 0]
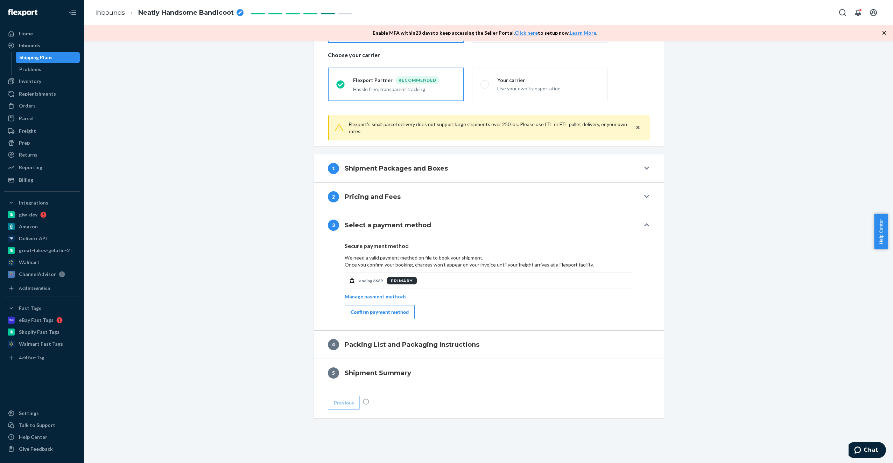
click at [373, 311] on div "Confirm payment method" at bounding box center [380, 311] width 58 height 7
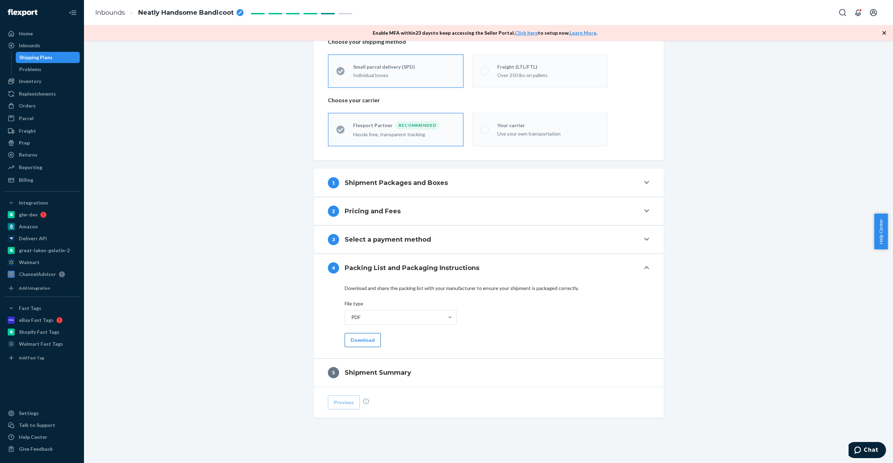
click at [356, 337] on button "Download" at bounding box center [363, 340] width 36 height 14
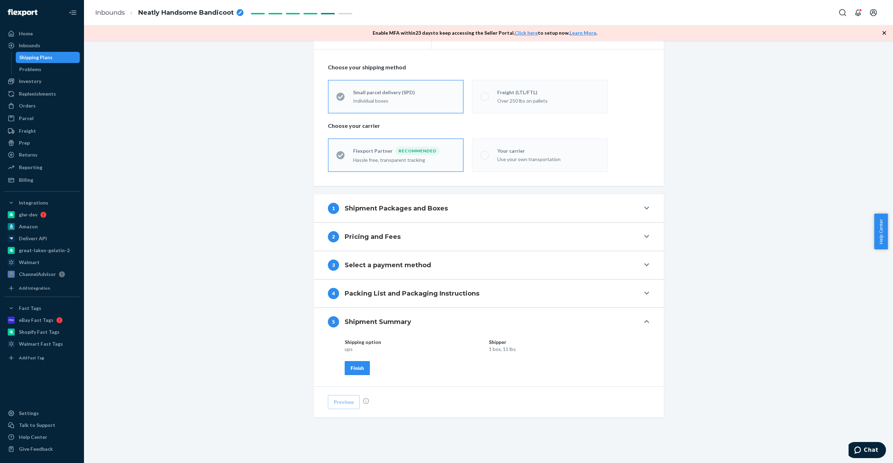
click at [361, 366] on div "Finish" at bounding box center [357, 367] width 13 height 7
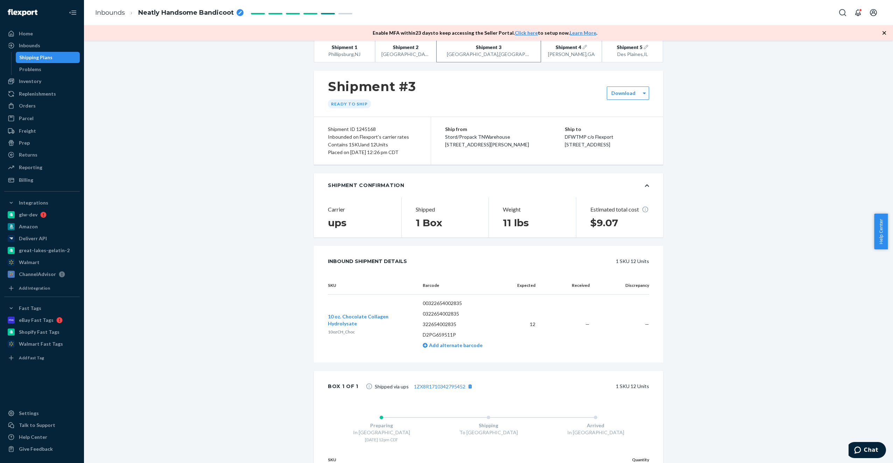
scroll to position [0, 0]
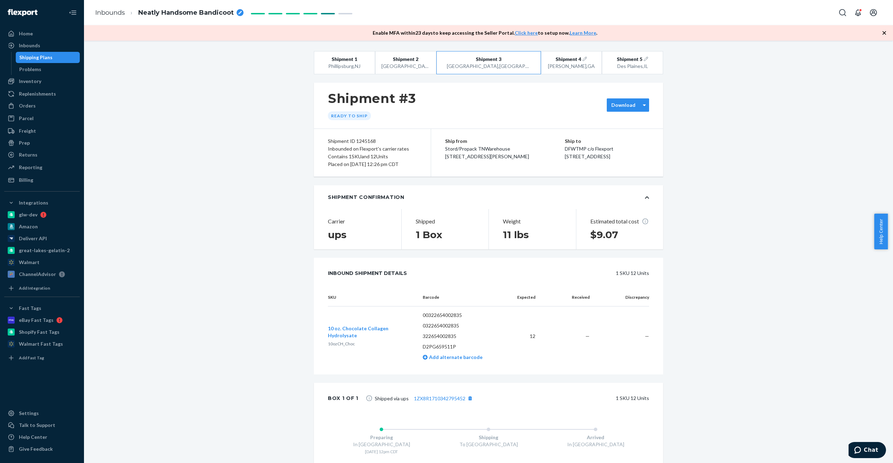
click at [534, 102] on label "Download" at bounding box center [624, 105] width 24 height 7
click at [534, 153] on div "Required labels for each box in your shipment to Flexport." at bounding box center [649, 155] width 76 height 12
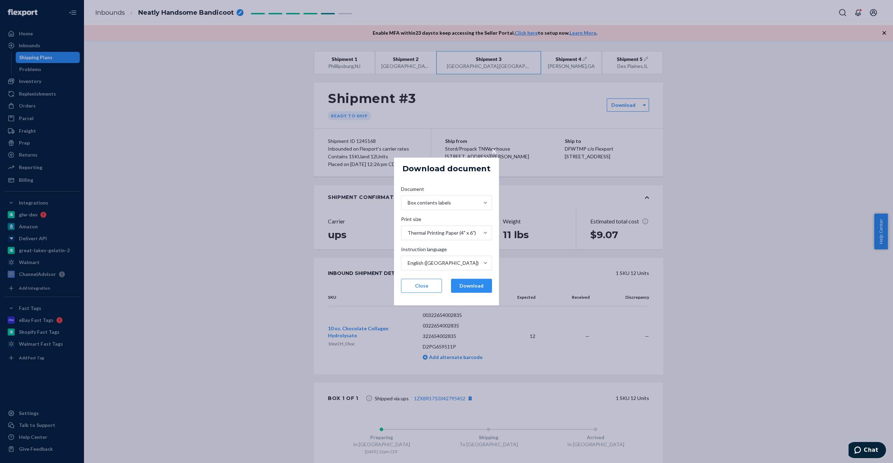
click at [479, 275] on div "Document Box contents labels Print size Thermal Printing Paper (4" x 6") Instru…" at bounding box center [447, 239] width 102 height 118
click at [478, 280] on button "Download" at bounding box center [471, 286] width 41 height 14
click at [426, 285] on button "Close" at bounding box center [421, 286] width 41 height 14
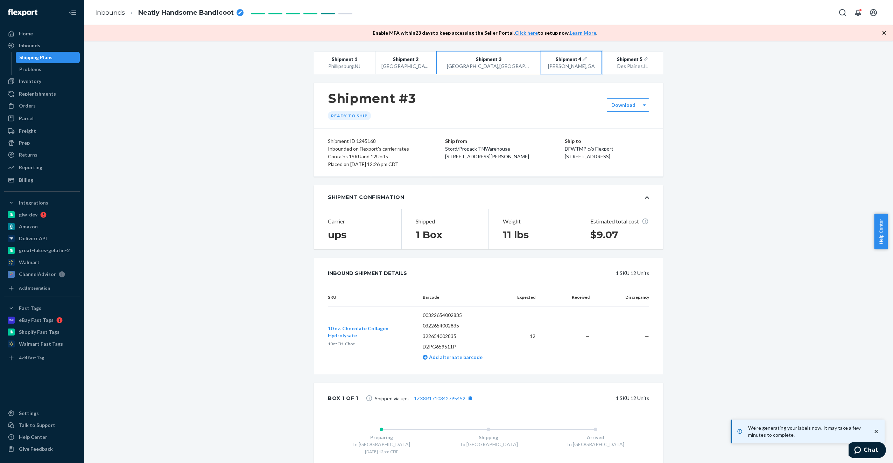
click at [534, 67] on div "[GEOGRAPHIC_DATA] , [GEOGRAPHIC_DATA]" at bounding box center [572, 66] width 48 height 7
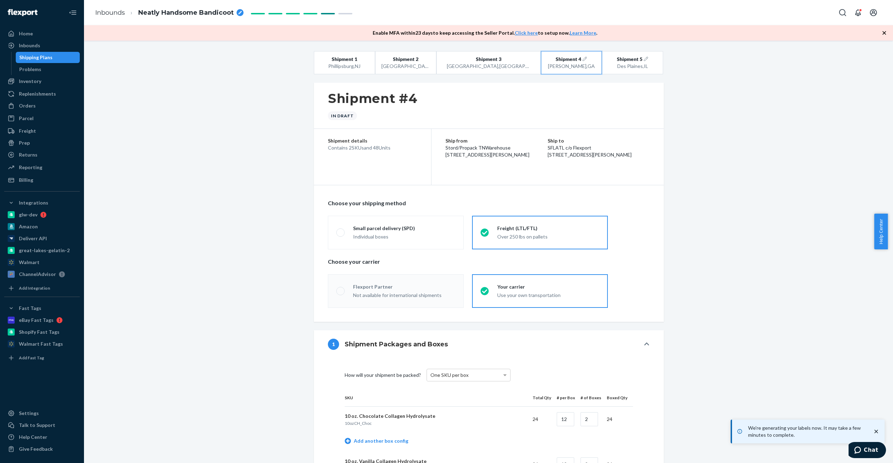
radio input "true"
radio input "false"
radio input "true"
radio input "false"
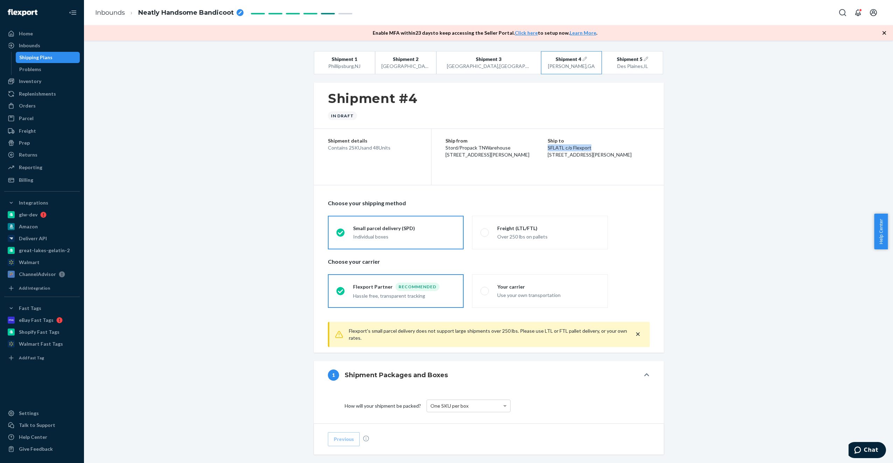
drag, startPoint x: 555, startPoint y: 148, endPoint x: 597, endPoint y: 146, distance: 41.7
click at [534, 146] on p "SFLATL c/o Flexport" at bounding box center [599, 147] width 102 height 7
drag, startPoint x: 554, startPoint y: 155, endPoint x: 586, endPoint y: 155, distance: 32.6
click at [534, 155] on div "Ship from Stord/Propack TNWarehouse [STREET_ADDRESS][PERSON_NAME] Ship to SFLAT…" at bounding box center [548, 148] width 232 height 38
drag, startPoint x: 586, startPoint y: 155, endPoint x: 582, endPoint y: 155, distance: 4.2
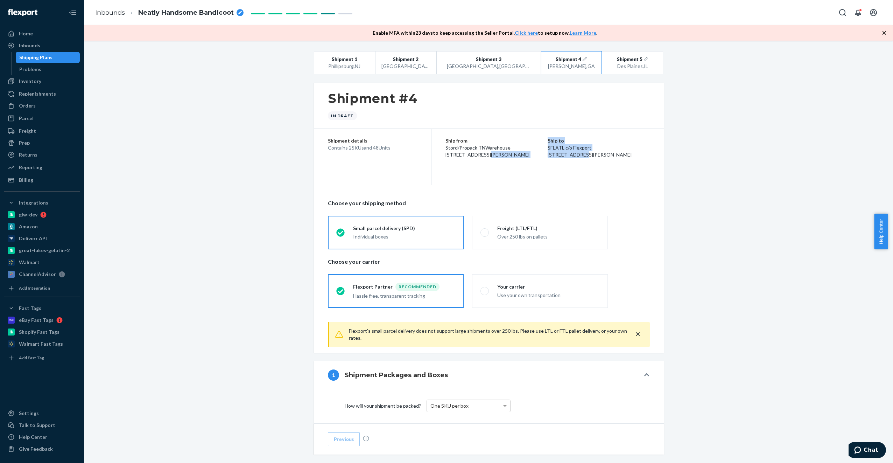
click at [534, 155] on span "[STREET_ADDRESS][PERSON_NAME]" at bounding box center [590, 155] width 84 height 6
click at [534, 158] on div "Ship to SFLATL c/o Flexport [STREET_ADDRESS][PERSON_NAME]" at bounding box center [599, 147] width 102 height 21
drag, startPoint x: 554, startPoint y: 154, endPoint x: 599, endPoint y: 155, distance: 44.5
click at [534, 155] on div "Ship to SFLATL c/o Flexport [STREET_ADDRESS][PERSON_NAME]" at bounding box center [599, 147] width 102 height 21
drag, startPoint x: 555, startPoint y: 161, endPoint x: 575, endPoint y: 160, distance: 20.4
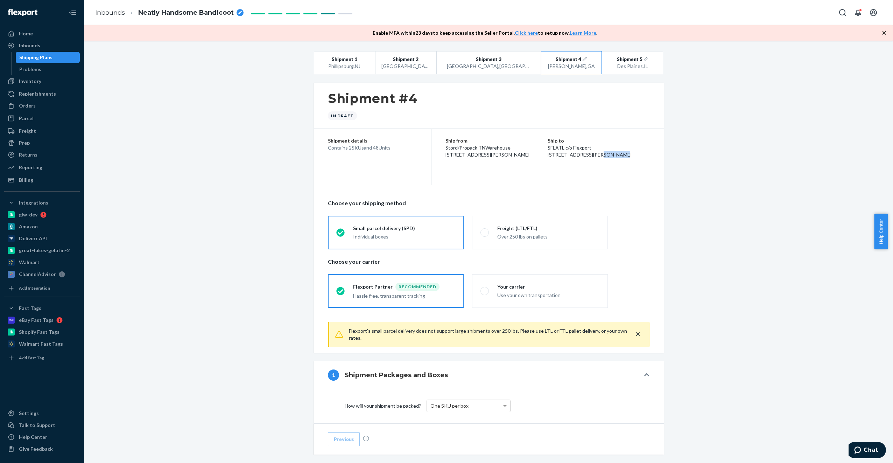
click at [534, 158] on span "[STREET_ADDRESS][PERSON_NAME]" at bounding box center [590, 155] width 84 height 6
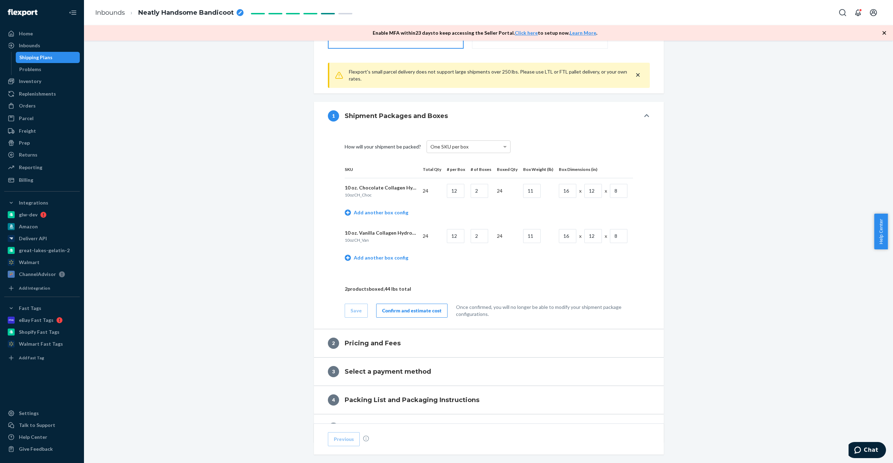
scroll to position [250, 0]
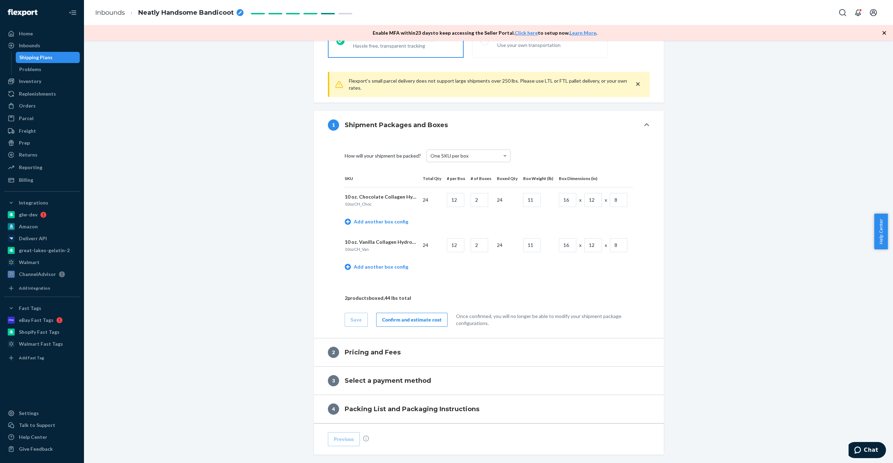
click at [408, 316] on div "Confirm and estimate cost" at bounding box center [412, 319] width 60 height 7
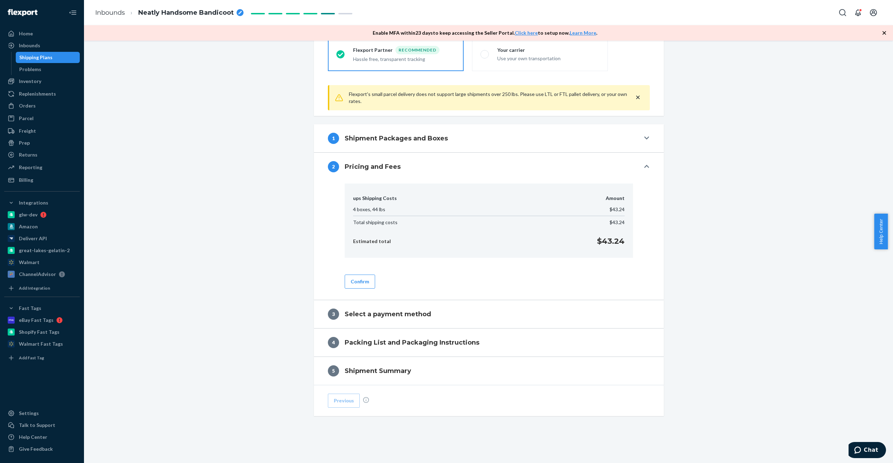
scroll to position [235, 0]
click at [363, 279] on button "Confirm" at bounding box center [360, 283] width 30 height 14
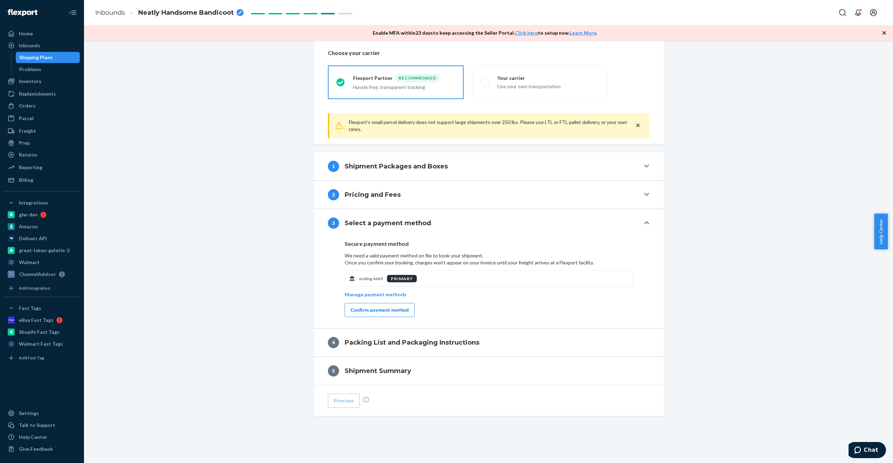
scroll to position [207, 0]
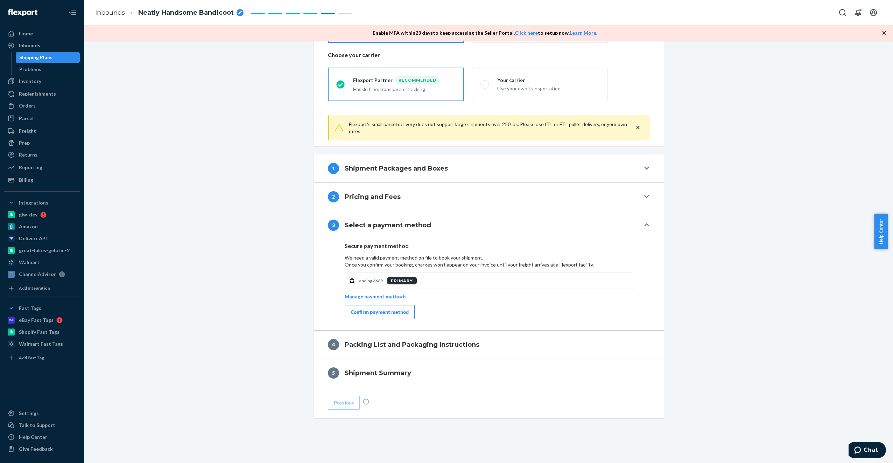
click at [384, 309] on div "Confirm payment method" at bounding box center [380, 311] width 58 height 7
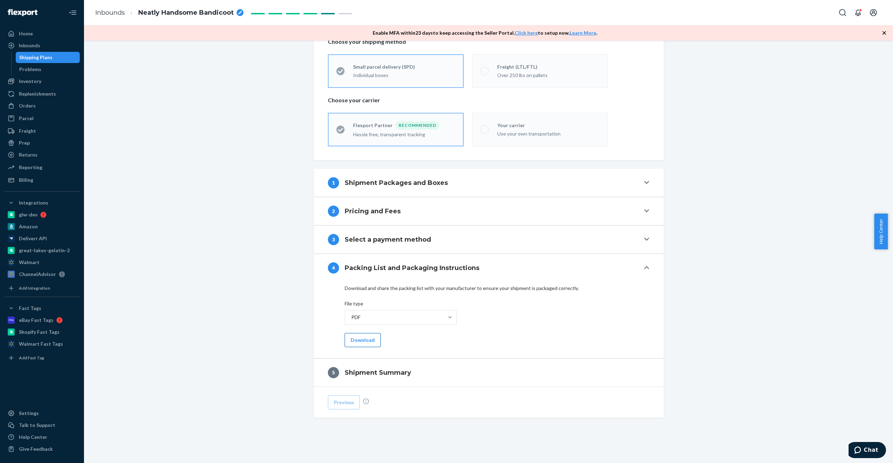
click at [364, 335] on button "Download" at bounding box center [363, 340] width 36 height 14
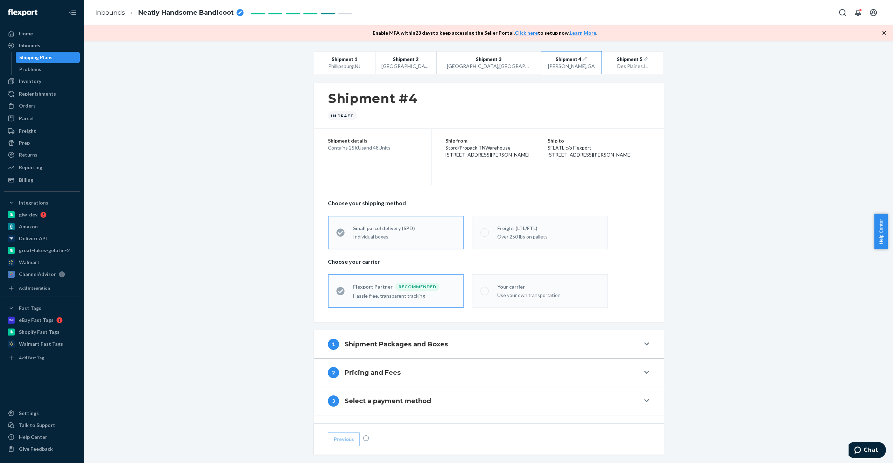
scroll to position [136, 0]
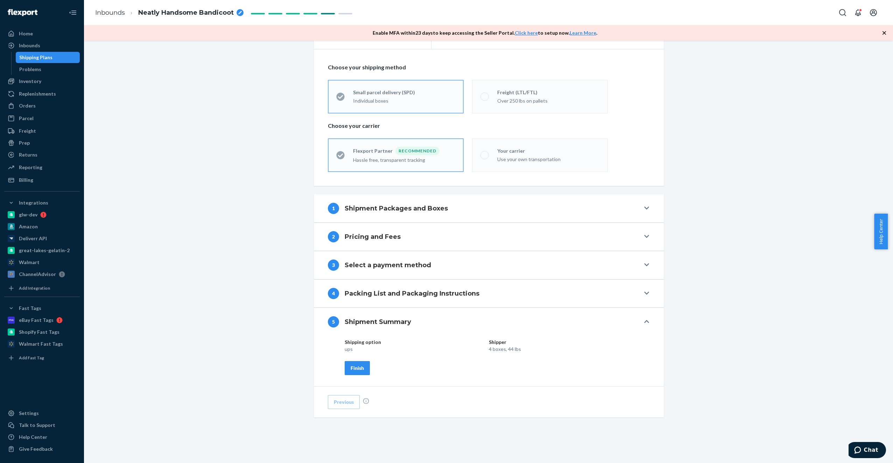
click at [358, 361] on button "Finish" at bounding box center [357, 368] width 25 height 14
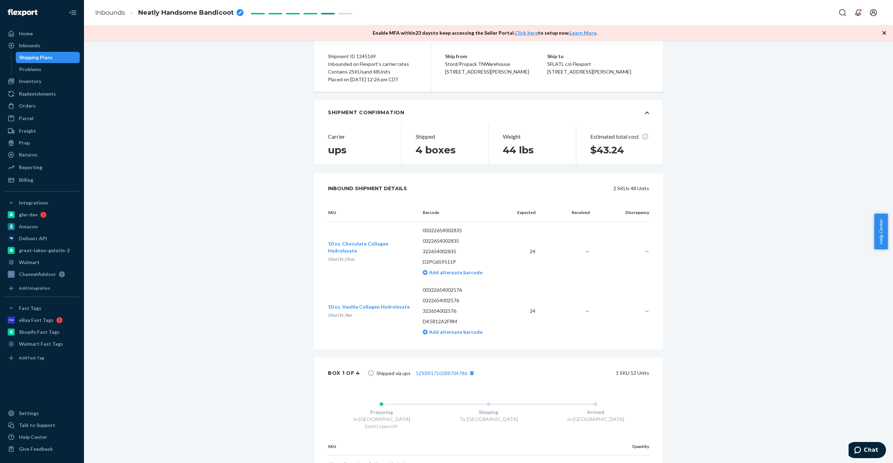
scroll to position [0, 0]
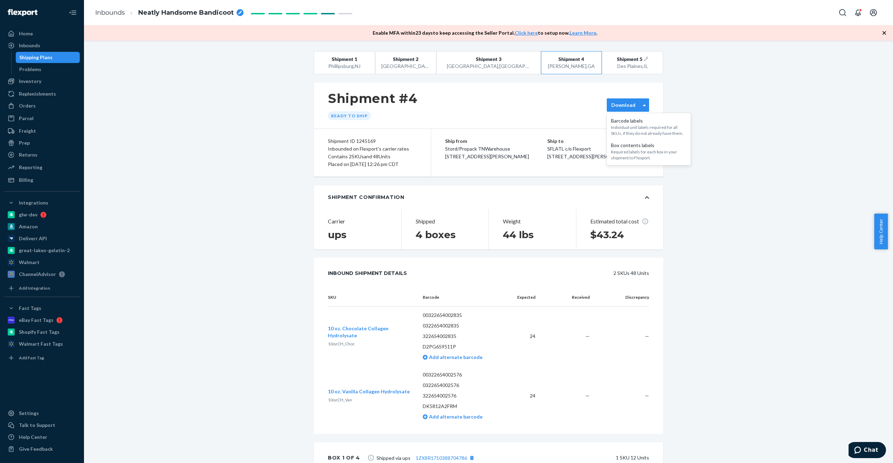
click at [534, 98] on div "Download" at bounding box center [628, 104] width 42 height 13
click at [534, 151] on div "Required labels for each box in your shipment to Flexport." at bounding box center [649, 155] width 76 height 12
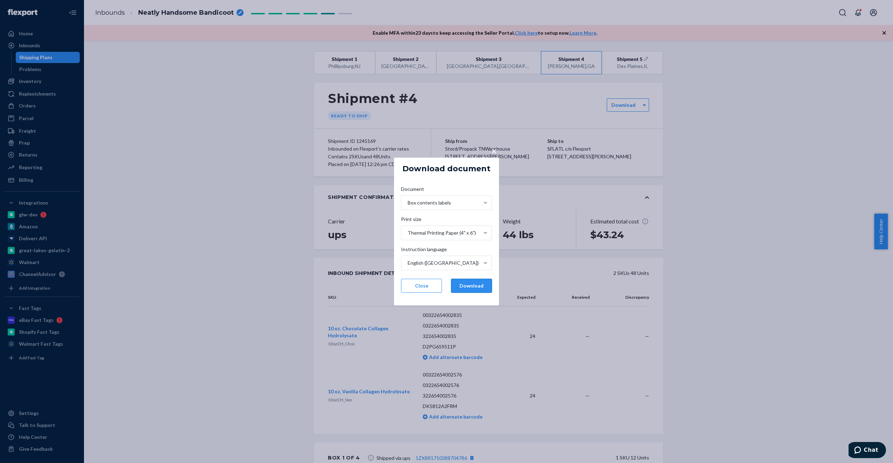
click at [472, 285] on button "Download" at bounding box center [471, 286] width 41 height 14
click at [475, 281] on button "Download" at bounding box center [471, 286] width 41 height 14
click at [414, 282] on button "Close" at bounding box center [421, 286] width 41 height 14
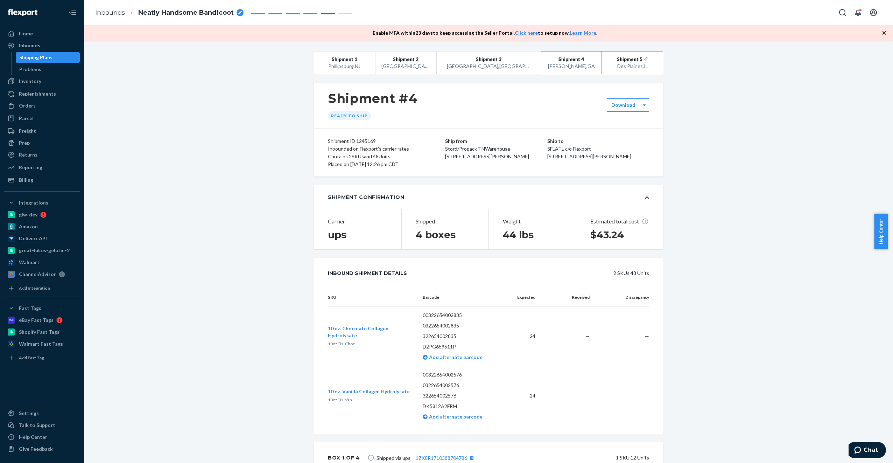
click at [534, 65] on div "Des Plaines , [GEOGRAPHIC_DATA]" at bounding box center [633, 66] width 48 height 7
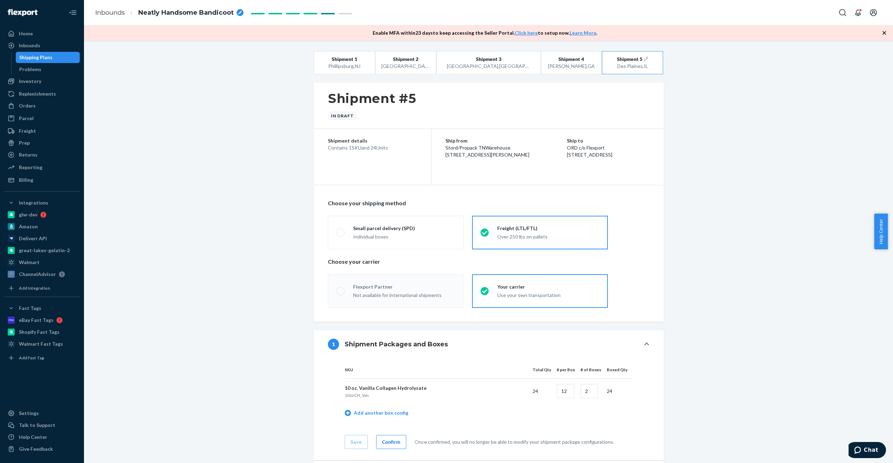
radio input "true"
radio input "false"
radio input "true"
radio input "false"
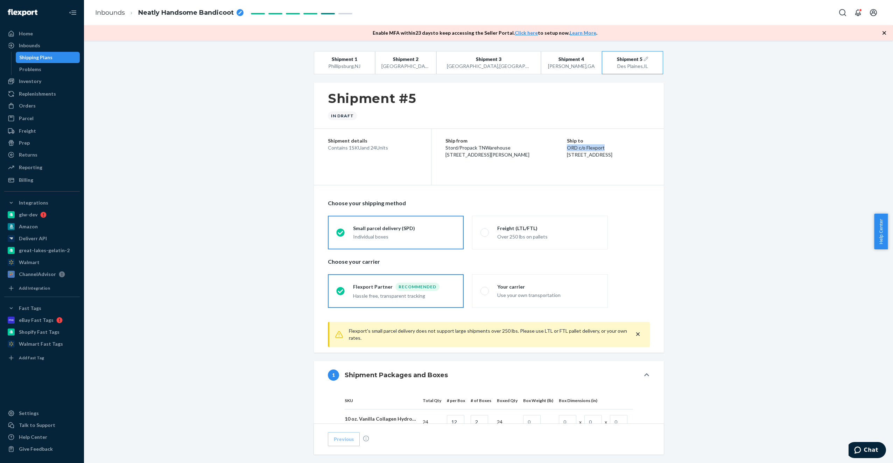
drag, startPoint x: 555, startPoint y: 146, endPoint x: 593, endPoint y: 147, distance: 37.8
click at [534, 147] on p "ORD c/o Flexport" at bounding box center [608, 147] width 83 height 7
drag, startPoint x: 555, startPoint y: 155, endPoint x: 598, endPoint y: 153, distance: 42.7
click at [534, 153] on span "[STREET_ADDRESS]" at bounding box center [590, 155] width 46 height 6
drag, startPoint x: 552, startPoint y: 161, endPoint x: 570, endPoint y: 161, distance: 17.5
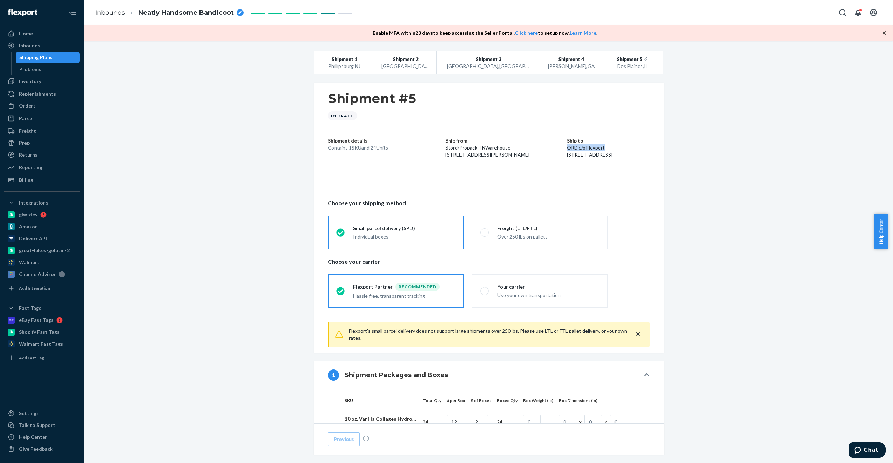
click at [534, 161] on div "Ship from Stord/Propack TNWarehouse [STREET_ADDRESS][PERSON_NAME] Ship to ORD c…" at bounding box center [548, 148] width 232 height 38
click at [534, 158] on span "[STREET_ADDRESS]" at bounding box center [590, 155] width 46 height 6
drag, startPoint x: 555, startPoint y: 161, endPoint x: 578, endPoint y: 160, distance: 23.5
click at [534, 158] on span "[STREET_ADDRESS]" at bounding box center [590, 155] width 46 height 6
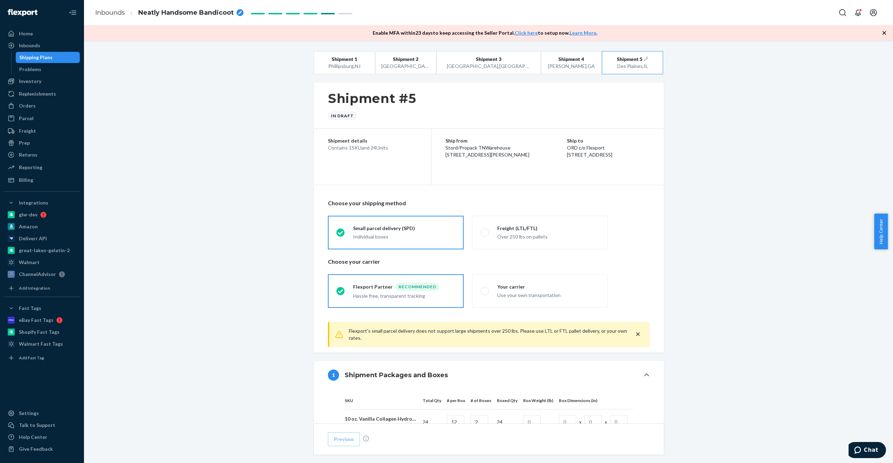
click at [534, 158] on span "[STREET_ADDRESS]" at bounding box center [590, 155] width 46 height 6
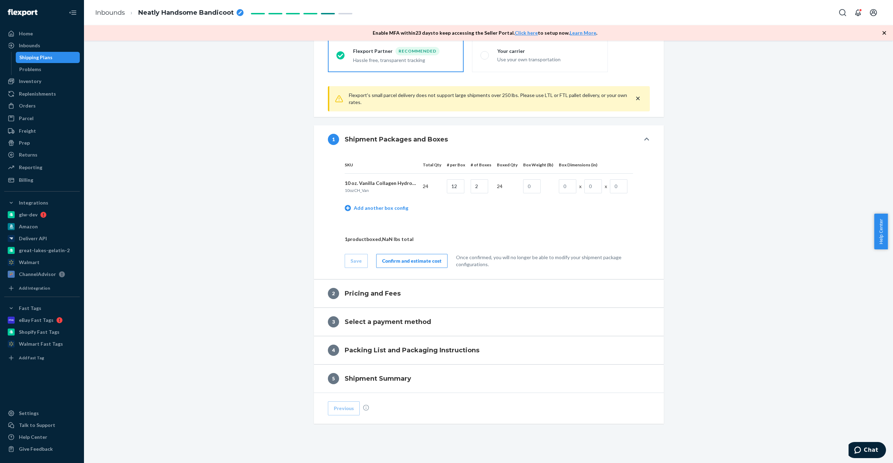
scroll to position [242, 0]
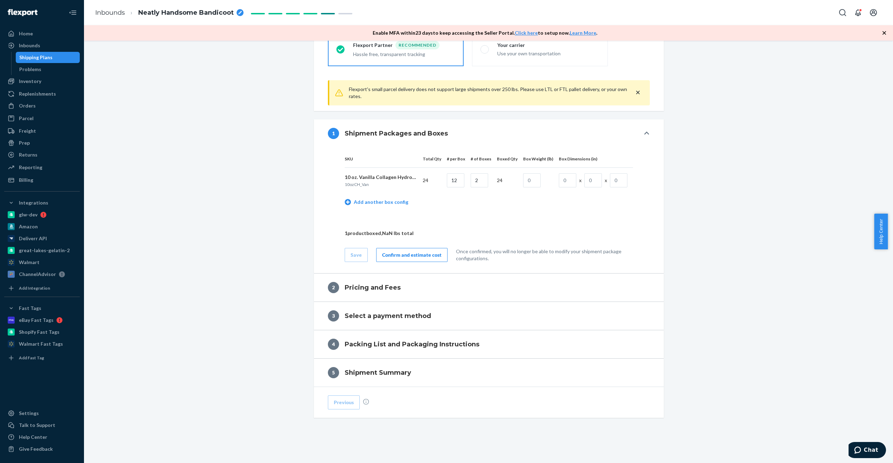
click at [404, 256] on div "Confirm and estimate cost" at bounding box center [412, 254] width 60 height 7
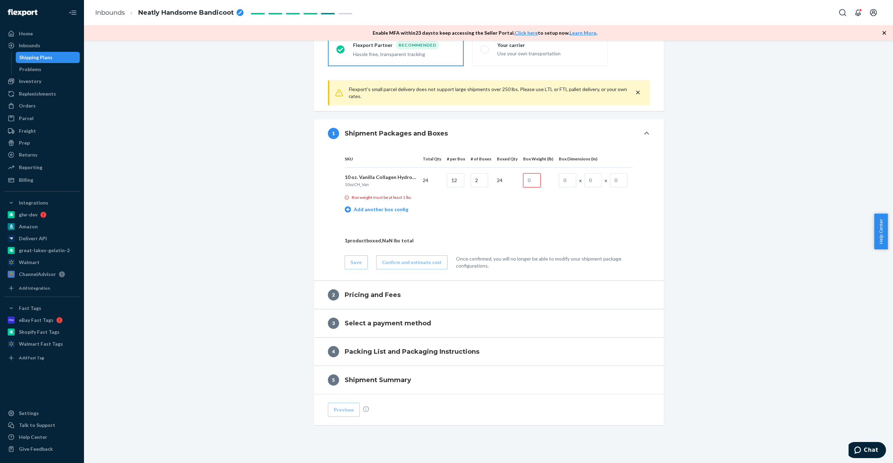
click at [534, 176] on input "text" at bounding box center [532, 180] width 18 height 14
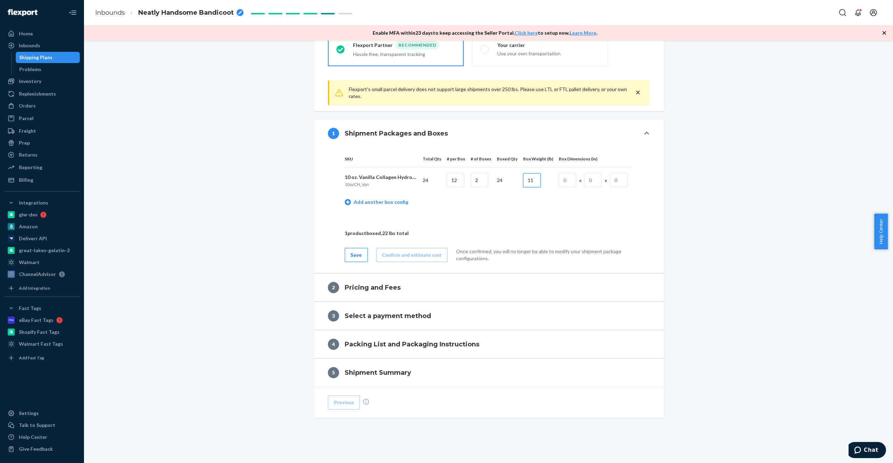
type input "11"
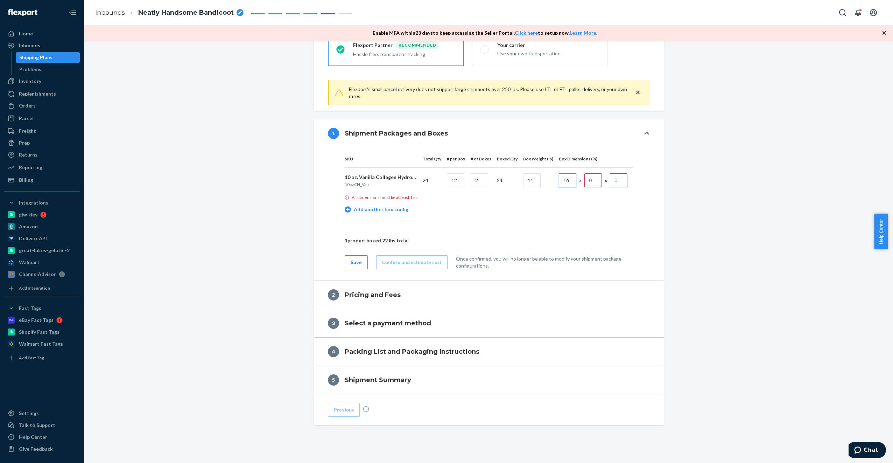
type input "16"
type input "12"
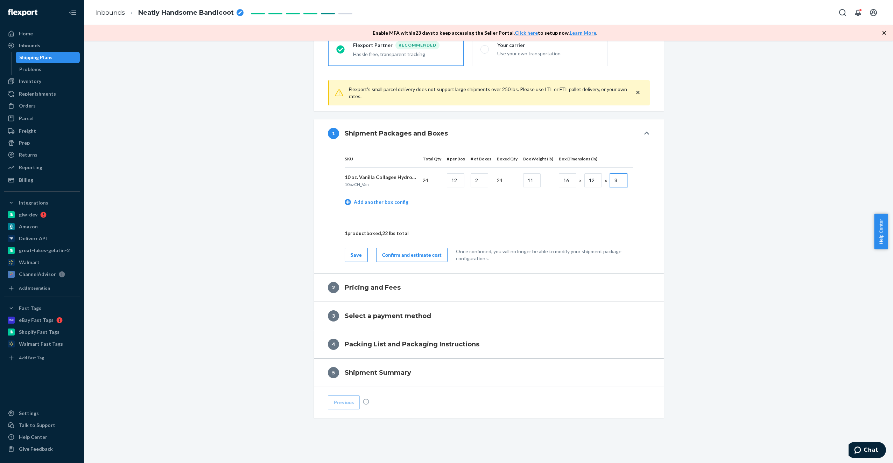
type input "8"
click at [400, 251] on div "Confirm and estimate cost" at bounding box center [412, 254] width 60 height 7
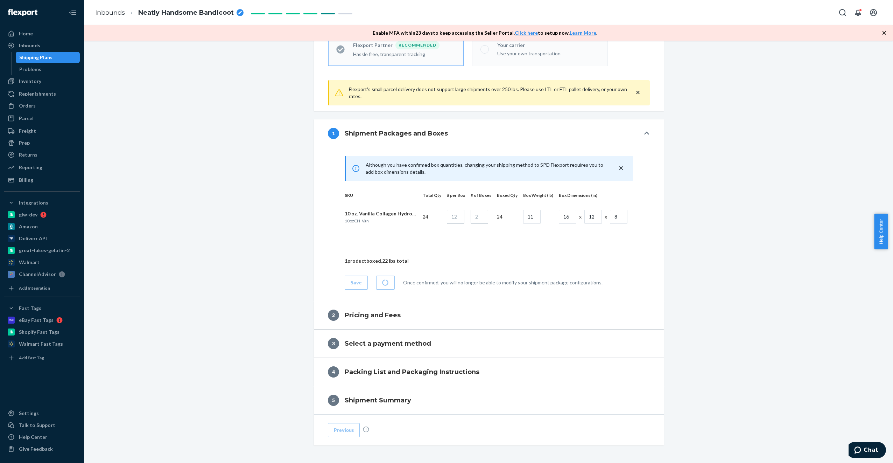
scroll to position [235, 0]
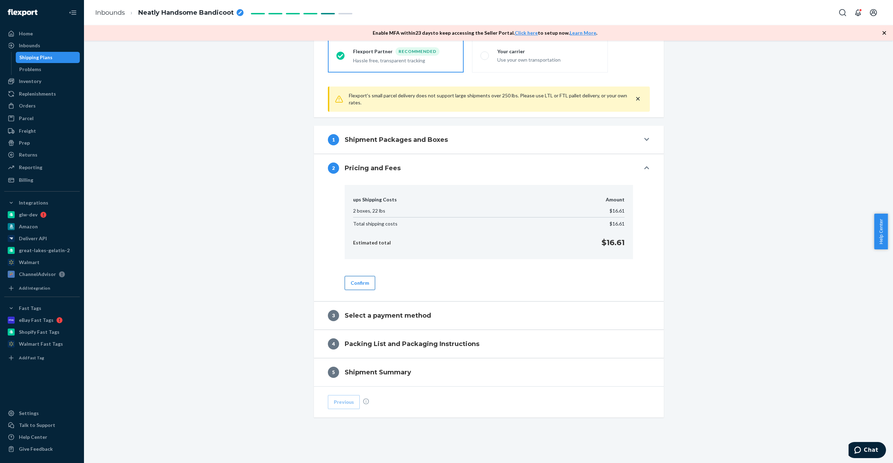
click at [357, 276] on button "Confirm" at bounding box center [360, 283] width 30 height 14
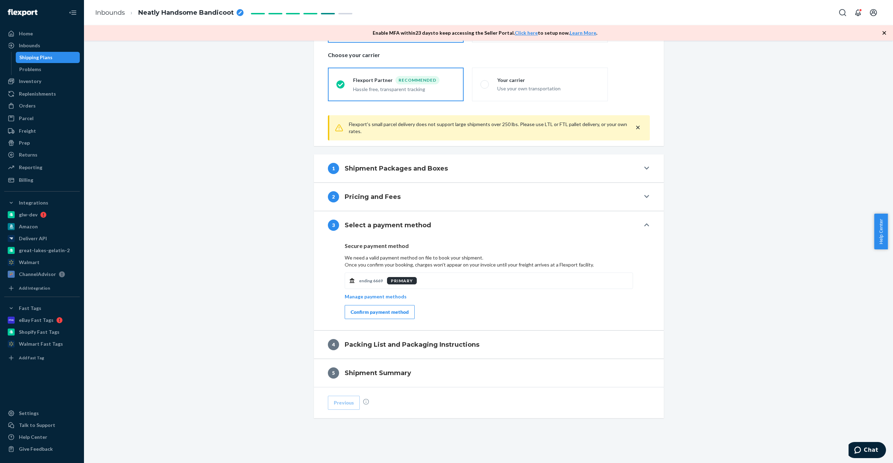
click at [368, 308] on div "Confirm payment method" at bounding box center [380, 311] width 58 height 7
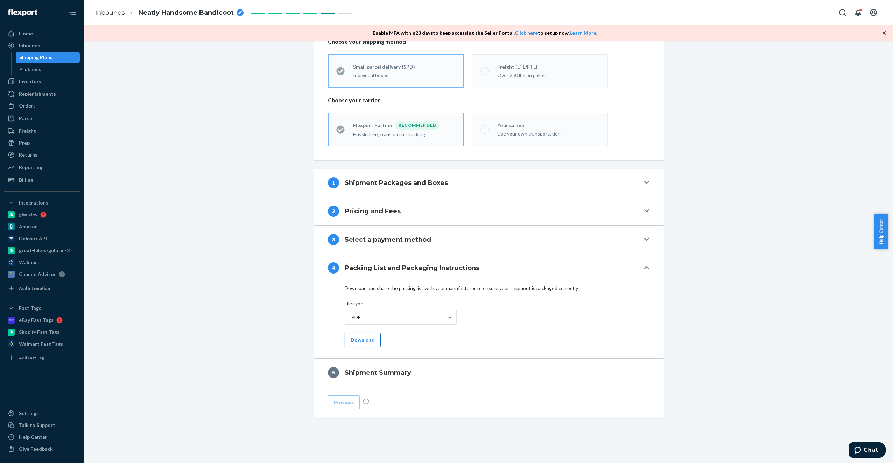
click at [363, 343] on button "Download" at bounding box center [363, 340] width 36 height 14
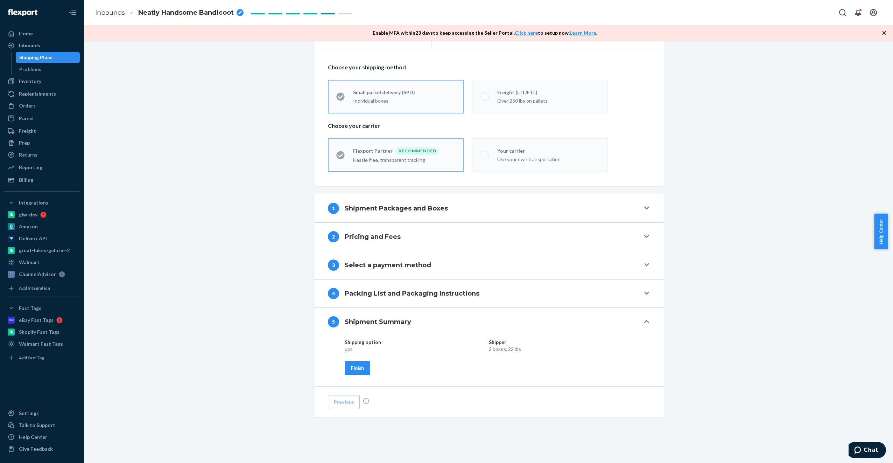
click at [355, 366] on div "Finish" at bounding box center [357, 367] width 13 height 7
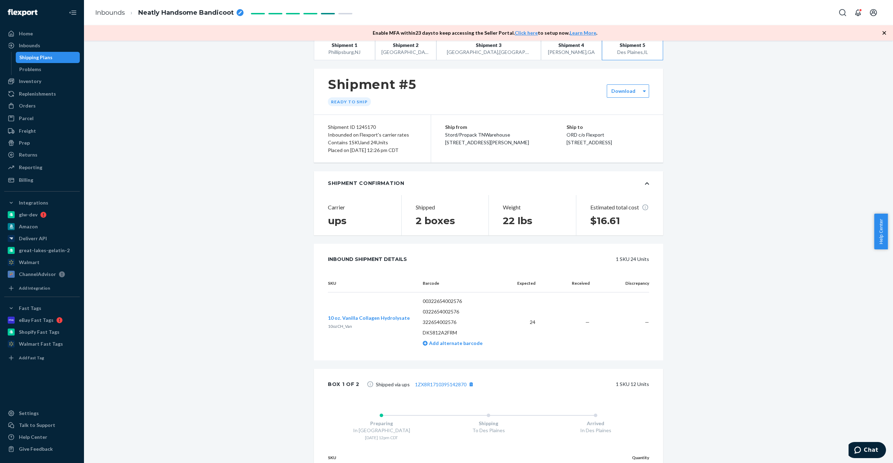
scroll to position [0, 0]
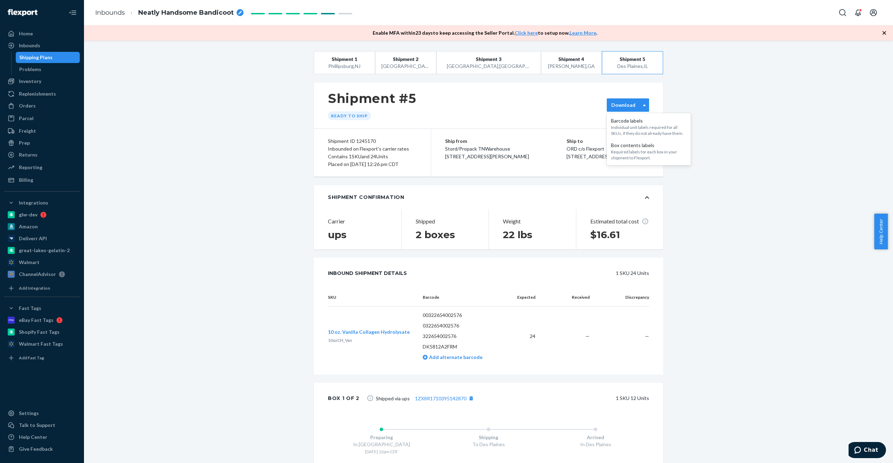
click at [534, 101] on div "Download" at bounding box center [628, 104] width 42 height 13
click at [534, 145] on div "Box contents labels" at bounding box center [649, 145] width 76 height 7
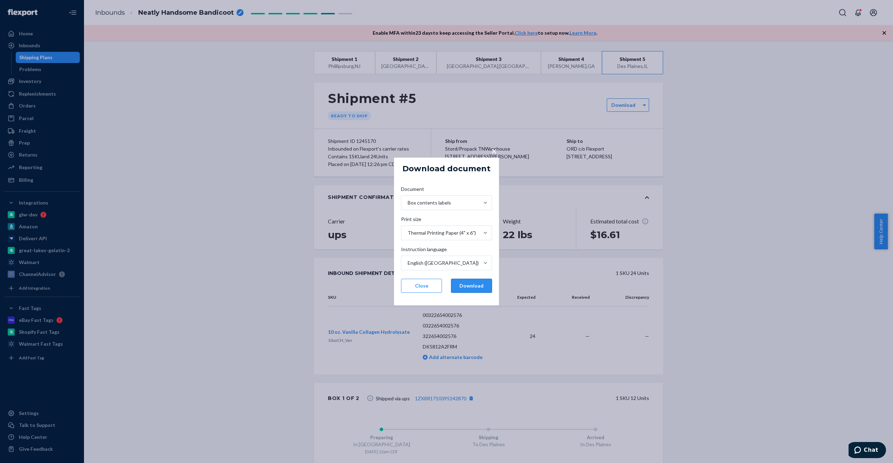
click at [468, 286] on button "Download" at bounding box center [471, 286] width 41 height 14
click at [417, 284] on button "Close" at bounding box center [421, 286] width 41 height 14
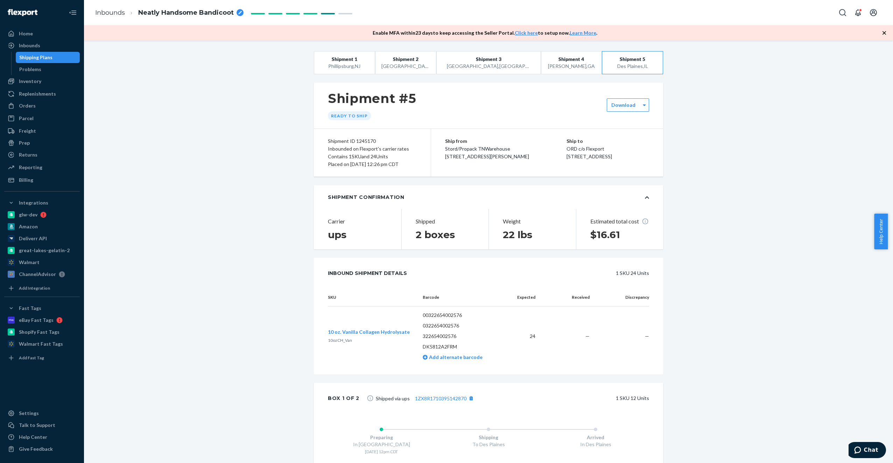
drag, startPoint x: 34, startPoint y: 46, endPoint x: 83, endPoint y: 45, distance: 48.7
click at [34, 46] on div "Inbounds" at bounding box center [29, 45] width 21 height 7
